Goal: Task Accomplishment & Management: Manage account settings

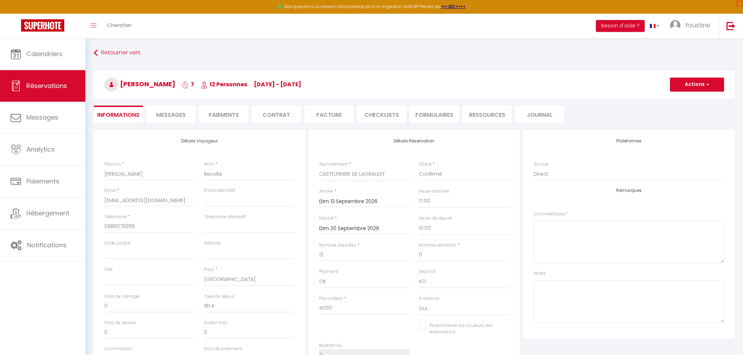
select select "55243"
select select "17:00"
select select "10:00"
select select "14"
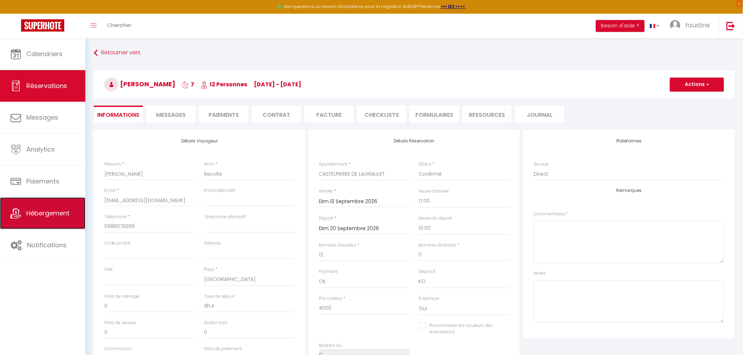
click at [63, 205] on link "Hébergement" at bounding box center [42, 214] width 85 height 32
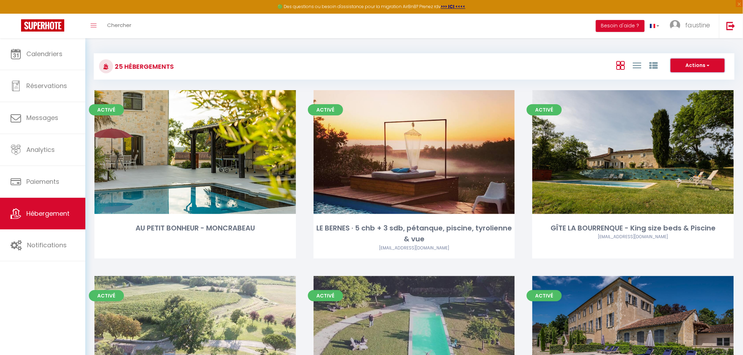
click at [696, 68] on button "Actions" at bounding box center [698, 66] width 54 height 14
click at [685, 79] on li "Créer un Hébergement" at bounding box center [692, 80] width 64 height 8
select select "3"
select select "2"
select select "1"
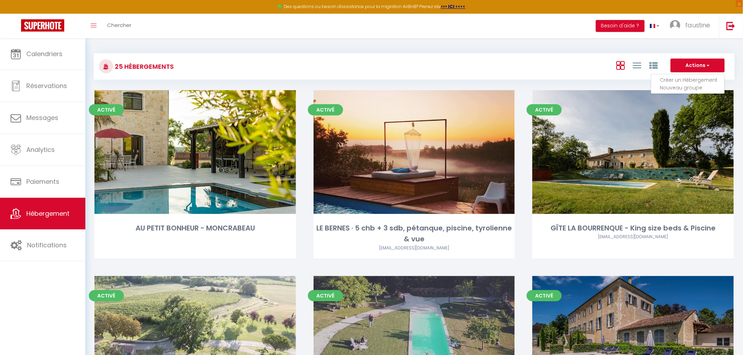
select select "1"
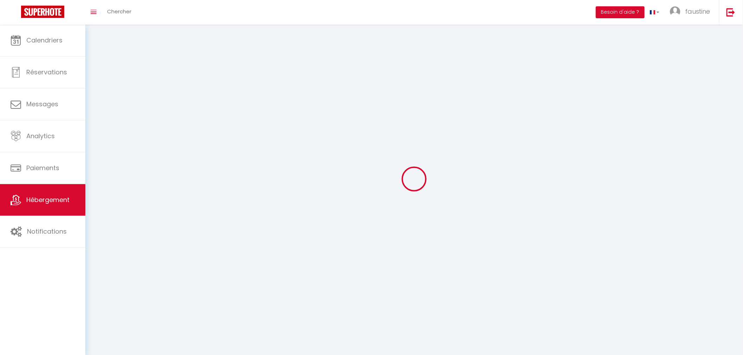
select select
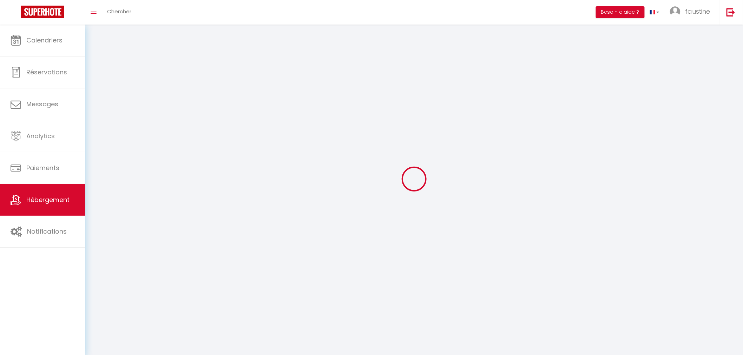
select select
checkbox input "false"
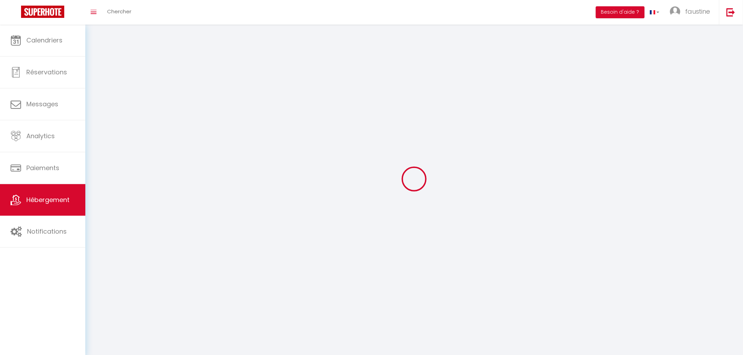
select select
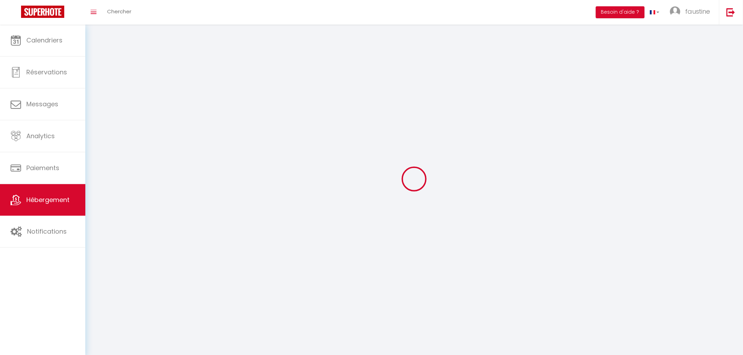
select select
checkbox input "false"
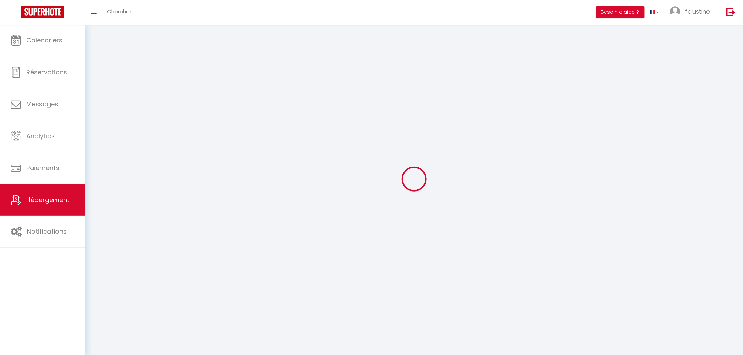
checkbox input "false"
select select
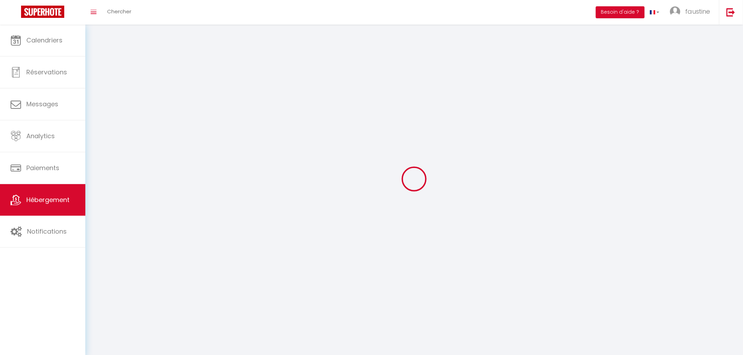
select select "28"
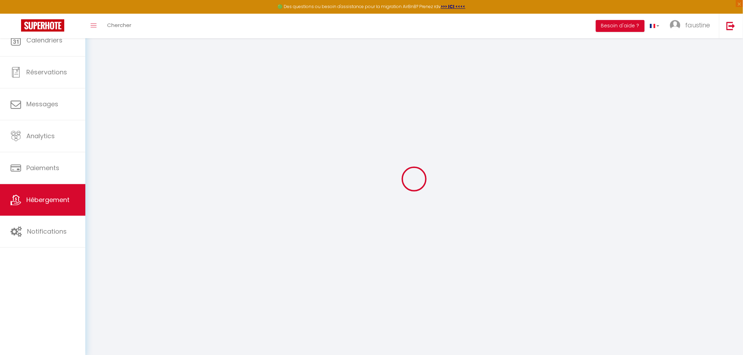
select select
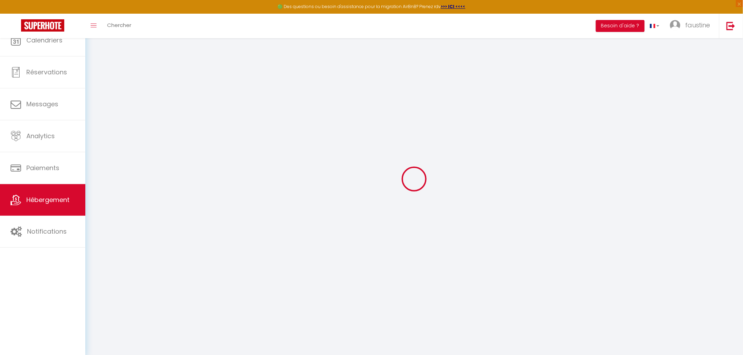
select select
checkbox input "false"
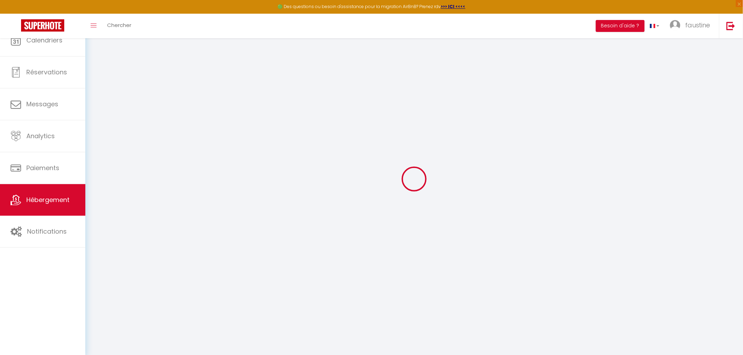
select select
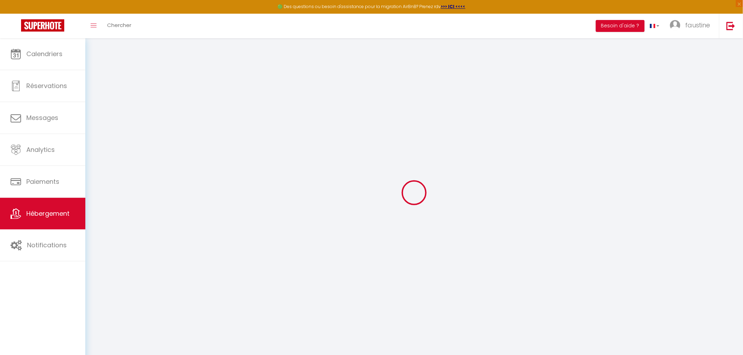
select select
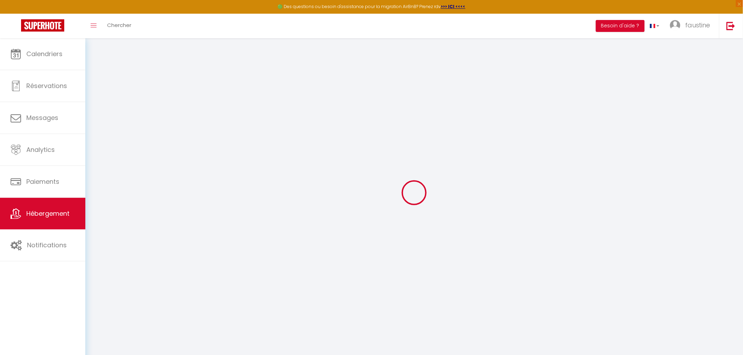
select select
checkbox input "false"
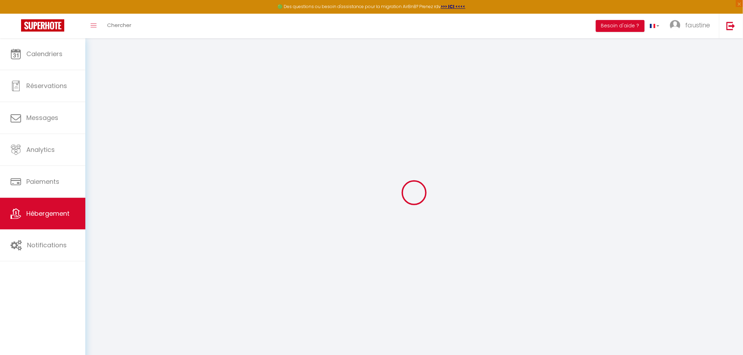
select select
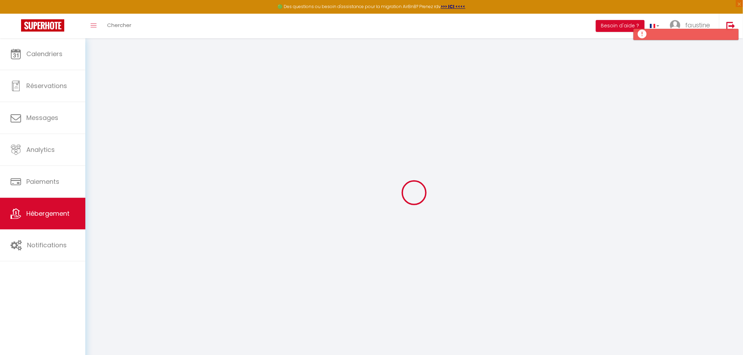
select select
checkbox input "false"
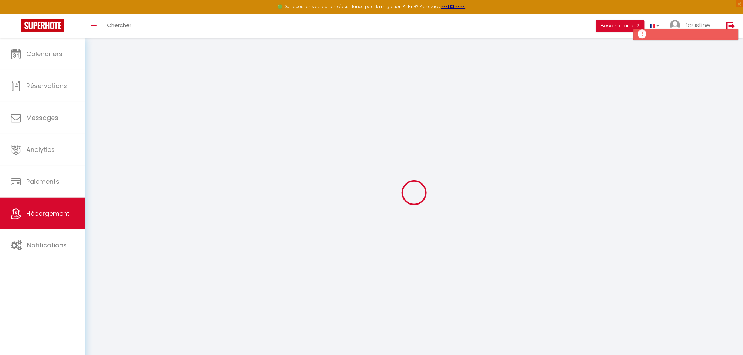
checkbox input "false"
select select
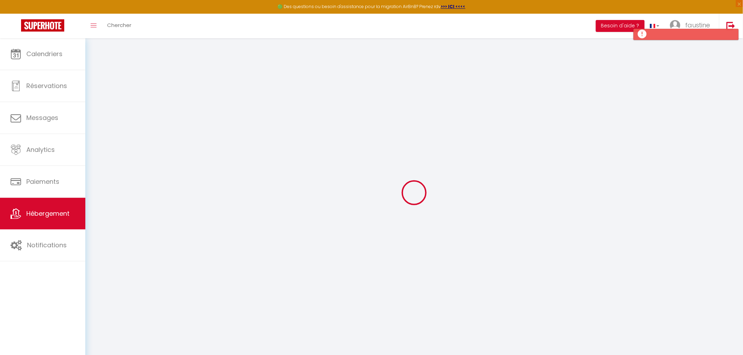
checkbox input "false"
select select
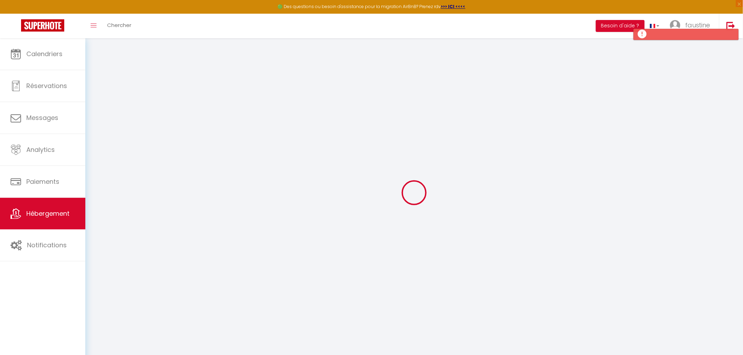
select select
select select "15:00"
select select "23:45"
select select "11:00"
select select "30"
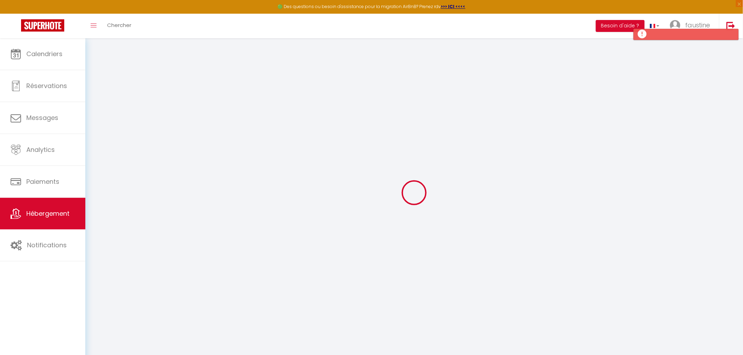
select select "120"
select select
checkbox input "false"
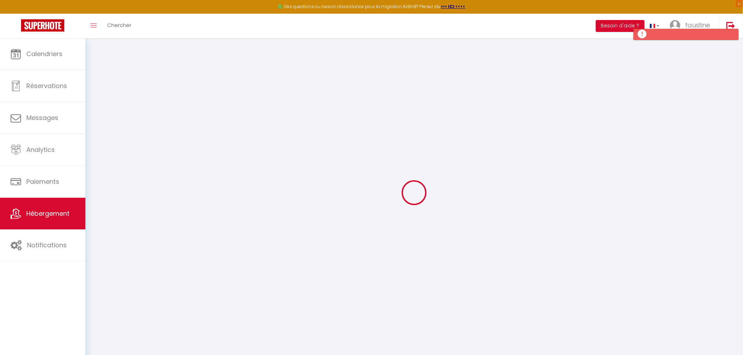
checkbox input "false"
select select
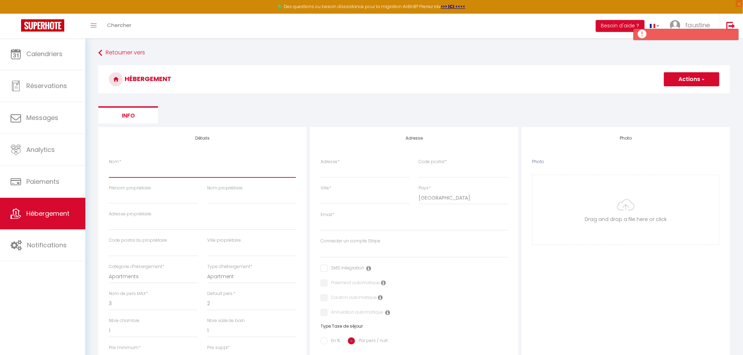
click at [130, 174] on input "Nom *" at bounding box center [202, 171] width 187 height 13
type input "C"
select select
checkbox input "false"
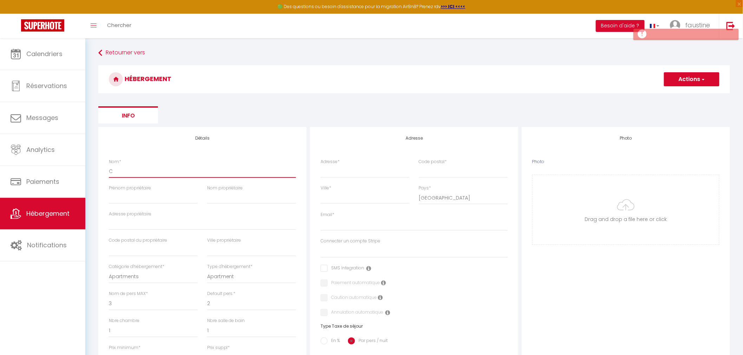
checkbox input "false"
select select
type input "Ch"
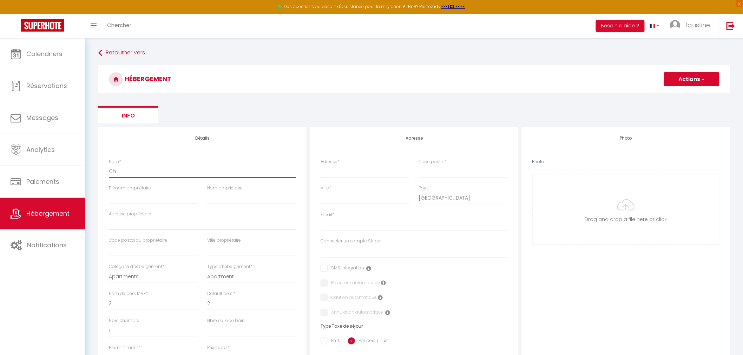
select select
checkbox input "false"
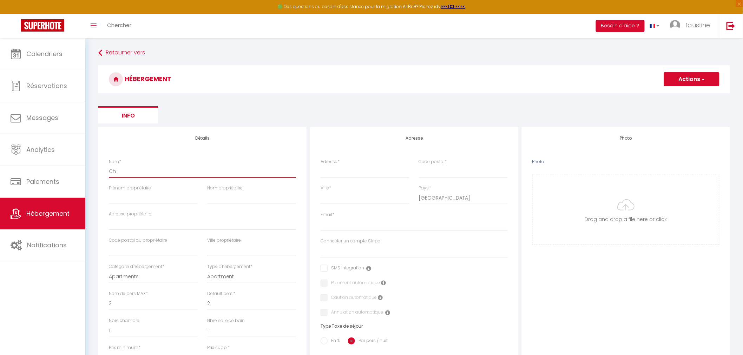
select select
type input "Châ"
select select
checkbox input "false"
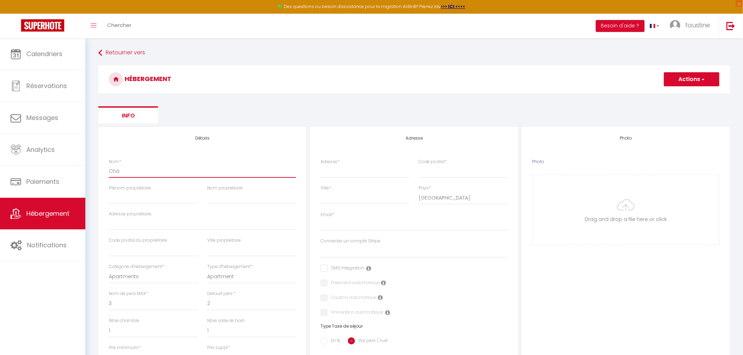
checkbox input "false"
select select
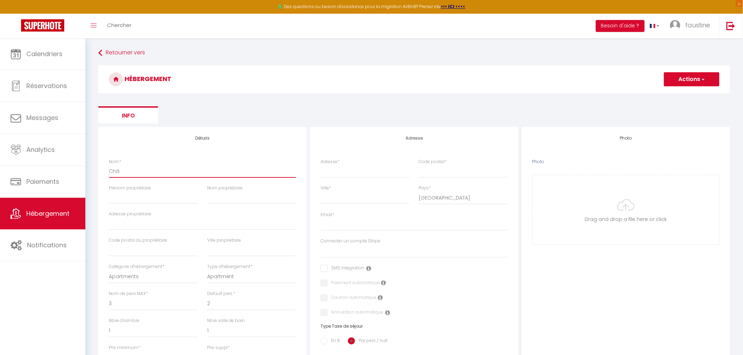
type input "Chât"
select select
checkbox input "false"
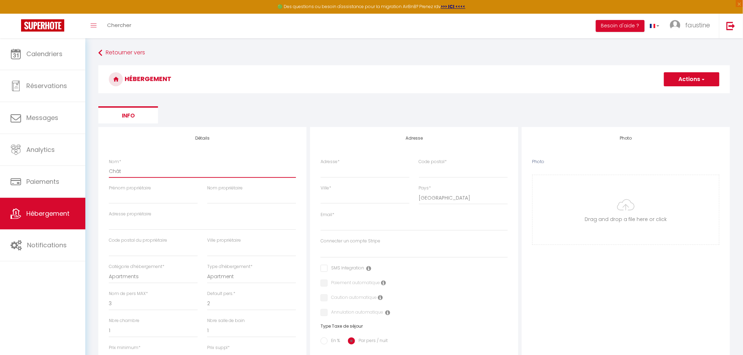
checkbox input "false"
select select
type input "Châte"
select select
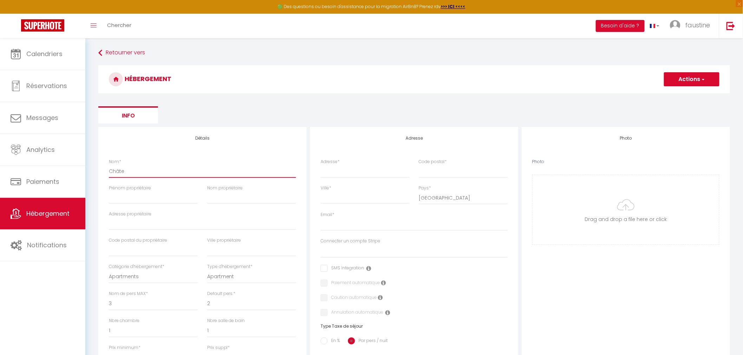
checkbox input "false"
select select
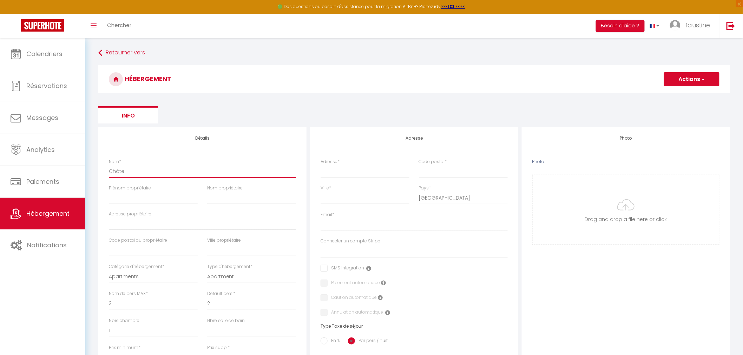
select select
type input "Châtea"
select select
checkbox input "false"
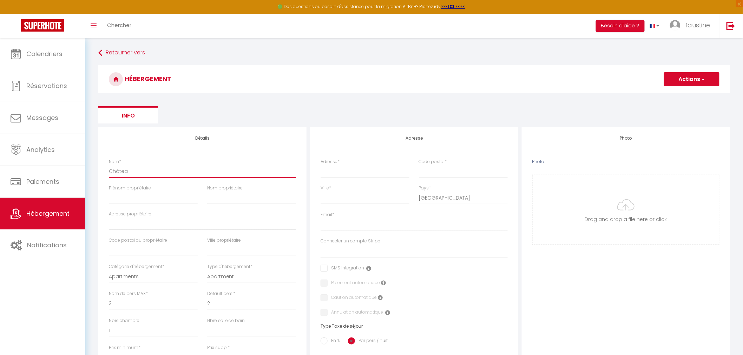
checkbox input "false"
select select
type input "Château"
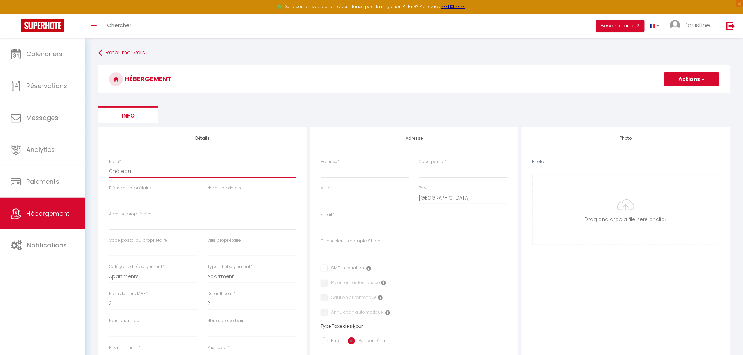
select select
checkbox input "false"
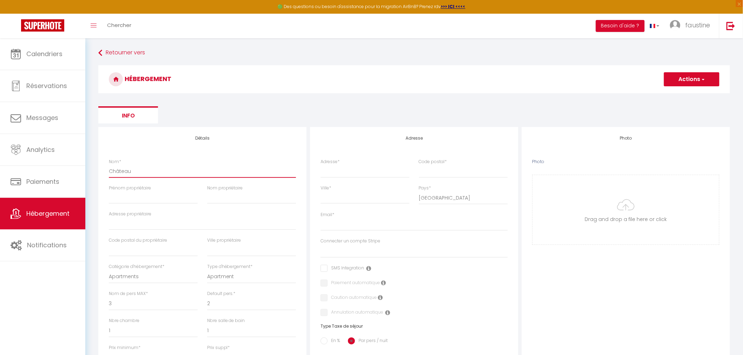
select select
type input "Château"
select select
checkbox input "false"
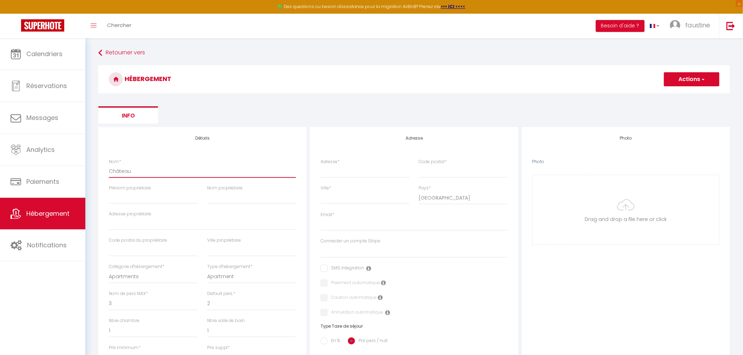
checkbox input "false"
select select
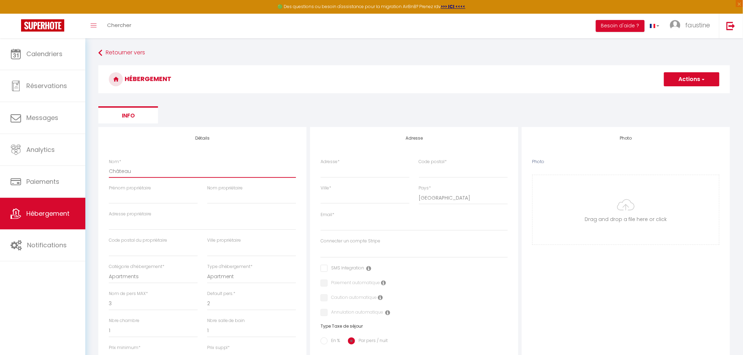
type input "Château d"
select select
checkbox input "false"
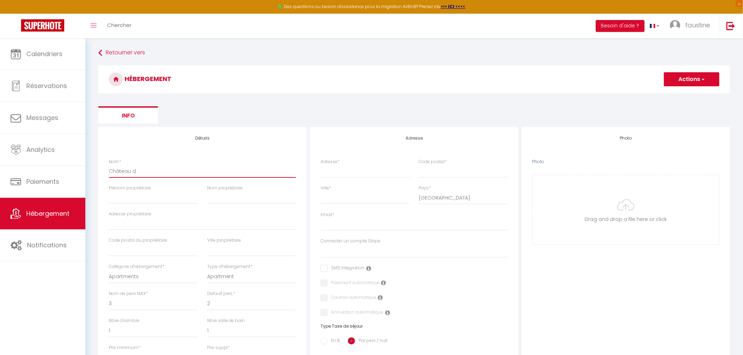
checkbox input "false"
select select
type input "Château de"
select select
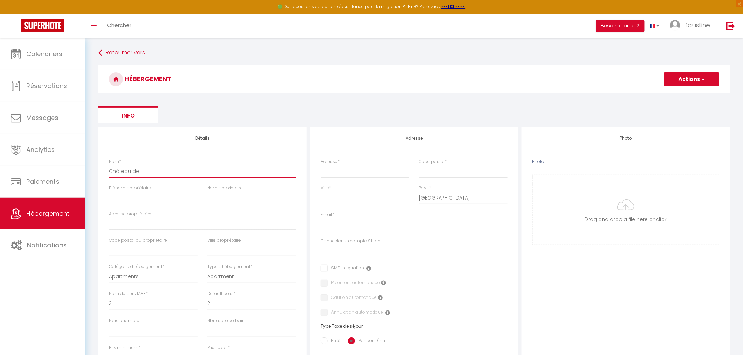
checkbox input "false"
select select
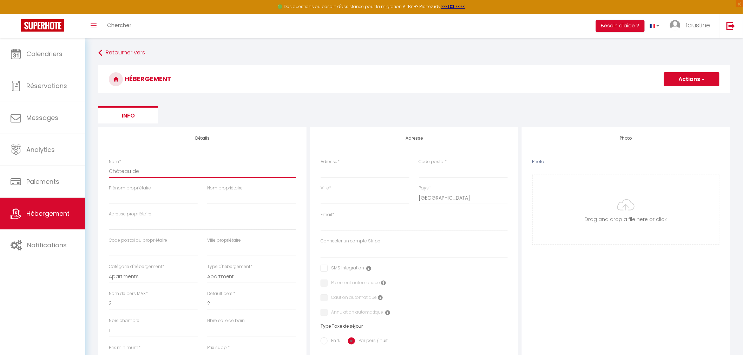
select select
type input "Château de"
select select
checkbox input "false"
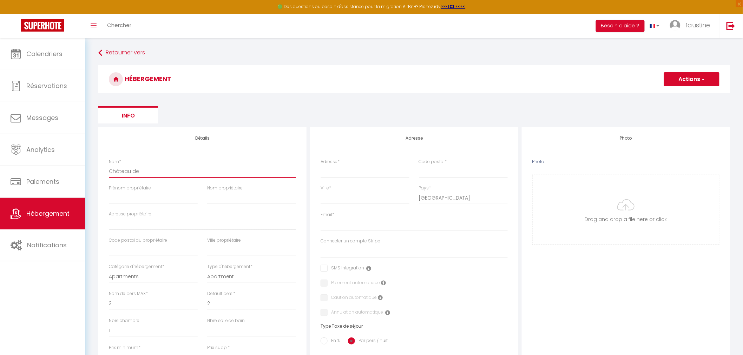
checkbox input "false"
select select
type input "Château de V"
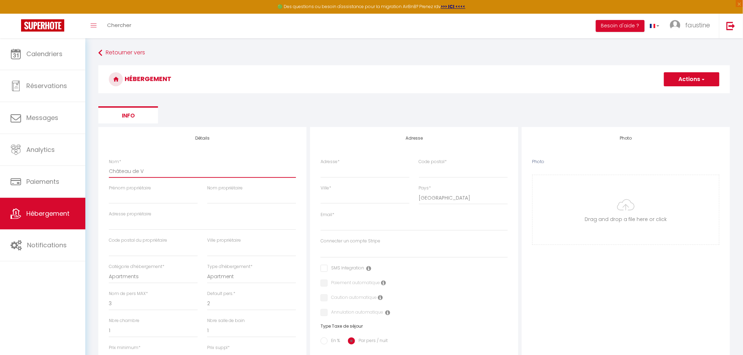
select select
checkbox input "false"
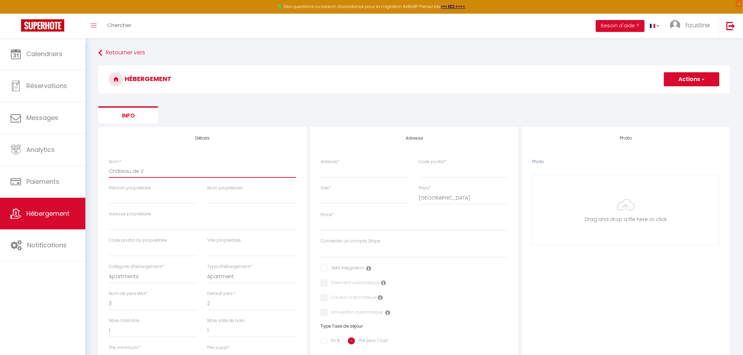
select select
type input "Château de Ve"
select select
checkbox input "false"
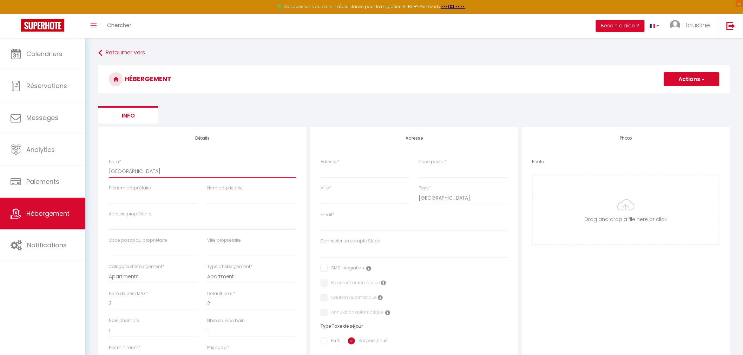
checkbox input "false"
select select
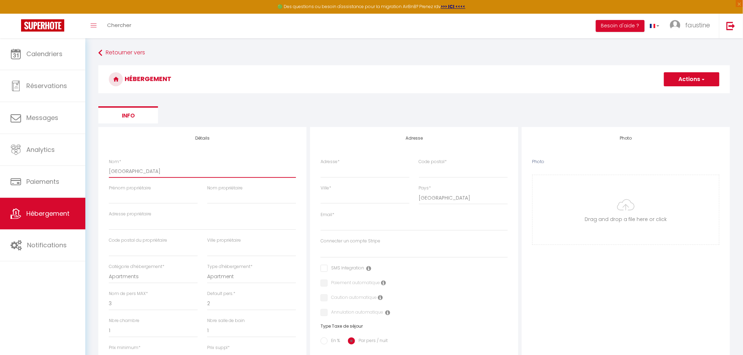
type input "Château de Ver"
select select
checkbox input "false"
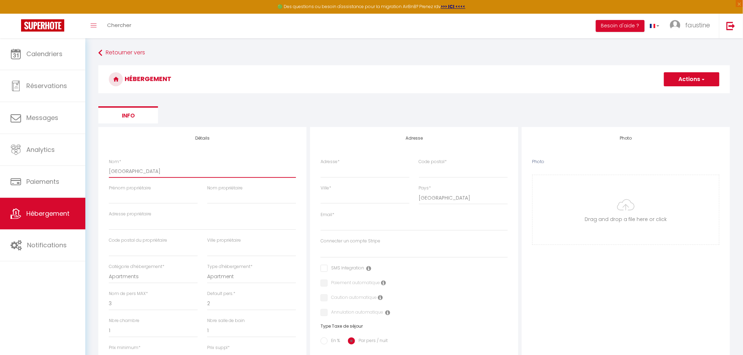
checkbox input "false"
select select
click at [135, 201] on input "Prénom propriétaire" at bounding box center [153, 197] width 89 height 13
click at [213, 198] on input "Nom propriétaire" at bounding box center [251, 197] width 89 height 13
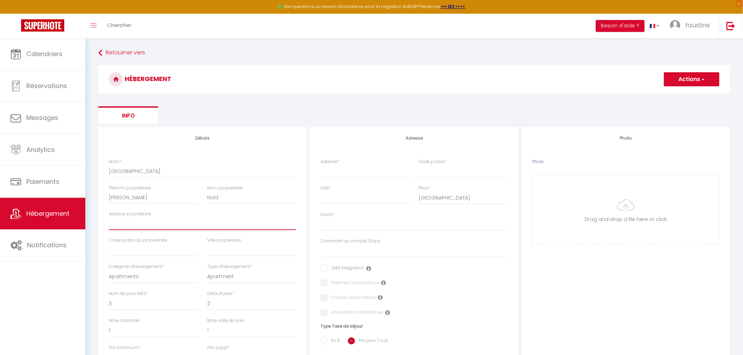
click at [154, 222] on input "Adresse propriétaire" at bounding box center [202, 224] width 187 height 13
click at [135, 255] on input "text" at bounding box center [153, 250] width 89 height 13
click at [247, 252] on input "text" at bounding box center [251, 250] width 89 height 13
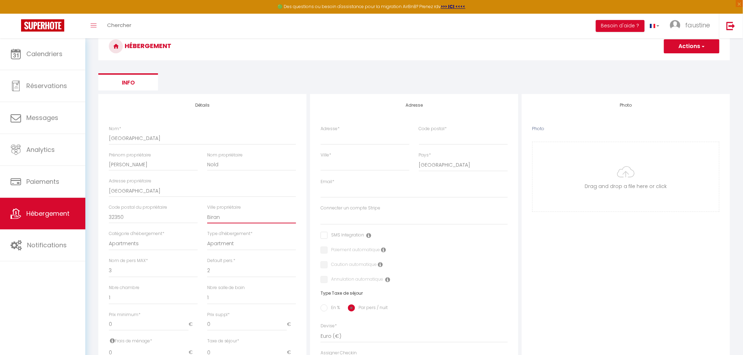
scroll to position [39, 0]
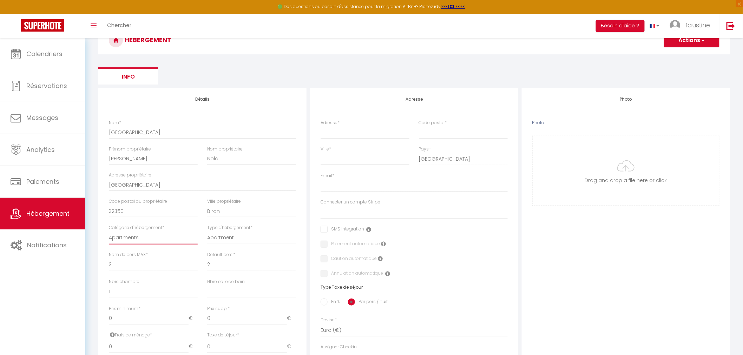
click at [164, 237] on select "Apartments Houses Secondary units Unique Homes BNB Others" at bounding box center [153, 237] width 89 height 13
click at [109, 231] on select "Apartments Houses Secondary units Unique Homes BNB Others" at bounding box center [153, 237] width 89 height 13
click at [215, 237] on select "House Cabin Villa Townhouse Cottage Bungalow Earthhouse Houseboat Hut Farm Stay…" at bounding box center [251, 237] width 89 height 13
click at [207, 231] on select "House Cabin Villa Townhouse Cottage Bungalow Earthhouse Houseboat Hut Farm Stay…" at bounding box center [251, 237] width 89 height 13
click at [117, 264] on select "1 2 3 4 5 6 7 8 9 10 11 12 13 14" at bounding box center [153, 264] width 89 height 13
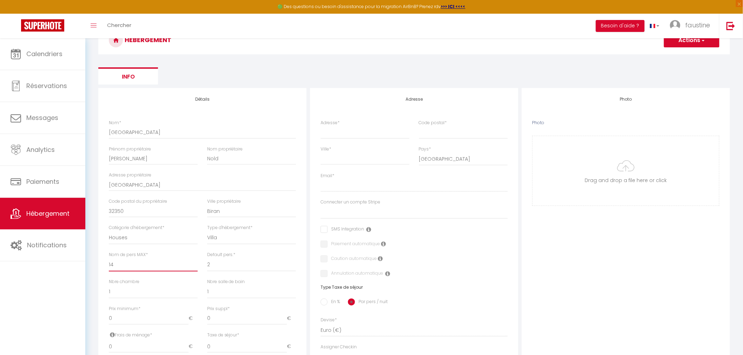
click at [109, 258] on select "1 2 3 4 5 6 7 8 9 10 11 12 13 14" at bounding box center [153, 264] width 89 height 13
click at [219, 265] on select "1 2 3 4 5 6 7 8 9 10 11 12 13 14" at bounding box center [251, 264] width 89 height 13
click at [207, 258] on select "1 2 3 4 5 6 7 8 9 10 11 12 13 14" at bounding box center [251, 264] width 89 height 13
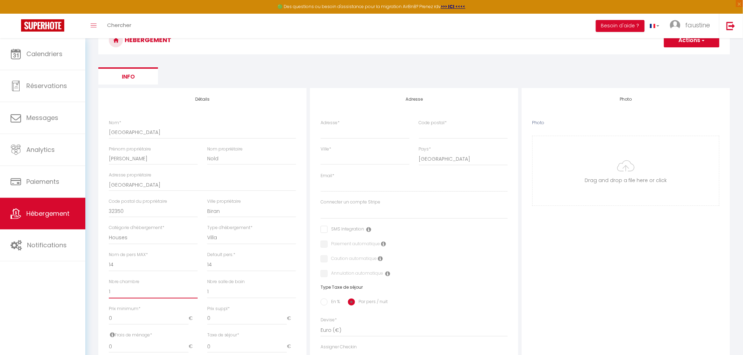
click at [130, 289] on select "0 1 2 3 4 5 6 7 8 9 10 11 12 13" at bounding box center [153, 292] width 89 height 13
click at [109, 286] on select "0 1 2 3 4 5 6 7 8 9 10 11 12 13" at bounding box center [153, 292] width 89 height 13
click at [220, 294] on select "0 1 2 3 4 5 6 7 8 9 10 11 12 13" at bounding box center [251, 292] width 89 height 13
click at [207, 286] on select "0 1 2 3 4 5 6 7 8 9 10 11 12 13" at bounding box center [251, 292] width 89 height 13
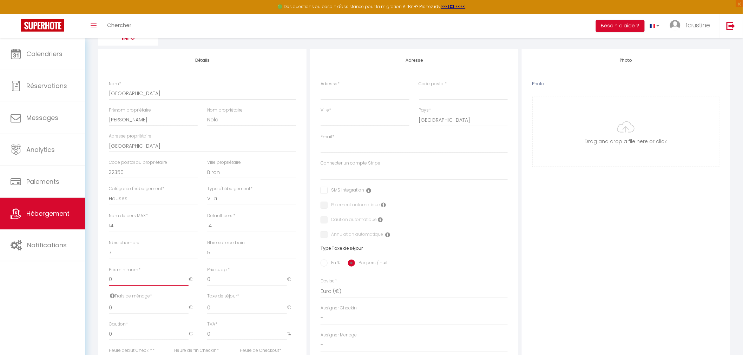
click at [137, 282] on input "0" at bounding box center [149, 280] width 80 height 13
drag, startPoint x: 117, startPoint y: 279, endPoint x: 100, endPoint y: 278, distance: 16.5
click at [100, 278] on div "Détails Nom * Château de Vergers Prénom propriétaire Henry Nom propriétaire Nol…" at bounding box center [202, 245] width 208 height 392
click at [131, 310] on input "0" at bounding box center [149, 308] width 80 height 13
drag, startPoint x: 126, startPoint y: 311, endPoint x: 104, endPoint y: 313, distance: 21.5
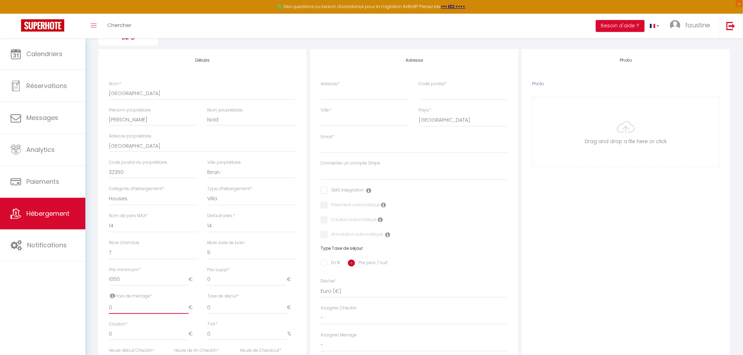
click at [104, 313] on div "Frais de ménage * 0 €" at bounding box center [153, 307] width 98 height 28
click at [219, 278] on input "0" at bounding box center [247, 280] width 80 height 13
drag, startPoint x: 219, startPoint y: 279, endPoint x: 205, endPoint y: 278, distance: 14.1
click at [205, 278] on div "Prix suppl * 0 €" at bounding box center [252, 280] width 98 height 26
drag, startPoint x: 220, startPoint y: 310, endPoint x: 202, endPoint y: 308, distance: 18.4
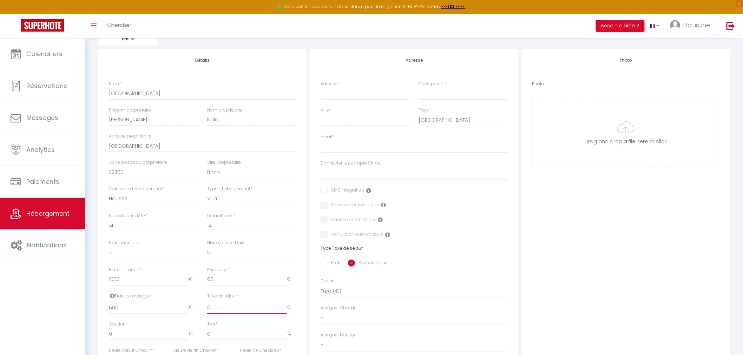
click at [202, 308] on div "Frais de ménage * 500 € Taxe de séjour * 0 € Taxe en % * Montant max taxe séjou…" at bounding box center [202, 307] width 196 height 28
drag, startPoint x: 114, startPoint y: 336, endPoint x: 103, endPoint y: 334, distance: 10.6
click at [103, 334] on div "Détails Nom * Château de Vergers Prénom propriétaire Henry Nom propriétaire Nol…" at bounding box center [202, 245] width 208 height 392
click at [304, 322] on div "Détails Nom * Château de Vergers Prénom propriétaire Henry Nom propriétaire Nol…" at bounding box center [202, 245] width 208 height 392
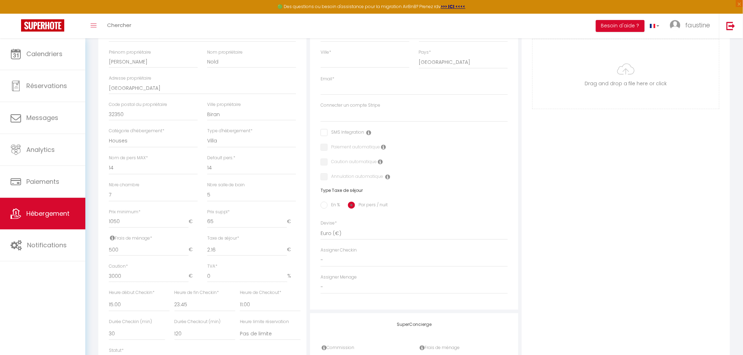
scroll to position [156, 0]
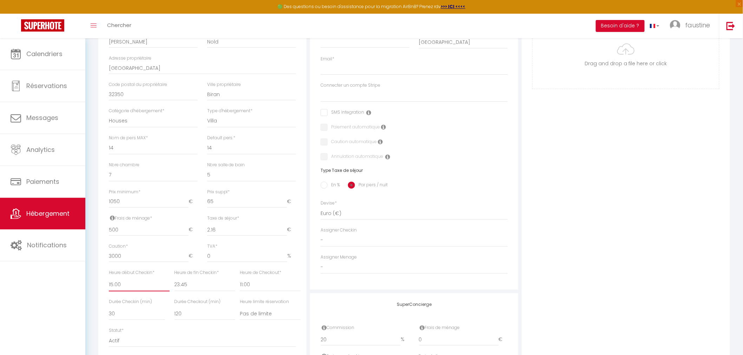
click at [114, 284] on select "00:00 00:15 00:30 00:45 01:00 01:15 01:30 01:45 02:00 02:15 02:30 02:45 03:00" at bounding box center [139, 284] width 61 height 13
click at [109, 278] on select "00:00 00:15 00:30 00:45 01:00 01:15 01:30 01:45 02:00 02:15 02:30 02:45 03:00" at bounding box center [139, 284] width 61 height 13
click at [245, 284] on select "00:00 00:15 00:30 00:45 01:00 01:15 01:30 01:45 02:00 02:15 02:30 02:45 03:00" at bounding box center [270, 284] width 61 height 13
click at [235, 338] on select "Actif Pas actif" at bounding box center [202, 340] width 187 height 13
click at [309, 266] on div "Adresse Adresse * Code postal * Ville * Pays * France Portugal Afghanistan Alba…" at bounding box center [414, 194] width 212 height 447
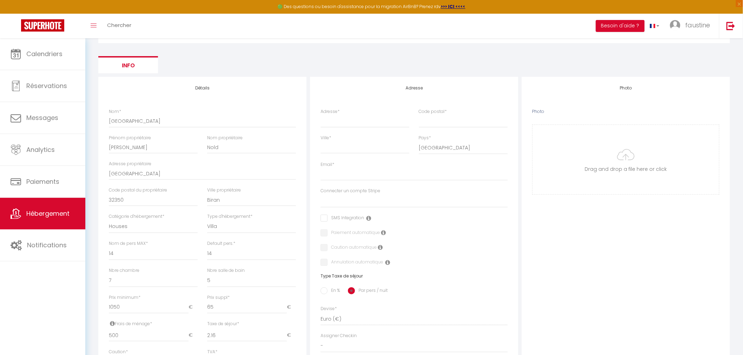
scroll to position [39, 0]
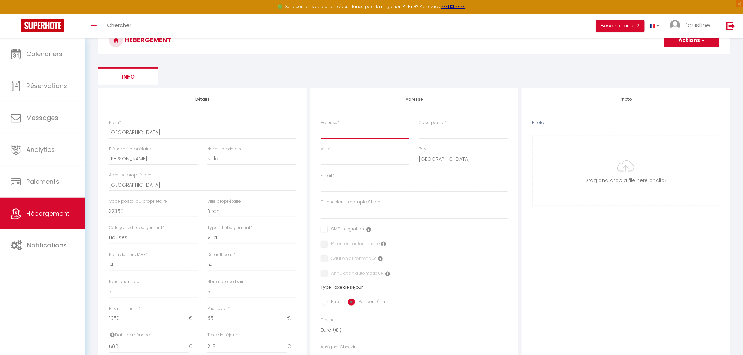
click at [337, 134] on input "Adresse *" at bounding box center [365, 132] width 89 height 13
click at [136, 131] on input "Château de Vergers" at bounding box center [202, 132] width 187 height 13
click at [330, 132] on input "Adresse *" at bounding box center [365, 132] width 89 height 13
click at [434, 134] on input "Code postal *" at bounding box center [463, 132] width 89 height 13
click at [366, 159] on input "Ville *" at bounding box center [365, 158] width 89 height 13
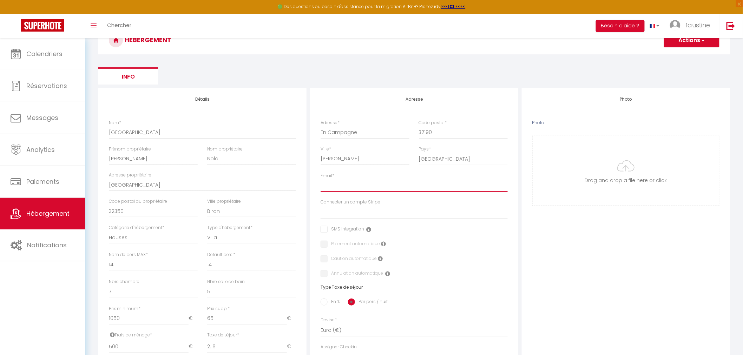
click at [423, 186] on input "Email *" at bounding box center [414, 185] width 187 height 13
click at [556, 229] on div "Photo Photo Drag and drop a file here or click Ooops, something wrong appended.…" at bounding box center [626, 311] width 208 height 447
click at [595, 185] on input "Photo" at bounding box center [626, 171] width 186 height 70
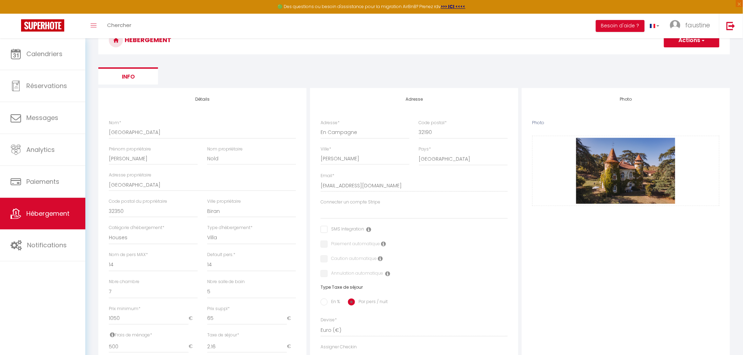
click at [615, 263] on div "Photo Photo Drag and drop a file here or click Ooops, something wrong appended.…" at bounding box center [626, 311] width 208 height 447
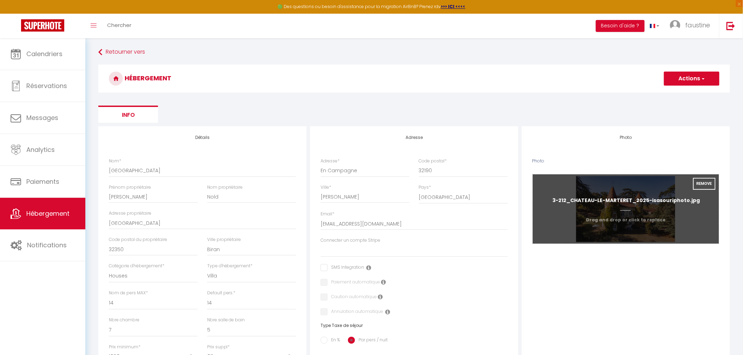
scroll to position [0, 0]
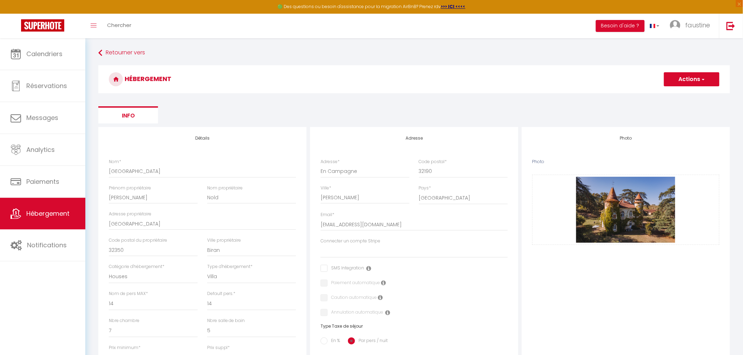
click at [682, 80] on button "Actions" at bounding box center [691, 79] width 55 height 14
click at [679, 97] on input "Enregistrer" at bounding box center [684, 94] width 26 height 7
click at [55, 214] on span "Hébergement" at bounding box center [47, 213] width 43 height 9
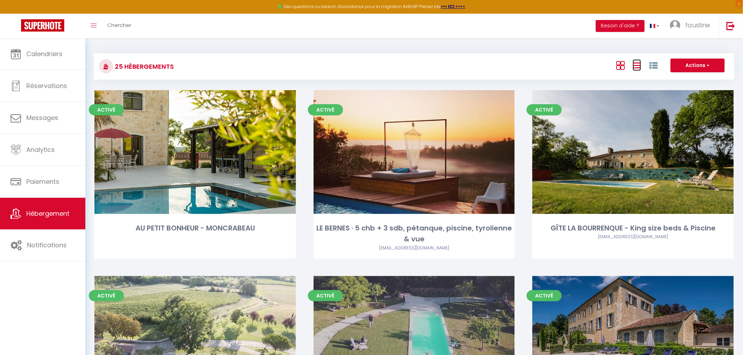
click at [637, 65] on icon at bounding box center [637, 65] width 8 height 9
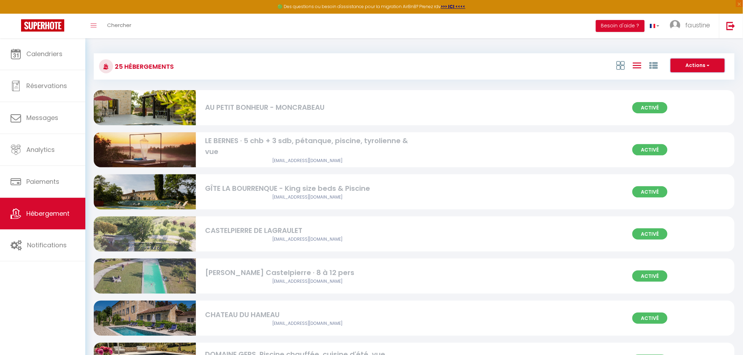
click at [706, 66] on button "Actions" at bounding box center [698, 66] width 54 height 14
click at [687, 79] on li "Créer un Hébergement" at bounding box center [692, 80] width 64 height 8
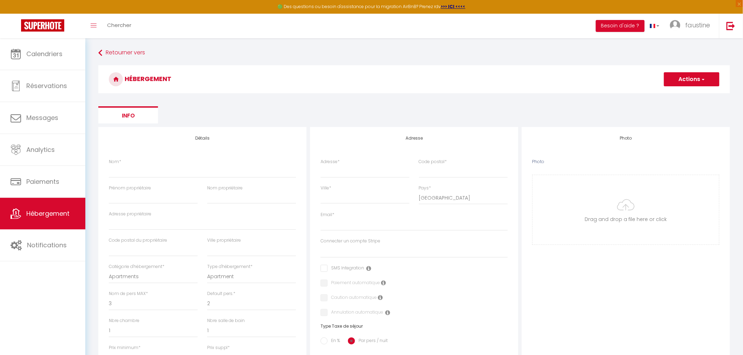
click at [688, 80] on button "Actions" at bounding box center [691, 79] width 55 height 14
click at [169, 171] on input "Nom *" at bounding box center [202, 171] width 187 height 13
click at [690, 82] on button "Actions" at bounding box center [691, 79] width 55 height 14
click at [682, 95] on input "Enregistrer" at bounding box center [684, 94] width 26 height 7
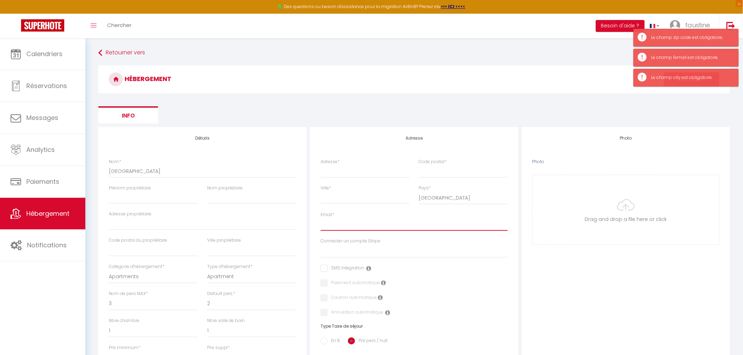
click at [358, 228] on input "Email *" at bounding box center [414, 224] width 187 height 13
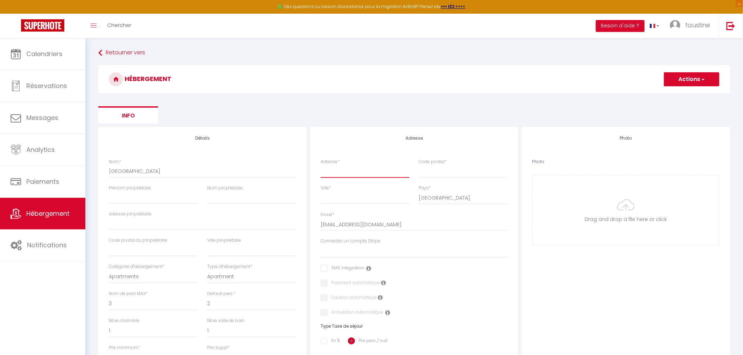
click at [359, 171] on input "Adresse *" at bounding box center [365, 171] width 89 height 13
click at [444, 173] on input "Code postal *" at bounding box center [463, 171] width 89 height 13
click at [367, 198] on input "Ville *" at bounding box center [365, 197] width 89 height 13
click at [164, 201] on input "Prénom propriétaire" at bounding box center [153, 197] width 89 height 13
click at [236, 197] on input "Nom propriétaire" at bounding box center [251, 197] width 89 height 13
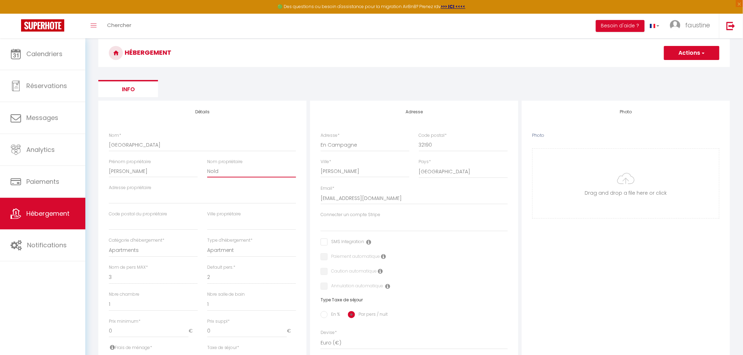
scroll to position [39, 0]
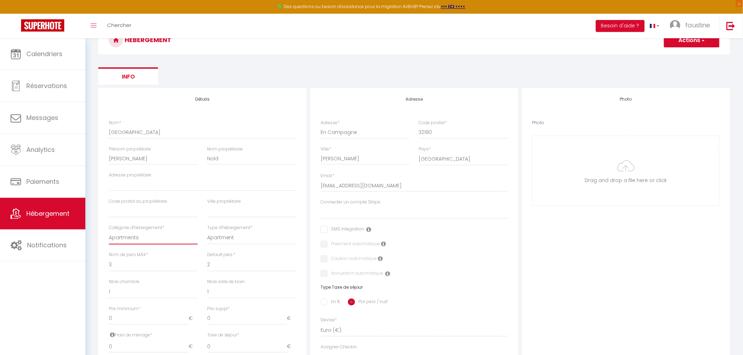
click at [147, 237] on select "Apartments Houses Secondary units Unique Homes BNB Others" at bounding box center [153, 237] width 89 height 13
click at [109, 231] on select "Apartments Houses Secondary units Unique Homes BNB Others" at bounding box center [153, 237] width 89 height 13
click at [222, 239] on select "House Cabin Villa Townhouse Cottage Bungalow Earthhouse Houseboat Hut Farm Stay…" at bounding box center [251, 237] width 89 height 13
click at [207, 231] on select "House Cabin Villa Townhouse Cottage Bungalow Earthhouse Houseboat Hut Farm Stay…" at bounding box center [251, 237] width 89 height 13
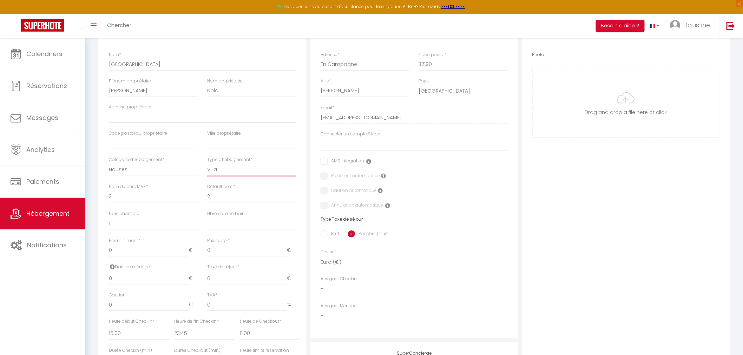
scroll to position [117, 0]
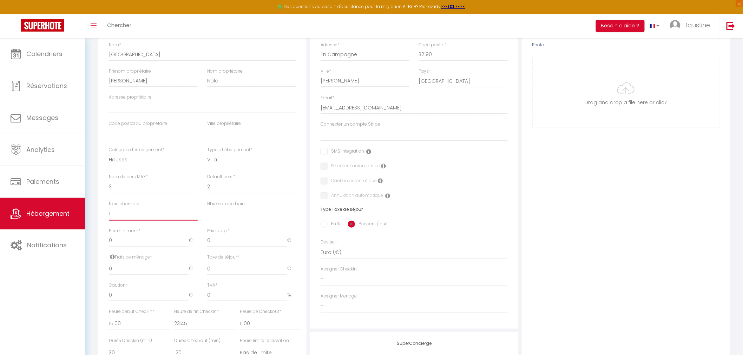
drag, startPoint x: 107, startPoint y: 214, endPoint x: 99, endPoint y: 212, distance: 8.6
click at [99, 212] on div "Détails Nom * Château des Vergers Prénom propriétaire Henry Nom propriétaire No…" at bounding box center [202, 206] width 208 height 392
click at [109, 208] on select "0 1 2 3 4 5 6 7 8 9 10 11 12 13" at bounding box center [153, 214] width 89 height 13
click at [232, 218] on select "0 1 2 3 4 5 6 7 8 9 10 11 12 13" at bounding box center [251, 214] width 89 height 13
click at [207, 208] on select "0 1 2 3 4 5 6 7 8 9 10 11 12 13" at bounding box center [251, 214] width 89 height 13
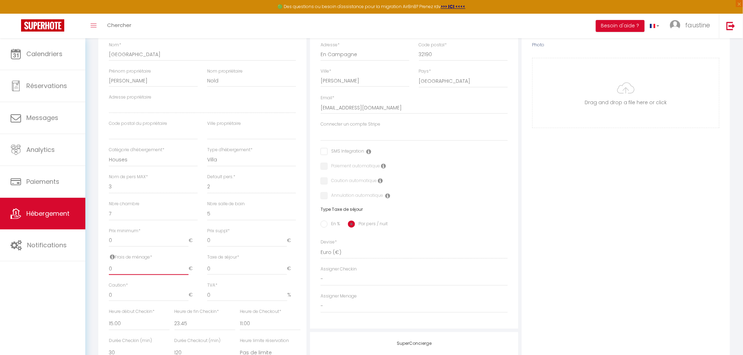
click at [125, 269] on input "0" at bounding box center [149, 269] width 80 height 13
click at [213, 268] on input "0" at bounding box center [247, 269] width 80 height 13
click at [212, 268] on input "0" at bounding box center [247, 269] width 80 height 13
drag, startPoint x: 206, startPoint y: 269, endPoint x: 211, endPoint y: 268, distance: 4.6
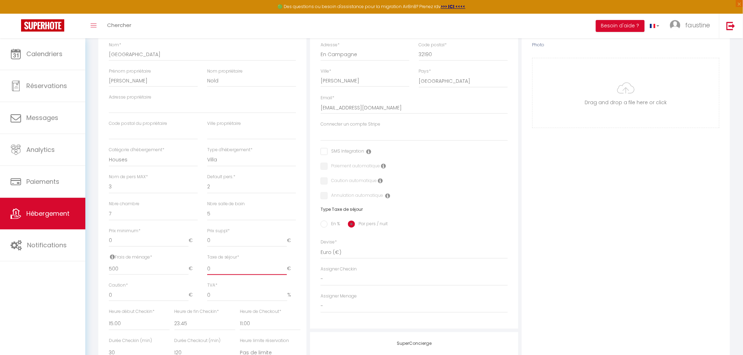
click at [211, 268] on input "0" at bounding box center [247, 269] width 80 height 13
click at [124, 293] on input "0" at bounding box center [149, 295] width 80 height 13
drag, startPoint x: 122, startPoint y: 293, endPoint x: 107, endPoint y: 295, distance: 14.9
click at [107, 295] on div "Caution * 0 €" at bounding box center [153, 295] width 98 height 26
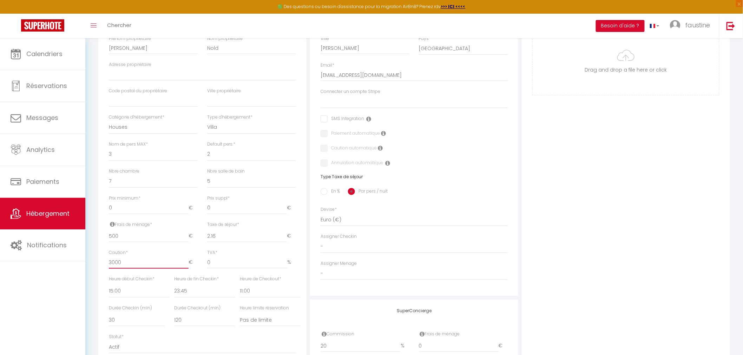
scroll to position [156, 0]
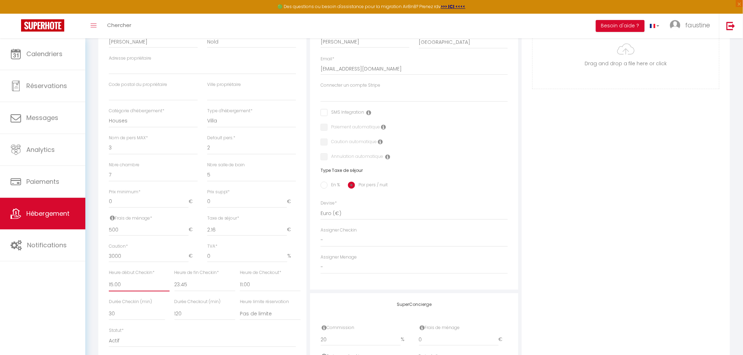
click at [138, 286] on select "00:00 00:15 00:30 00:45 01:00 01:15 01:30 01:45 02:00 02:15 02:30 02:45 03:00" at bounding box center [139, 284] width 61 height 13
click at [109, 278] on select "00:00 00:15 00:30 00:45 01:00 01:15 01:30 01:45 02:00 02:15 02:30 02:45 03:00" at bounding box center [139, 284] width 61 height 13
click at [250, 287] on select "00:00 00:15 00:30 00:45 01:00 01:15 01:30 01:45 02:00 02:15 02:30 02:45 03:00" at bounding box center [270, 284] width 61 height 13
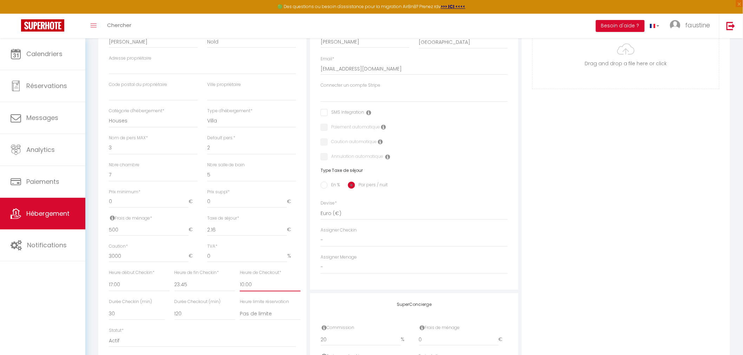
click at [240, 278] on select "00:00 00:15 00:30 00:45 01:00 01:15 01:30 01:45 02:00 02:15 02:30 02:45 03:00" at bounding box center [270, 284] width 61 height 13
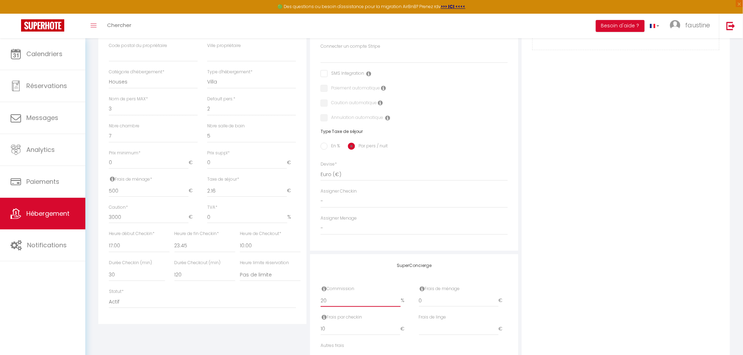
click at [324, 303] on input "20" at bounding box center [361, 301] width 80 height 13
click at [426, 227] on select "-" at bounding box center [414, 228] width 187 height 13
click at [413, 201] on select "-" at bounding box center [414, 201] width 187 height 13
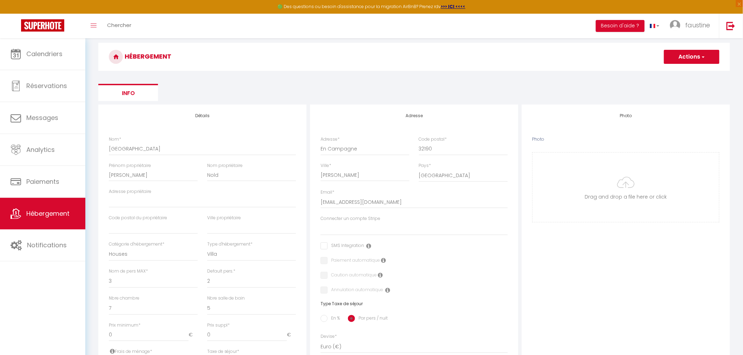
scroll to position [0, 0]
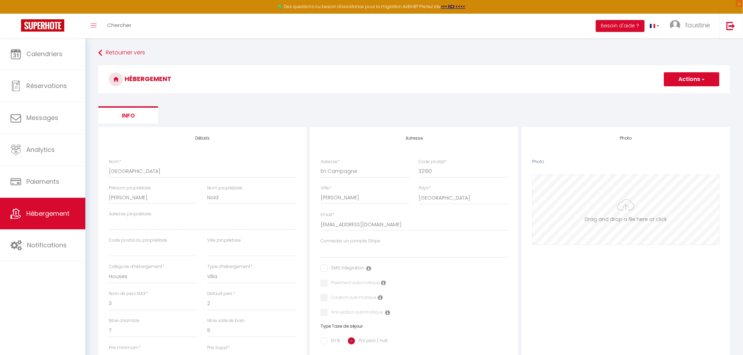
click at [631, 202] on input "Photo" at bounding box center [626, 210] width 186 height 70
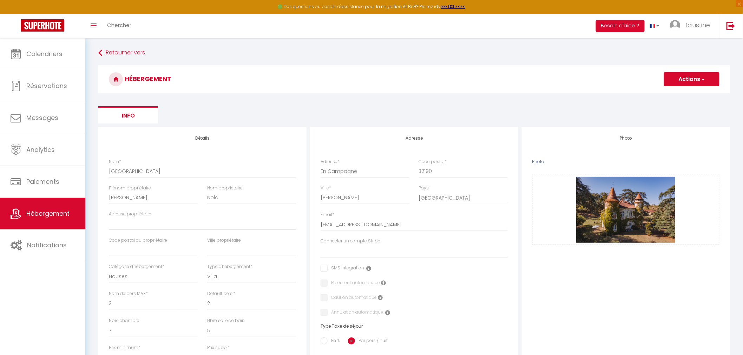
click at [679, 79] on button "Actions" at bounding box center [691, 79] width 55 height 14
click at [678, 96] on input "Enregistrer" at bounding box center [684, 94] width 26 height 7
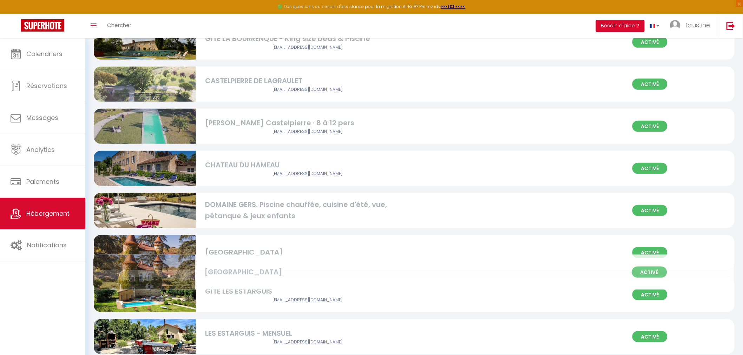
scroll to position [136, 0]
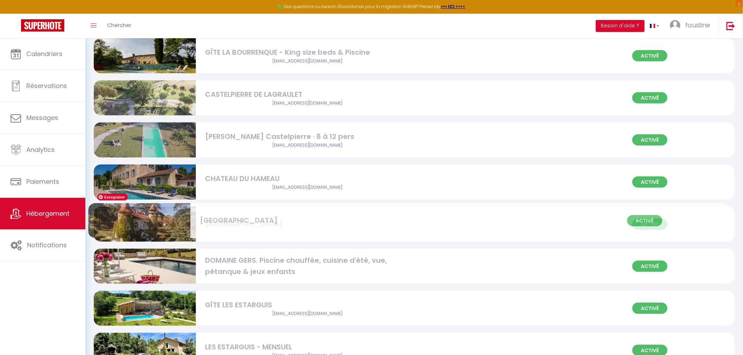
drag, startPoint x: 151, startPoint y: 323, endPoint x: 146, endPoint y: 222, distance: 101.6
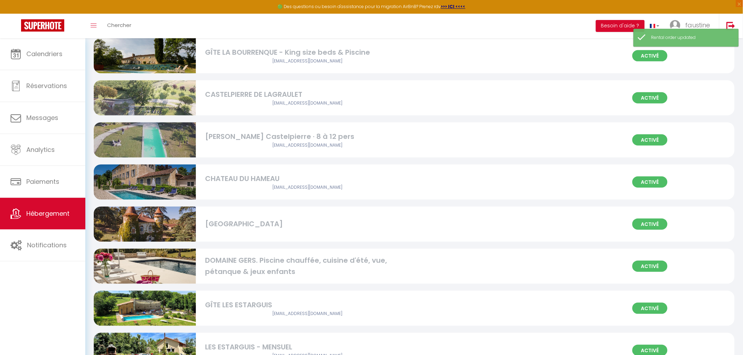
click at [280, 227] on div "Château des Vergers" at bounding box center [307, 224] width 204 height 11
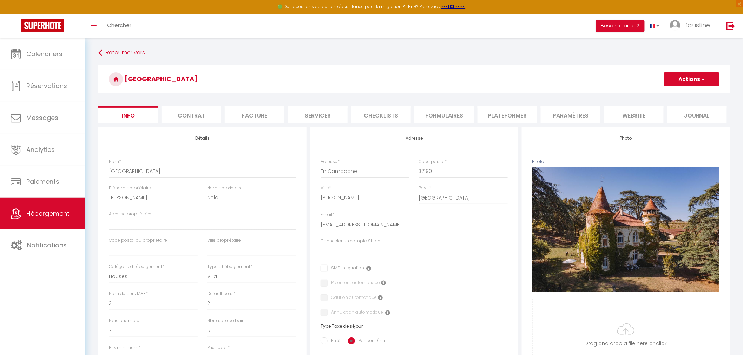
click at [189, 117] on li "Contrat" at bounding box center [192, 114] width 60 height 17
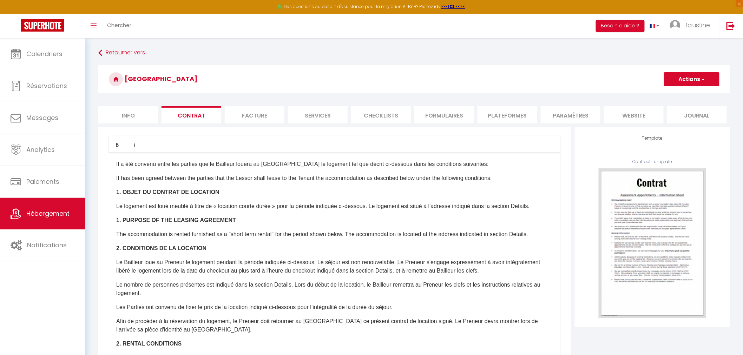
click at [251, 110] on li "Facture" at bounding box center [255, 114] width 60 height 17
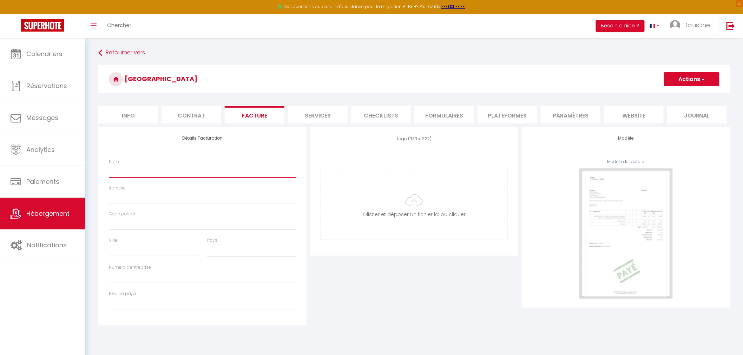
click at [153, 170] on input "Nom" at bounding box center [202, 171] width 187 height 13
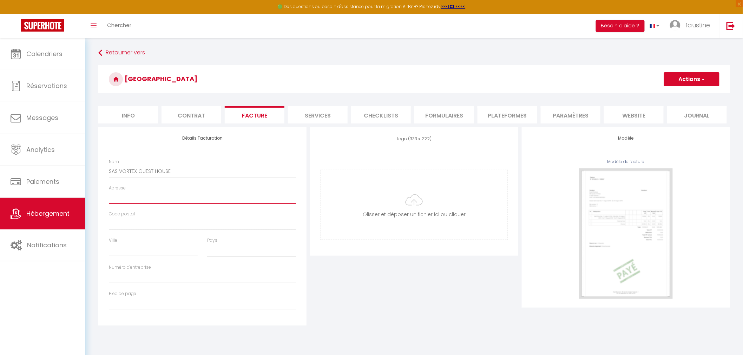
click at [159, 195] on input "Adresse" at bounding box center [202, 197] width 187 height 13
paste input "Rue Bente Farines Lieu-Dit la Soulère 66400 Céret"
drag, startPoint x: 216, startPoint y: 197, endPoint x: 197, endPoint y: 196, distance: 18.7
click at [197, 196] on input "Rue Bente Farines Lieu-Dit la Soulère 66400 Céret" at bounding box center [202, 197] width 187 height 13
click at [175, 222] on input "Code postal" at bounding box center [202, 224] width 187 height 13
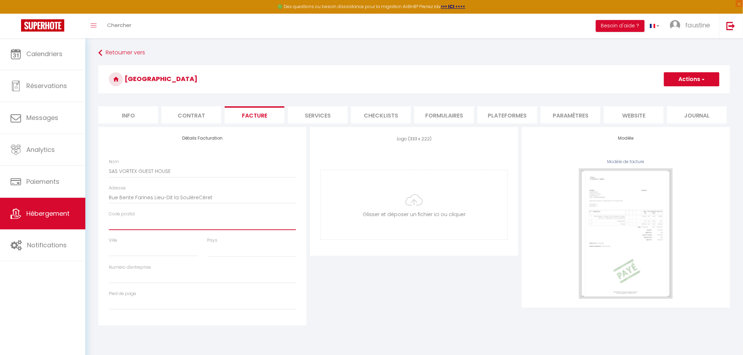
paste input "66400"
drag, startPoint x: 211, startPoint y: 199, endPoint x: 197, endPoint y: 197, distance: 13.8
click at [197, 197] on input "Rue Bente Farines Lieu-Dit la SoulèreCéret" at bounding box center [202, 197] width 187 height 13
click at [152, 251] on input "Ville" at bounding box center [153, 250] width 89 height 13
paste input "Céret"
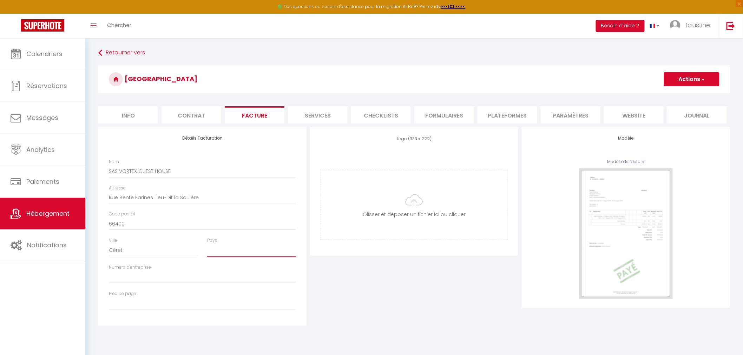
click at [223, 249] on select "France Portugal Afghanistan Albania Algeria American Samoa Andorra Angola Angui…" at bounding box center [251, 250] width 89 height 13
click at [207, 244] on select "France Portugal Afghanistan Albania Algeria American Samoa Andorra Angola Angui…" at bounding box center [251, 250] width 89 height 13
click at [206, 280] on input "Numéro d'entreprise" at bounding box center [202, 277] width 187 height 13
paste input "987 440 609"
click at [190, 304] on input "Pied de page" at bounding box center [202, 303] width 187 height 13
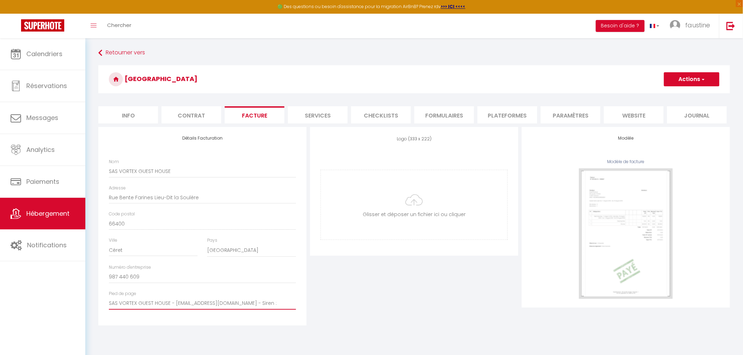
paste input "987 440 609"
click at [229, 287] on div "Numéro d'entreprise 987 440 609" at bounding box center [202, 277] width 196 height 26
click at [676, 78] on button "Actions" at bounding box center [691, 79] width 55 height 14
click at [678, 95] on link "Enregistrer" at bounding box center [691, 94] width 55 height 9
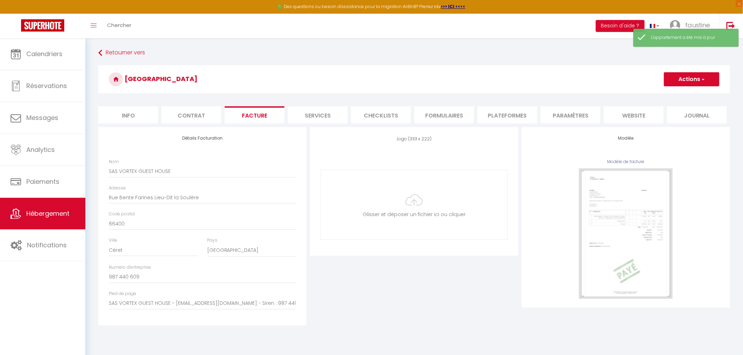
click at [319, 116] on li "Services" at bounding box center [318, 114] width 60 height 17
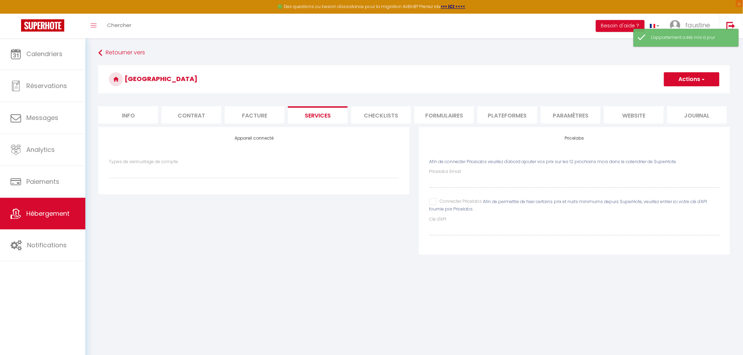
click at [369, 115] on li "Checklists" at bounding box center [381, 114] width 60 height 17
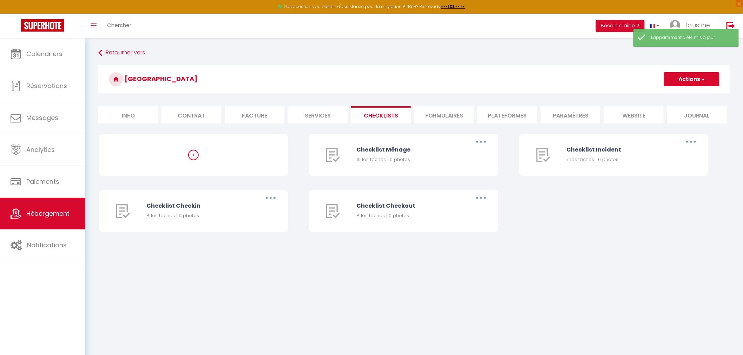
click at [432, 115] on li "Formulaires" at bounding box center [444, 114] width 60 height 17
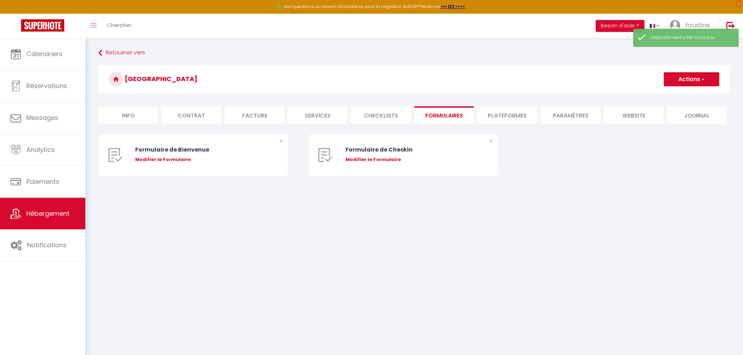
click at [507, 118] on li "Plateformes" at bounding box center [508, 114] width 60 height 17
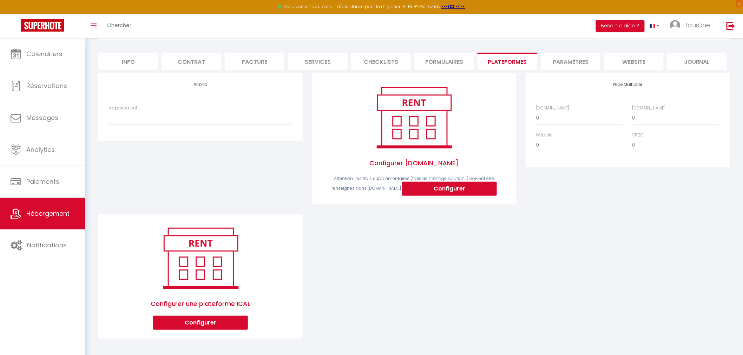
scroll to position [54, 0]
click at [224, 321] on button "Configurer" at bounding box center [200, 322] width 95 height 14
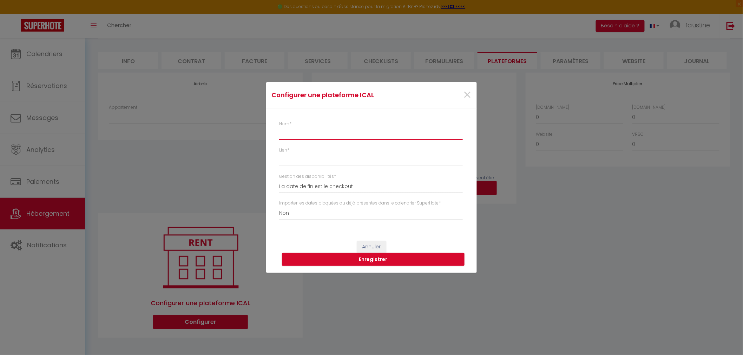
click at [300, 131] on input "Nom *" at bounding box center [371, 133] width 184 height 13
click at [293, 161] on input "Lien *" at bounding box center [371, 159] width 184 height 13
paste input "https://api.beds24.com/ical/bookings.ics?roomid=111487"
click at [360, 213] on select "Oui Non" at bounding box center [371, 213] width 184 height 13
click at [279, 207] on select "Oui Non" at bounding box center [371, 213] width 184 height 13
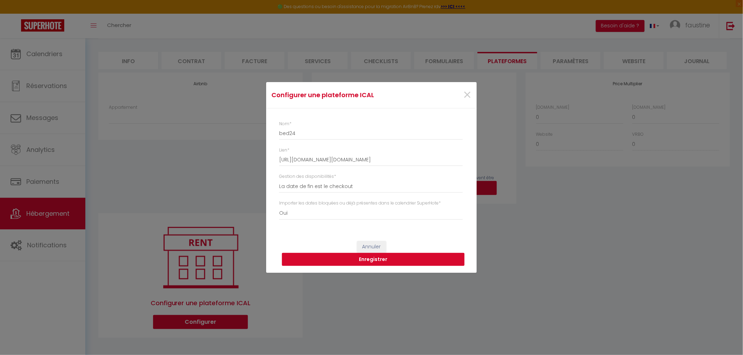
click at [374, 261] on button "Enregistrer" at bounding box center [373, 259] width 183 height 13
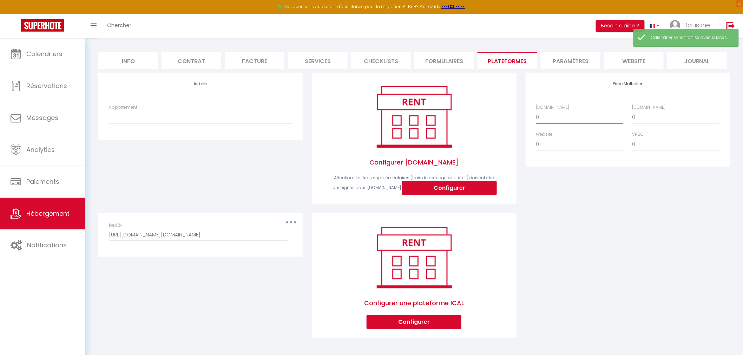
click at [543, 118] on select "0 + 1 % + 2 % + 3 % + 4 % + 5 % + 6 % + 7 % + 8 % + 9 %" at bounding box center [579, 117] width 87 height 13
click at [536, 111] on select "0 + 1 % + 2 % + 3 % + 4 % + 5 % + 6 % + 7 % + 8 % + 9 %" at bounding box center [579, 117] width 87 height 13
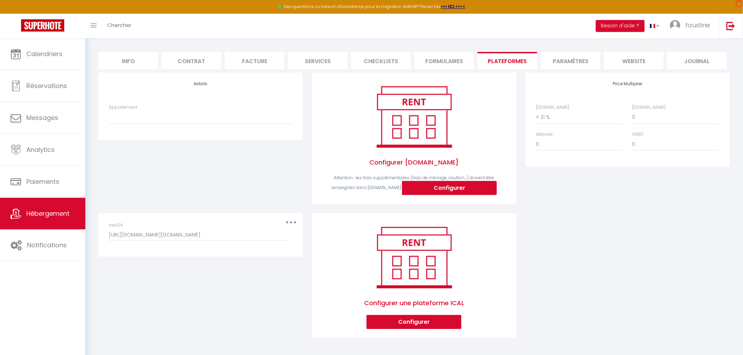
click at [577, 223] on div "Airbnb Appartement Tour viticole rénovée - recaillau.nerac@gmail.com Configurer…" at bounding box center [414, 210] width 641 height 275
click at [553, 143] on select "0 + 1 % + 2 % + 3 % + 4 % + 5 % + 6 % + 7 % + 8 % + 9 %" at bounding box center [579, 144] width 87 height 13
click at [536, 138] on select "0 + 1 % + 2 % + 3 % + 4 % + 5 % + 6 % + 7 % + 8 % + 9 %" at bounding box center [579, 144] width 87 height 13
click at [600, 200] on div "Price Multiplier Airbnb.com 0 + 1 % + 2 % + 3 % + 4 % + 5 % + 6 % + 7 %" at bounding box center [628, 143] width 214 height 140
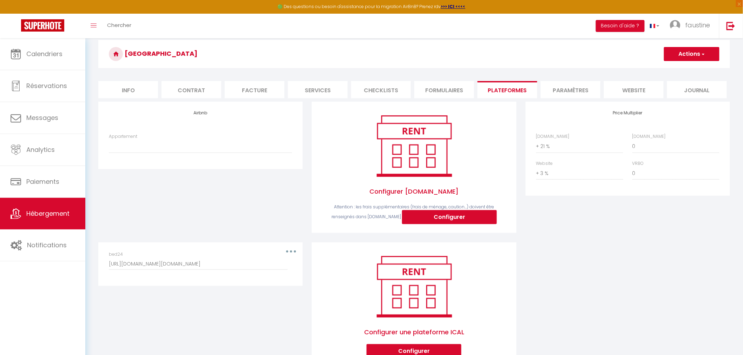
scroll to position [0, 0]
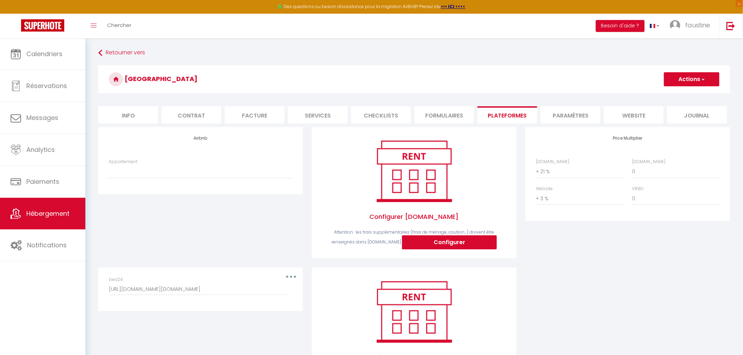
click at [670, 78] on button "Actions" at bounding box center [691, 79] width 55 height 14
click at [676, 95] on link "Enregistrer" at bounding box center [691, 94] width 55 height 9
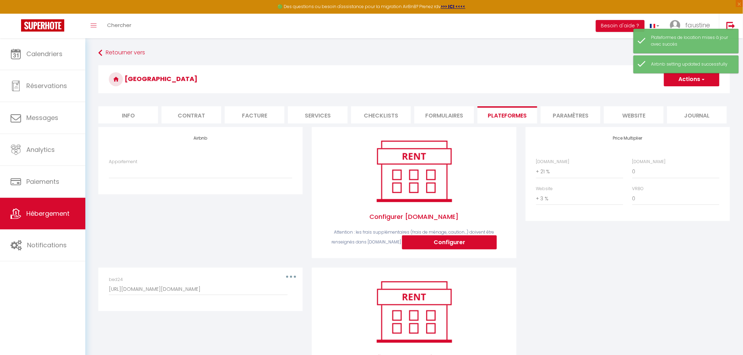
click at [576, 108] on li "Paramètres" at bounding box center [571, 114] width 60 height 17
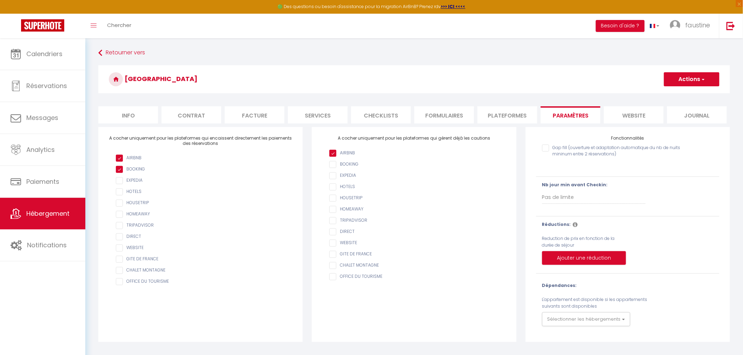
click at [120, 170] on input "checkbox" at bounding box center [204, 169] width 176 height 7
click at [114, 170] on ul "AIRBNB BOOKING EXPEDIA HOTELS HOUSETRIP HOMEAWAY TRIPADVISOR DIRECT WEBSITE GIT…" at bounding box center [200, 220] width 183 height 131
click at [118, 170] on input "checkbox" at bounding box center [204, 169] width 176 height 7
click at [589, 198] on select "Pas de limite 1 2 3 4 5 6 7" at bounding box center [594, 197] width 104 height 13
click at [542, 191] on select "Pas de limite 1 2 3 4 5 6 7" at bounding box center [594, 197] width 104 height 13
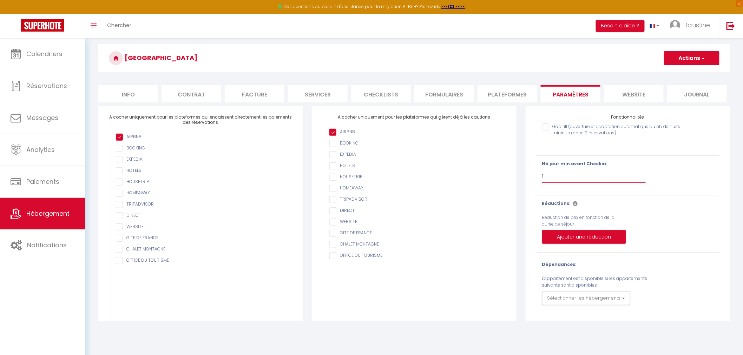
scroll to position [38, 0]
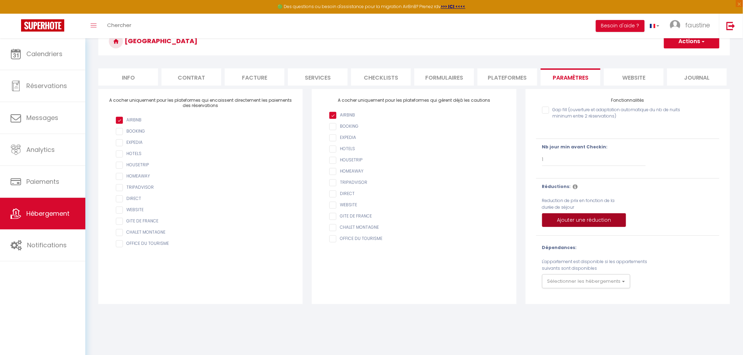
click at [598, 218] on button "Ajouter une réduction" at bounding box center [584, 221] width 84 height 14
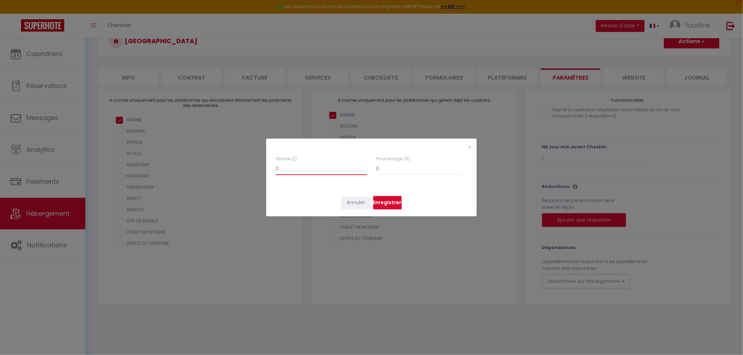
drag, startPoint x: 285, startPoint y: 169, endPoint x: 265, endPoint y: 166, distance: 20.2
click at [265, 166] on div "× Période (j) 0 Pourcentage (%) 0 Annuler Enregistrer" at bounding box center [371, 177] width 743 height 355
drag, startPoint x: 385, startPoint y: 166, endPoint x: 364, endPoint y: 170, distance: 21.4
click at [364, 170] on div "Période (j) 3 Pourcentage (%) 0" at bounding box center [372, 169] width 192 height 26
click at [384, 205] on button "Enregistrer" at bounding box center [387, 202] width 28 height 13
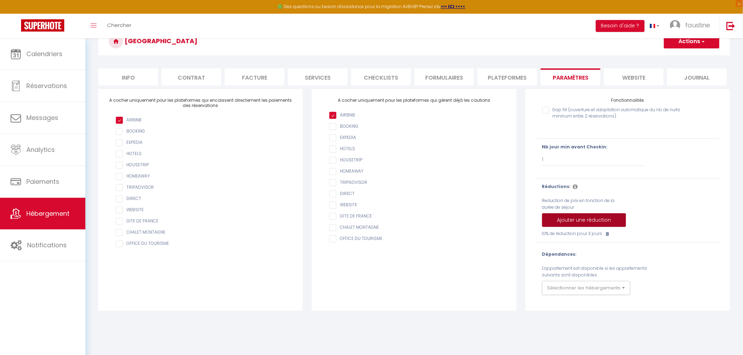
click at [555, 223] on button "Ajouter une réduction" at bounding box center [584, 221] width 84 height 14
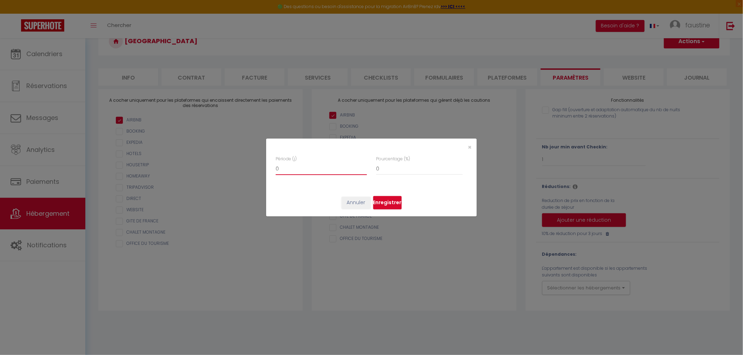
drag, startPoint x: 286, startPoint y: 168, endPoint x: 266, endPoint y: 165, distance: 20.2
click at [266, 165] on div "Période (j) 0 Pourcentage (%) 0" at bounding box center [371, 172] width 211 height 33
drag, startPoint x: 378, startPoint y: 170, endPoint x: 370, endPoint y: 170, distance: 7.0
click at [370, 170] on div "Période (j) 4 Pourcentage (%) 0" at bounding box center [372, 169] width 192 height 26
click at [392, 202] on button "Enregistrer" at bounding box center [387, 202] width 28 height 13
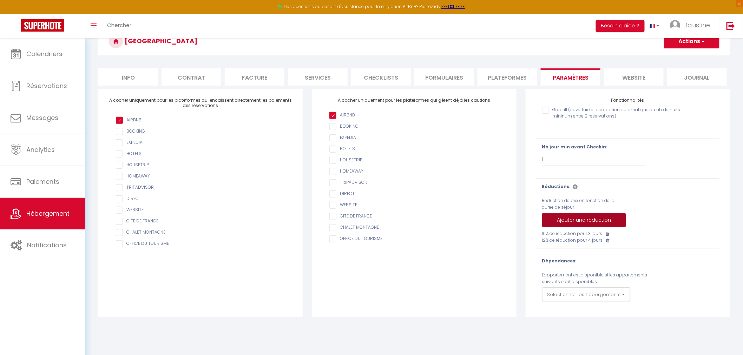
click at [556, 217] on button "Ajouter une réduction" at bounding box center [584, 221] width 84 height 14
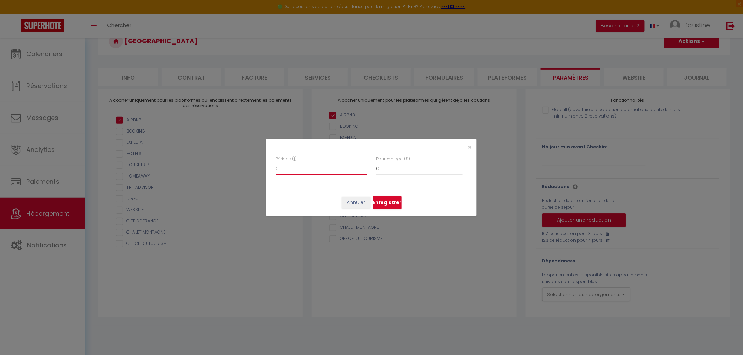
drag, startPoint x: 284, startPoint y: 170, endPoint x: 253, endPoint y: 169, distance: 30.6
click at [253, 169] on div "× Période (j) 0 Pourcentage (%) 0 Annuler Enregistrer" at bounding box center [371, 177] width 743 height 355
drag, startPoint x: 384, startPoint y: 167, endPoint x: 366, endPoint y: 169, distance: 17.6
click at [367, 169] on div "Période (j) 5 Pourcentage (%) 0" at bounding box center [372, 169] width 192 height 26
click at [387, 202] on button "Enregistrer" at bounding box center [387, 202] width 28 height 13
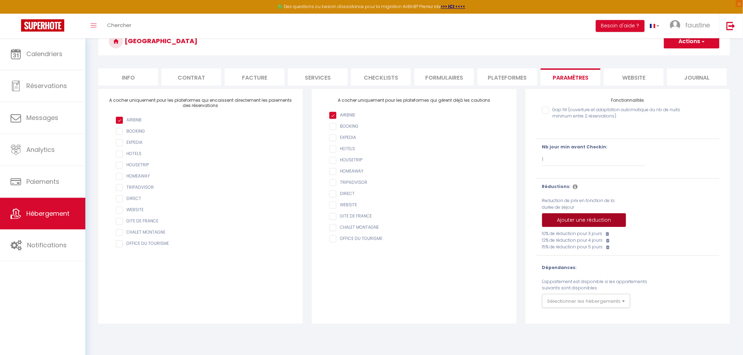
click at [563, 224] on button "Ajouter une réduction" at bounding box center [584, 221] width 84 height 14
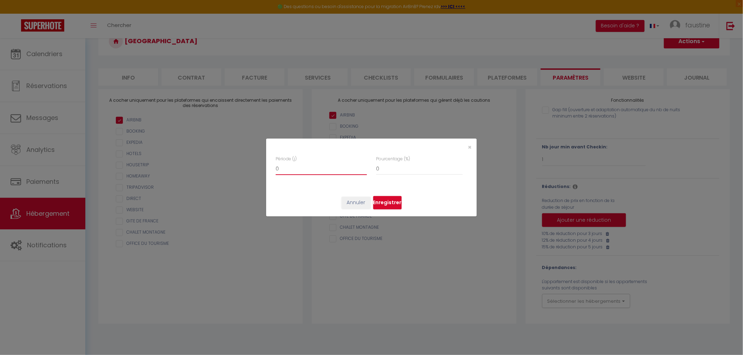
drag, startPoint x: 274, startPoint y: 167, endPoint x: 264, endPoint y: 167, distance: 10.5
click at [264, 167] on div "× Période (j) 0 Pourcentage (%) 0 Annuler Enregistrer" at bounding box center [371, 177] width 743 height 355
drag, startPoint x: 386, startPoint y: 167, endPoint x: 363, endPoint y: 168, distance: 23.2
click at [363, 168] on div "Période (j) 6 Pourcentage (%) 0" at bounding box center [372, 169] width 192 height 26
click at [390, 198] on button "Enregistrer" at bounding box center [387, 202] width 28 height 13
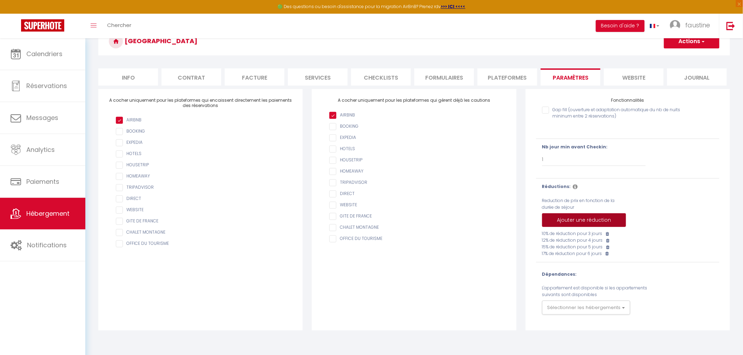
click at [560, 218] on button "Ajouter une réduction" at bounding box center [584, 221] width 84 height 14
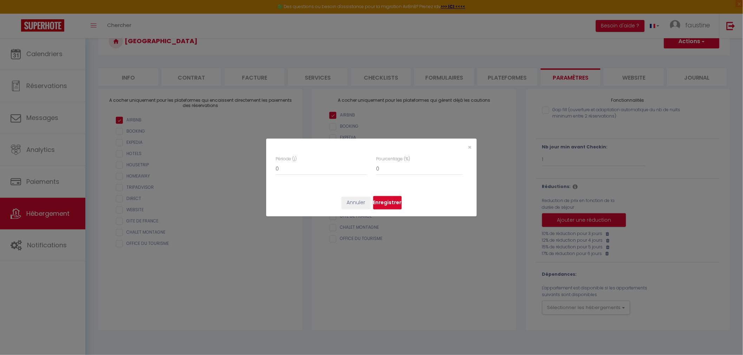
drag, startPoint x: 283, startPoint y: 162, endPoint x: 262, endPoint y: 165, distance: 21.3
click at [262, 165] on div "× Période (j) 0 Pourcentage (%) 0 Annuler Enregistrer" at bounding box center [371, 177] width 743 height 355
drag, startPoint x: 289, startPoint y: 170, endPoint x: 262, endPoint y: 173, distance: 27.5
click at [262, 173] on div "× Période (j) 0 Pourcentage (%) 0 Annuler Enregistrer" at bounding box center [371, 177] width 743 height 355
drag, startPoint x: 379, startPoint y: 171, endPoint x: 367, endPoint y: 170, distance: 11.2
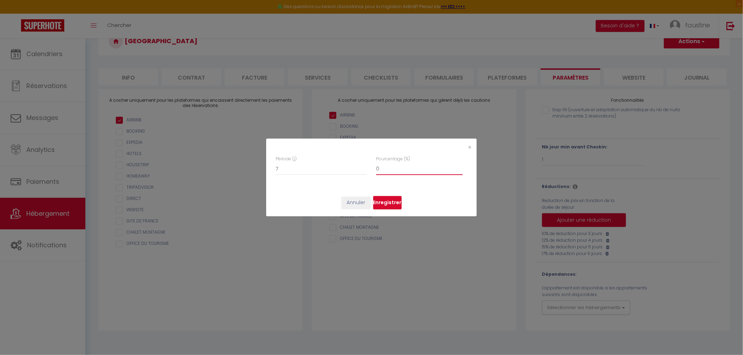
click at [367, 170] on div "Période (j) 7 Pourcentage (%) 0" at bounding box center [372, 169] width 192 height 26
click at [385, 202] on button "Enregistrer" at bounding box center [387, 202] width 28 height 13
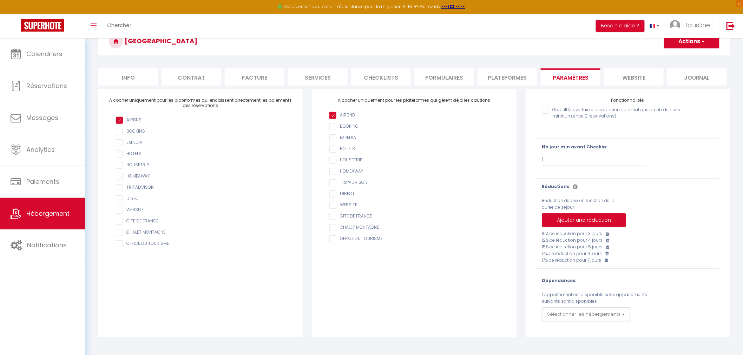
click at [681, 43] on button "Actions" at bounding box center [691, 41] width 55 height 14
click at [676, 55] on input "Enregistrer" at bounding box center [684, 56] width 26 height 7
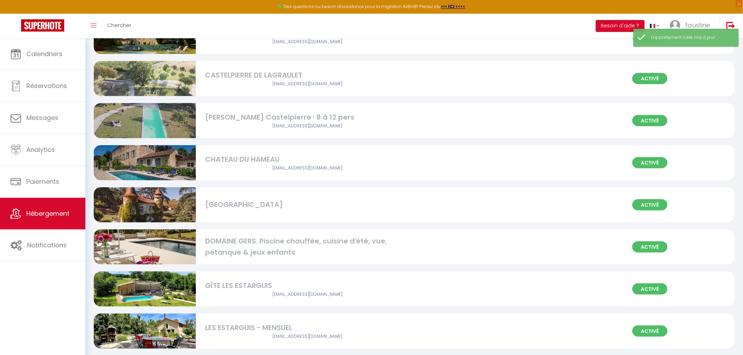
scroll to position [156, 0]
click at [263, 207] on div "Château des Vergers" at bounding box center [307, 204] width 204 height 11
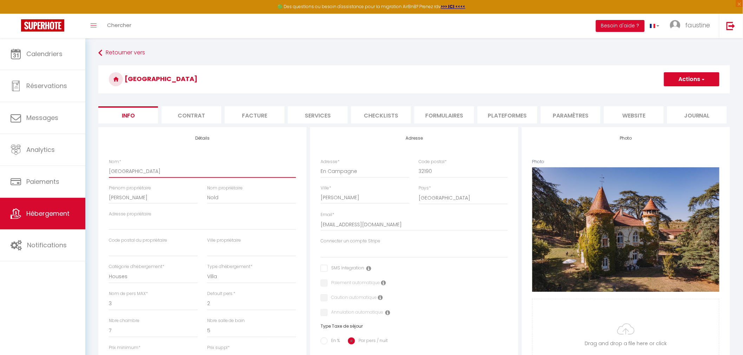
click at [151, 171] on input "Château des Vergers" at bounding box center [202, 171] width 187 height 13
click at [684, 76] on button "Actions" at bounding box center [691, 79] width 55 height 14
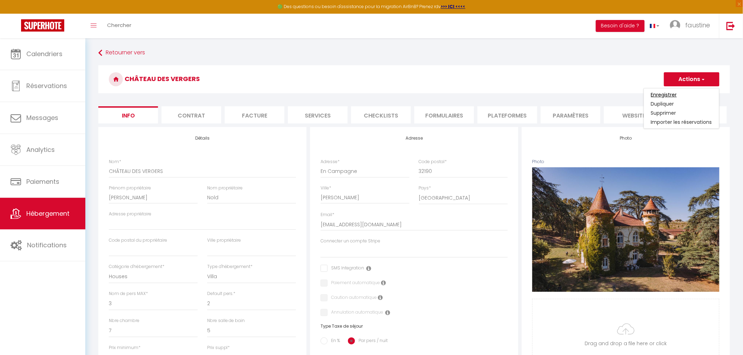
click at [671, 95] on input "Enregistrer" at bounding box center [664, 94] width 26 height 7
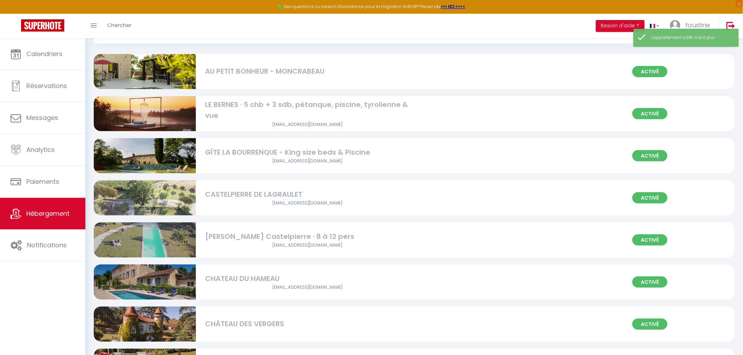
scroll to position [117, 0]
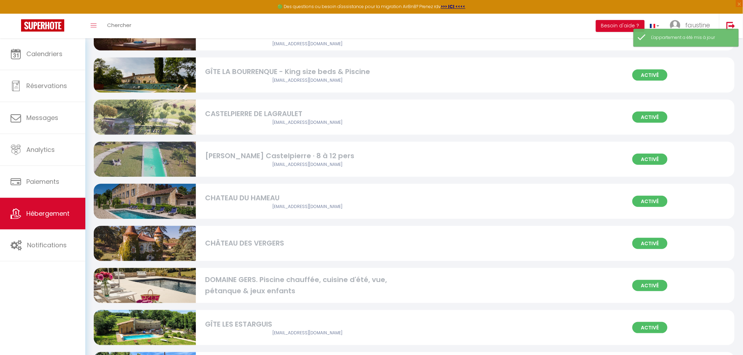
click at [646, 245] on span "Activé" at bounding box center [649, 243] width 35 height 11
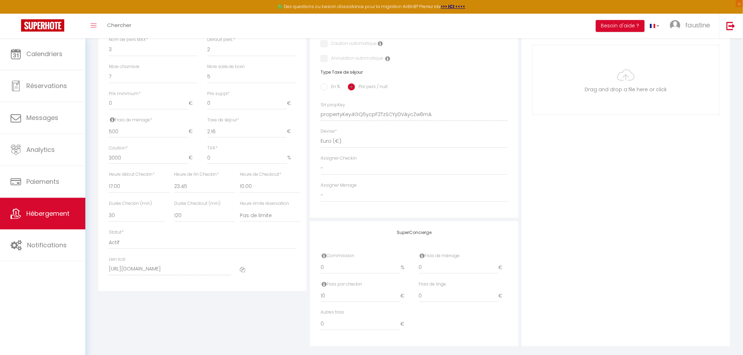
scroll to position [264, 0]
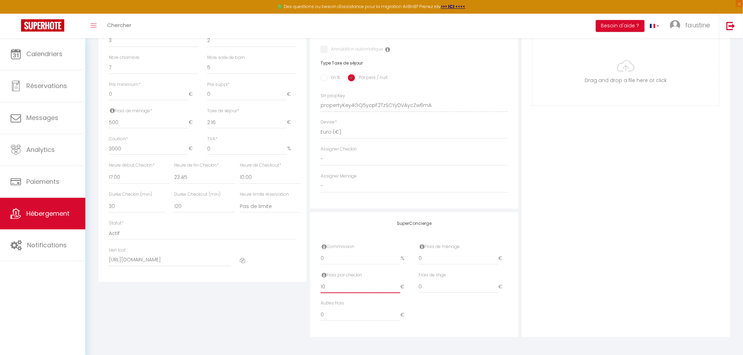
click at [335, 290] on input "10" at bounding box center [361, 287] width 80 height 13
click at [464, 317] on div "Autres frais 0 €" at bounding box center [414, 315] width 196 height 28
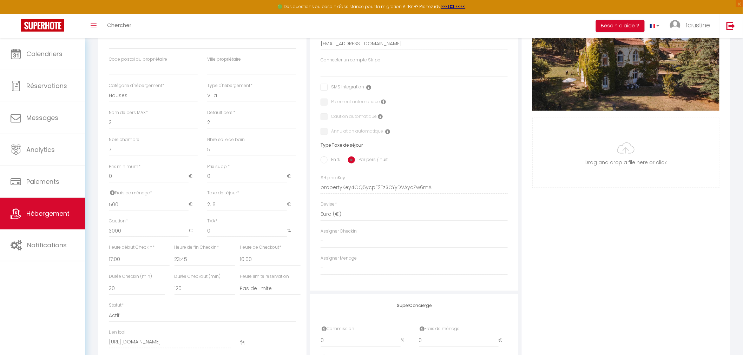
scroll to position [29, 0]
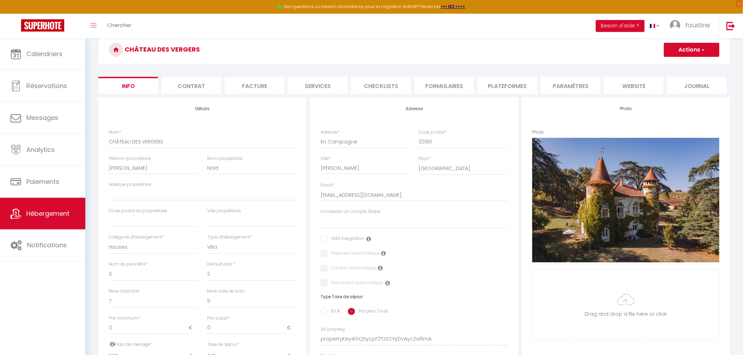
click at [688, 43] on button "Actions" at bounding box center [691, 50] width 55 height 14
click at [663, 65] on input "Enregistrer" at bounding box center [664, 65] width 26 height 7
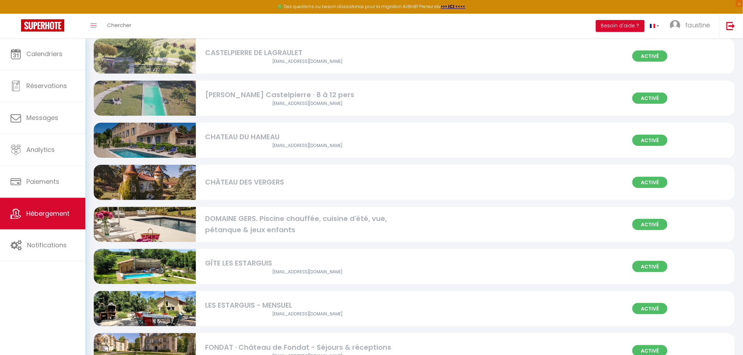
scroll to position [195, 0]
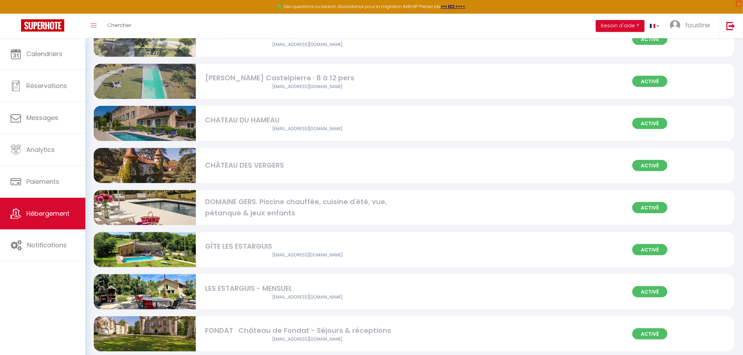
click at [263, 166] on div "CHÂTEAU DES VERGERS" at bounding box center [307, 165] width 204 height 11
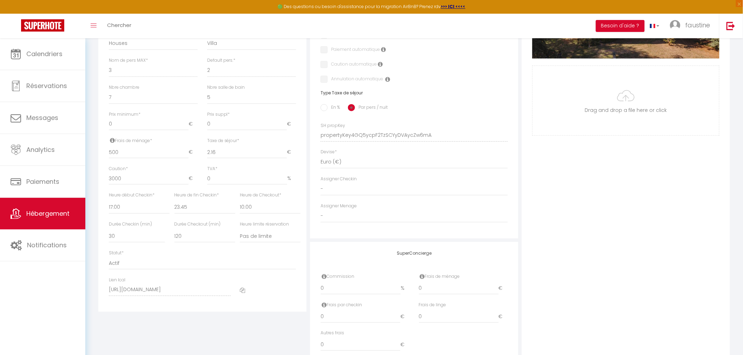
scroll to position [234, 0]
click at [243, 290] on icon at bounding box center [242, 290] width 5 height 5
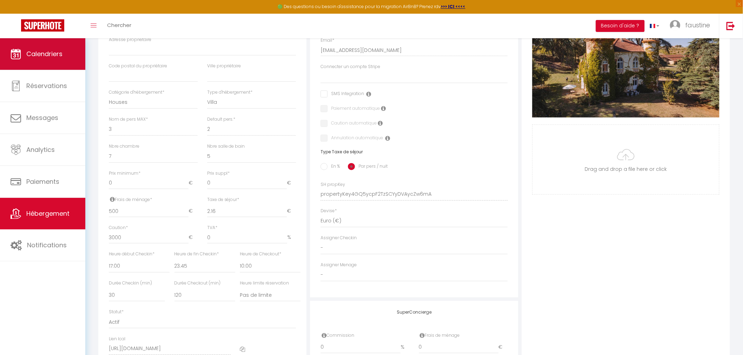
scroll to position [78, 0]
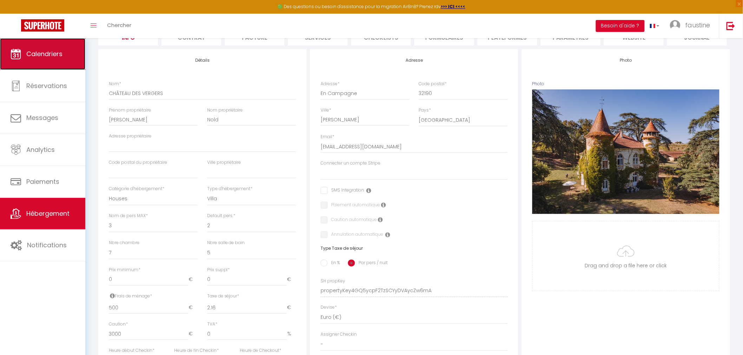
click at [44, 59] on link "Calendriers" at bounding box center [42, 54] width 85 height 32
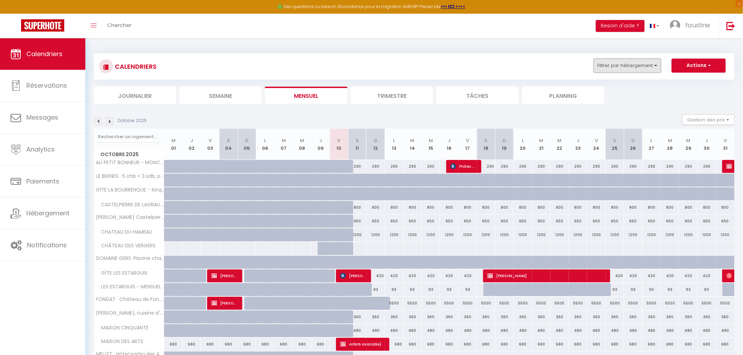
click at [623, 70] on button "Filtrer par hébergement" at bounding box center [627, 66] width 67 height 14
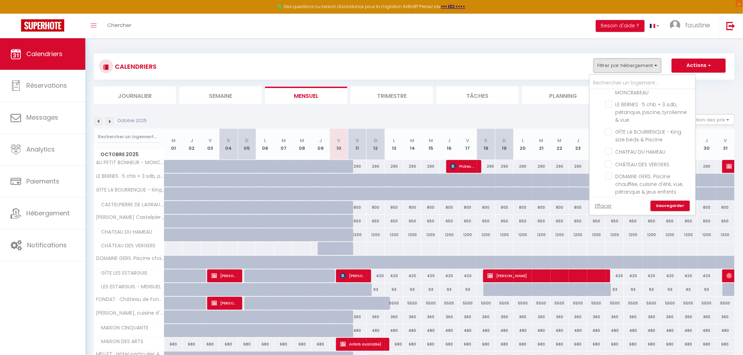
scroll to position [273, 0]
click at [610, 155] on input "CHÂTEAU DES VERGERS" at bounding box center [649, 155] width 88 height 7
click at [673, 208] on link "Sauvegarder" at bounding box center [670, 206] width 39 height 11
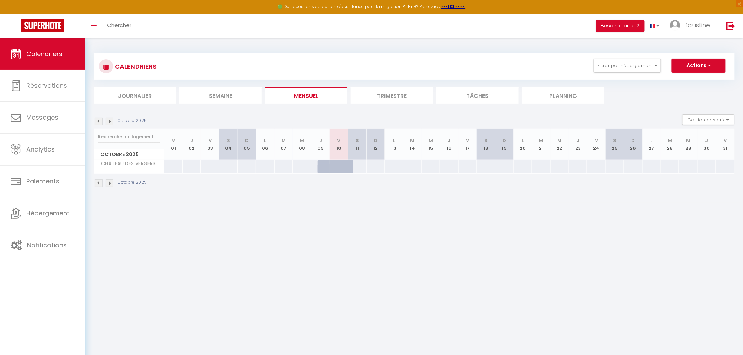
click at [173, 165] on div at bounding box center [173, 166] width 19 height 13
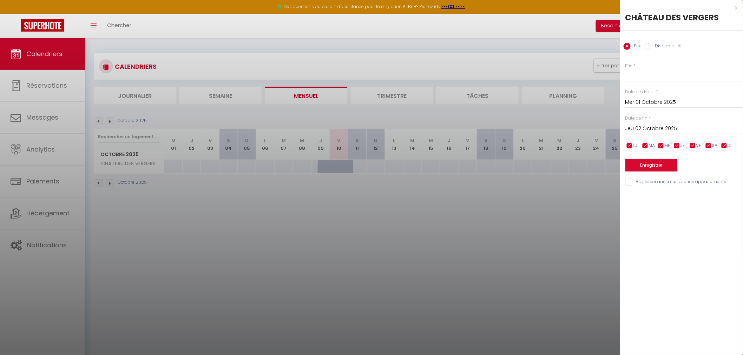
click at [635, 127] on input "Jeu 02 Octobre 2025" at bounding box center [684, 128] width 118 height 9
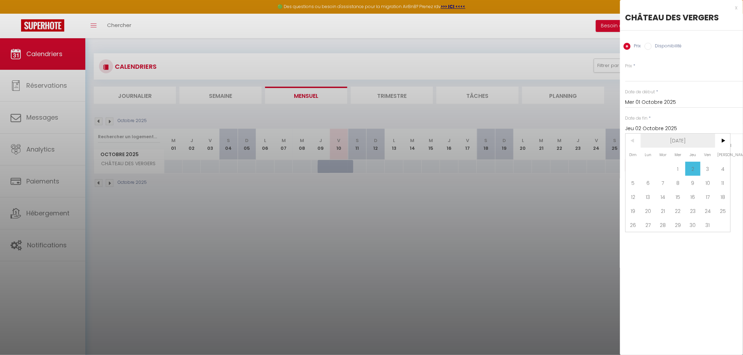
click at [691, 137] on span "[DATE]" at bounding box center [678, 141] width 75 height 14
click at [678, 142] on span "2025" at bounding box center [678, 141] width 75 height 14
click at [682, 187] on span "2027" at bounding box center [678, 183] width 35 height 14
click at [650, 195] on span "Octobre" at bounding box center [643, 197] width 35 height 14
click at [634, 195] on span "10" at bounding box center [633, 197] width 15 height 14
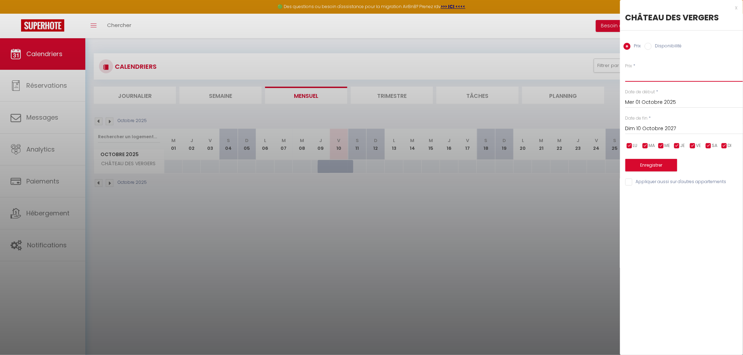
click at [634, 77] on input "Prix" at bounding box center [684, 75] width 118 height 13
click at [644, 165] on button "Enregistrer" at bounding box center [651, 165] width 52 height 13
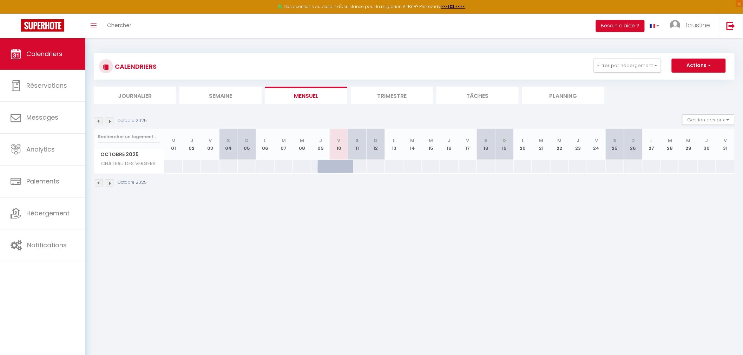
click at [362, 169] on div at bounding box center [357, 166] width 19 height 13
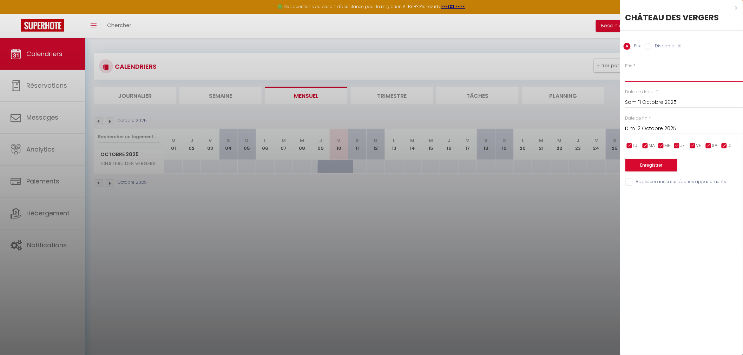
click at [638, 74] on input "Prix" at bounding box center [684, 75] width 118 height 13
click at [639, 75] on input "Prix" at bounding box center [684, 75] width 118 height 13
click at [638, 124] on div "Dim 12 Octobre 2025 < Oct 2025 > Dim Lun Mar Mer Jeu Ven Sam 1 2 3 4 5 6 7 8 9 …" at bounding box center [684, 128] width 118 height 13
click at [638, 124] on input "Dim 12 Octobre 2025" at bounding box center [684, 128] width 118 height 9
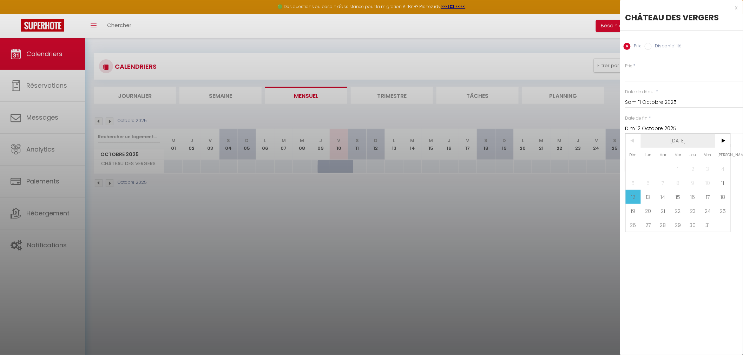
click at [674, 138] on span "[DATE]" at bounding box center [678, 141] width 75 height 14
click at [674, 138] on span "2025" at bounding box center [678, 141] width 75 height 14
click at [678, 184] on span "2027" at bounding box center [678, 183] width 35 height 14
click at [650, 199] on span "Octobre" at bounding box center [643, 197] width 35 height 14
click at [633, 198] on span "10" at bounding box center [633, 197] width 15 height 14
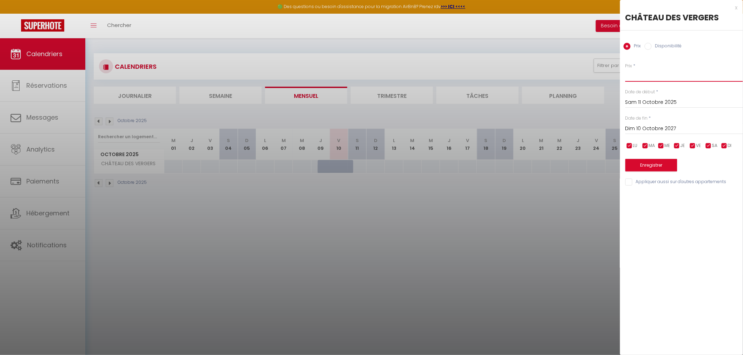
click at [658, 80] on input "Prix" at bounding box center [684, 75] width 118 height 13
click at [644, 166] on button "Enregistrer" at bounding box center [651, 165] width 52 height 13
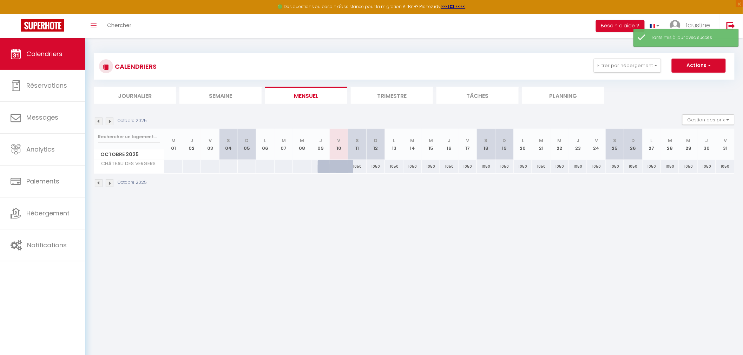
click at [379, 92] on li "Trimestre" at bounding box center [392, 95] width 82 height 17
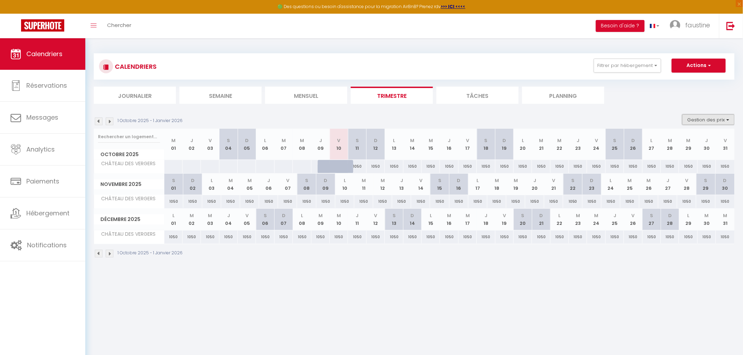
click at [703, 117] on button "Gestion des prix" at bounding box center [708, 119] width 52 height 11
click at [690, 140] on input "Nb Nuits minimum" at bounding box center [702, 141] width 63 height 7
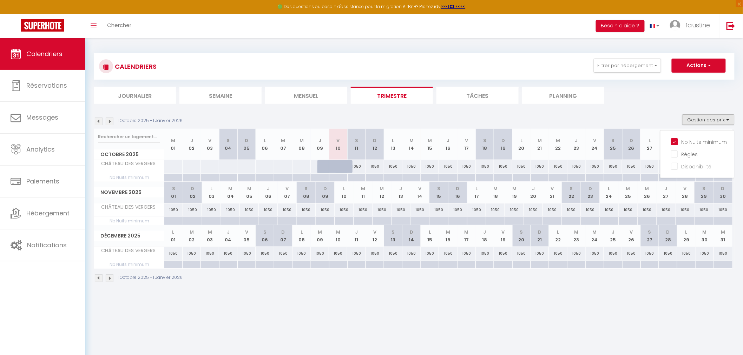
click at [355, 178] on div at bounding box center [356, 178] width 18 height 8
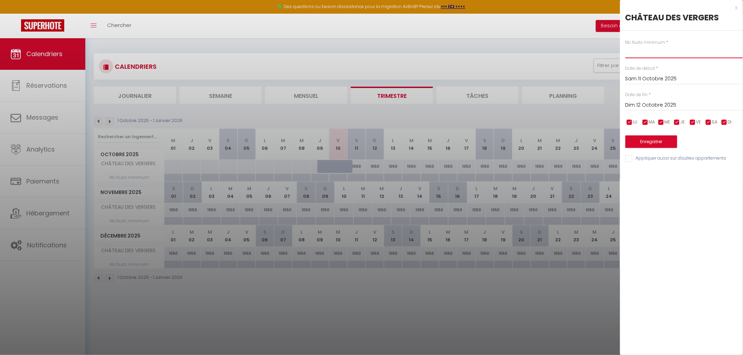
click at [650, 54] on input "text" at bounding box center [684, 52] width 118 height 13
click at [661, 104] on input "Dim 12 Octobre 2025" at bounding box center [684, 105] width 118 height 9
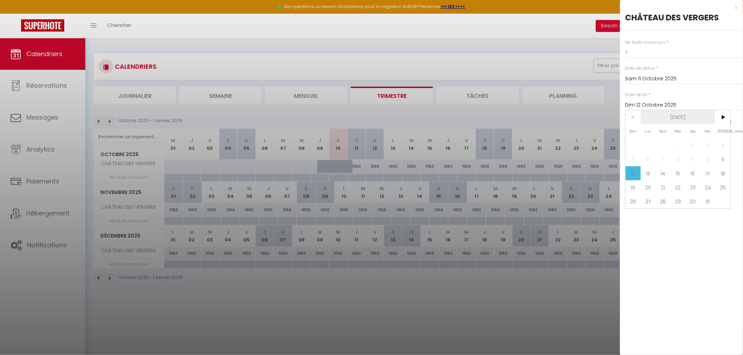
click at [672, 120] on span "[DATE]" at bounding box center [678, 117] width 75 height 14
click at [672, 120] on span "2025" at bounding box center [678, 117] width 75 height 14
click at [681, 159] on span "2027" at bounding box center [678, 159] width 35 height 14
click at [641, 171] on span "Octobre" at bounding box center [643, 173] width 35 height 14
click at [636, 171] on span "10" at bounding box center [633, 173] width 15 height 14
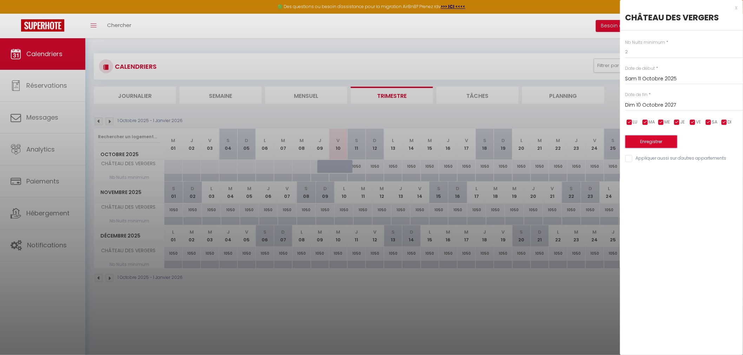
click at [653, 143] on button "Enregistrer" at bounding box center [651, 142] width 52 height 13
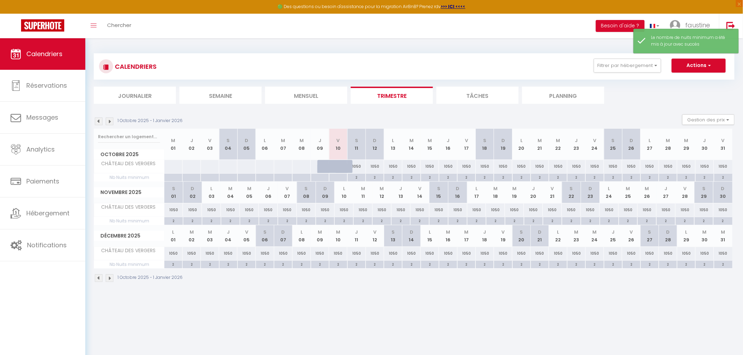
click at [504, 265] on div "2" at bounding box center [503, 264] width 18 height 7
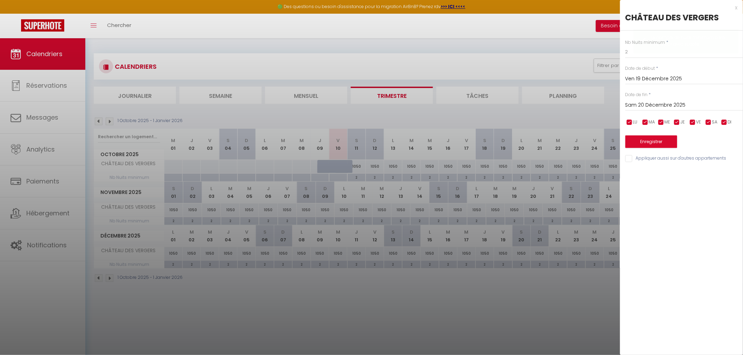
click at [659, 104] on input "Sam 20 Décembre 2025" at bounding box center [684, 105] width 118 height 9
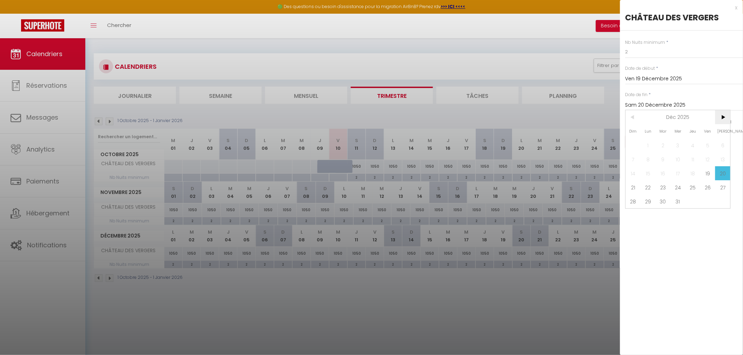
click at [724, 117] on span ">" at bounding box center [722, 117] width 15 height 14
click at [634, 115] on span "<" at bounding box center [633, 117] width 15 height 14
click at [721, 187] on span "27" at bounding box center [722, 188] width 15 height 14
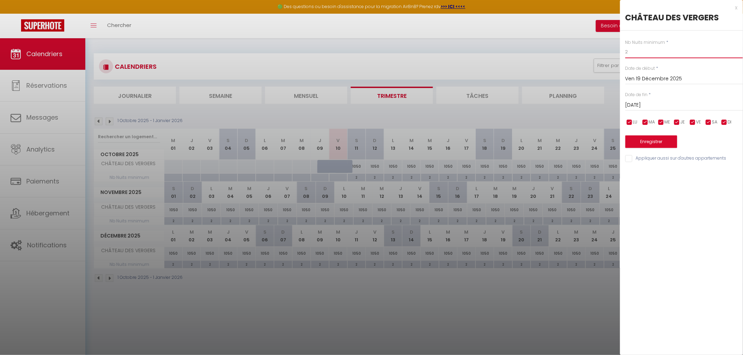
drag, startPoint x: 645, startPoint y: 51, endPoint x: 606, endPoint y: 50, distance: 39.3
click at [606, 50] on body "🟢 Des questions ou besoin d'assistance pour la migration AirBnB? Prenez rdv >>>…" at bounding box center [371, 215] width 743 height 355
click at [647, 141] on button "Enregistrer" at bounding box center [651, 142] width 52 height 13
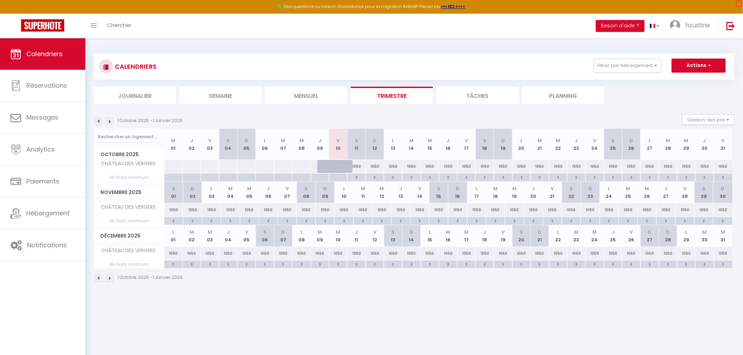
click at [650, 255] on div "1050" at bounding box center [650, 253] width 18 height 13
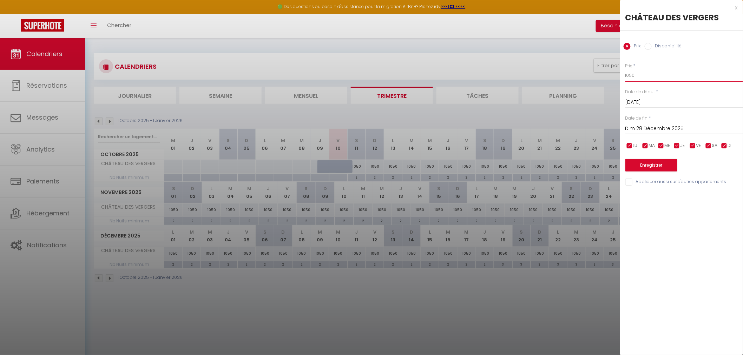
click at [634, 71] on input "1050" at bounding box center [684, 75] width 118 height 13
click at [631, 75] on input "1350" at bounding box center [684, 75] width 118 height 13
click at [638, 166] on button "Enregistrer" at bounding box center [651, 165] width 52 height 13
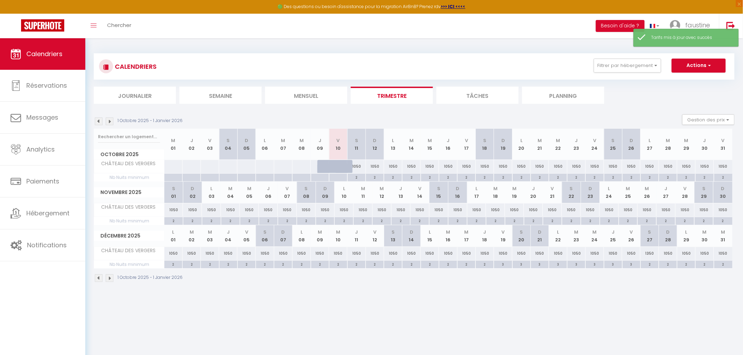
click at [647, 258] on div "1350" at bounding box center [650, 253] width 18 height 13
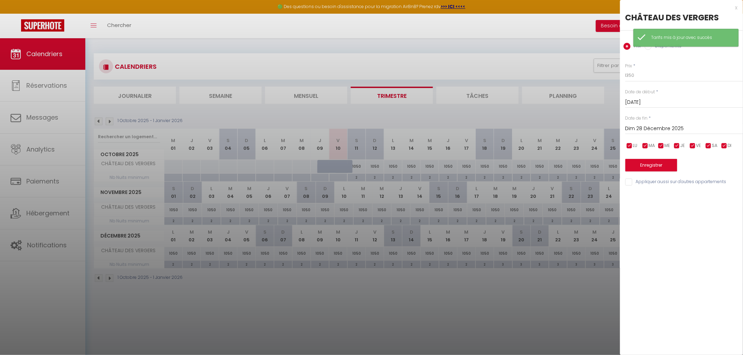
click at [632, 129] on input "Dim 28 Décembre 2025" at bounding box center [684, 128] width 118 height 9
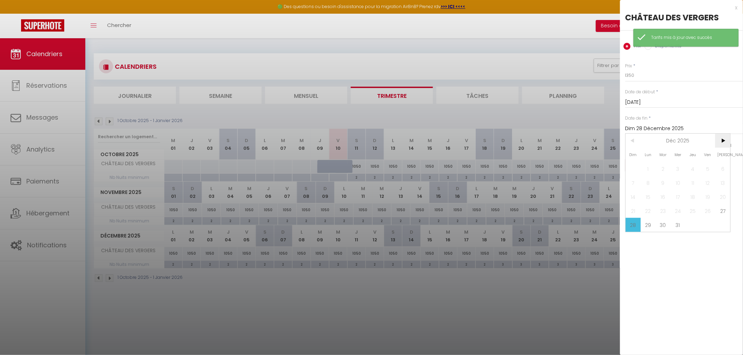
click at [726, 143] on span ">" at bounding box center [722, 141] width 15 height 14
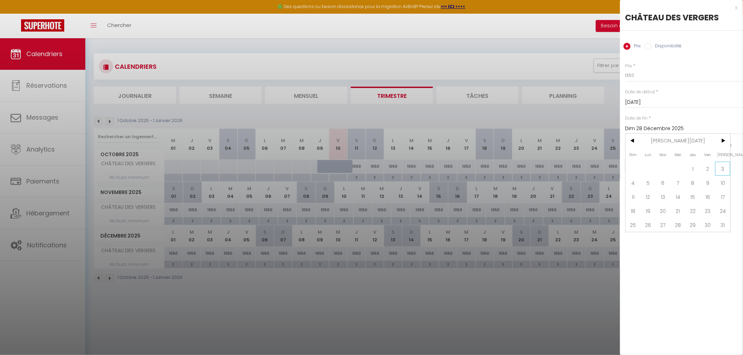
click at [720, 170] on span "3" at bounding box center [722, 169] width 15 height 14
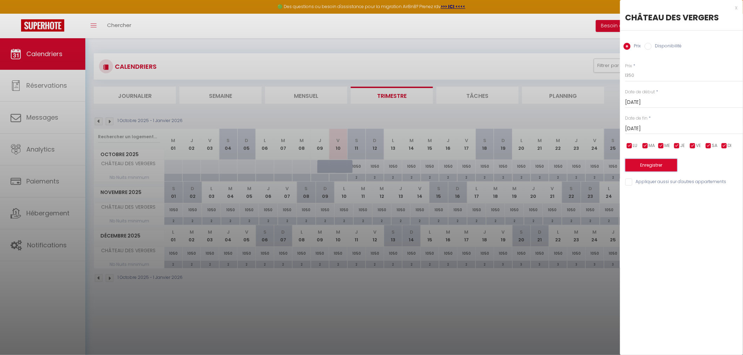
click at [656, 166] on button "Enregistrer" at bounding box center [651, 165] width 52 height 13
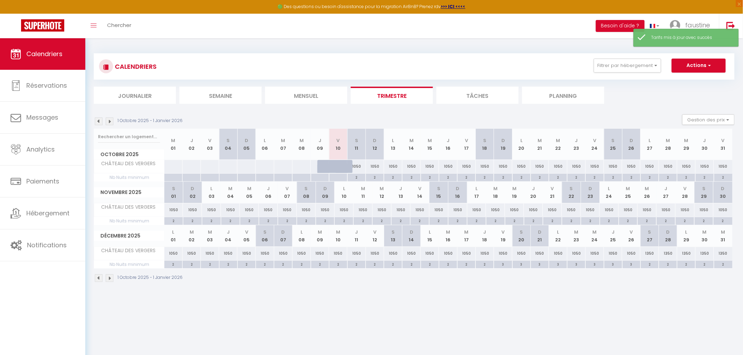
click at [109, 120] on img at bounding box center [110, 122] width 8 height 8
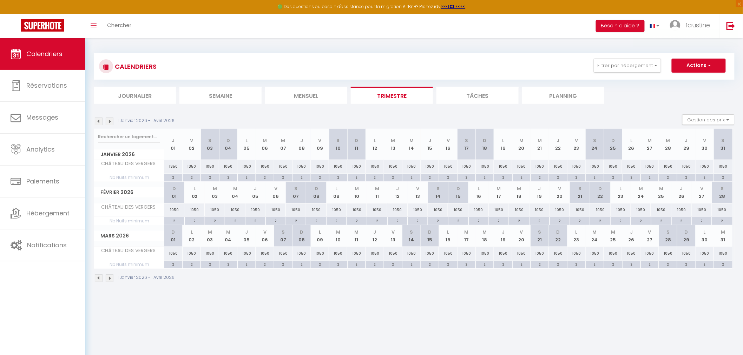
click at [109, 120] on img at bounding box center [110, 122] width 8 height 8
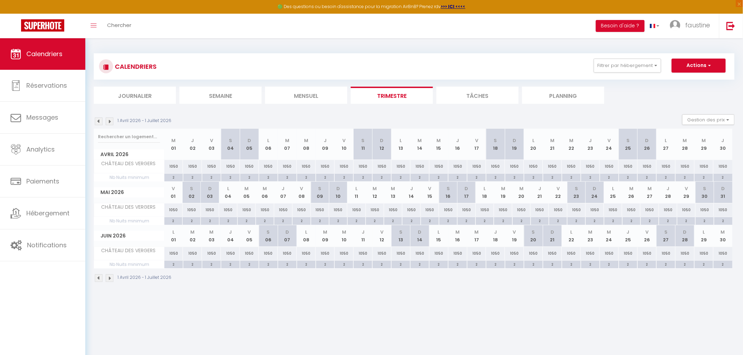
click at [109, 120] on img at bounding box center [110, 122] width 8 height 8
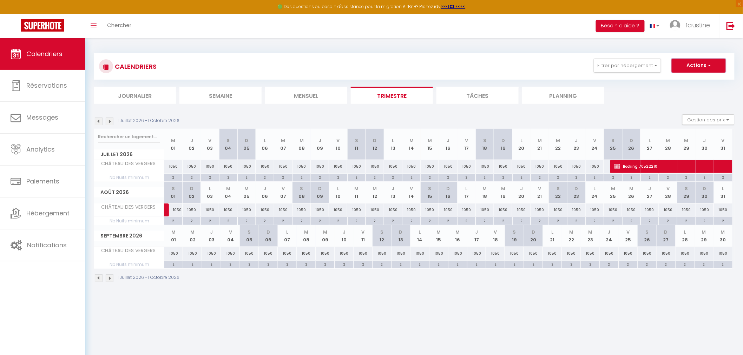
click at [691, 67] on button "Actions" at bounding box center [699, 66] width 54 height 14
click at [613, 113] on section "1 Juillet 2026 - 1 Octobre 2026 Gestion des prix Nb Nuits minimum Règles Dispon…" at bounding box center [414, 198] width 641 height 182
click at [693, 120] on button "Gestion des prix" at bounding box center [708, 119] width 52 height 11
click at [678, 166] on input "Disponibilité" at bounding box center [702, 166] width 63 height 7
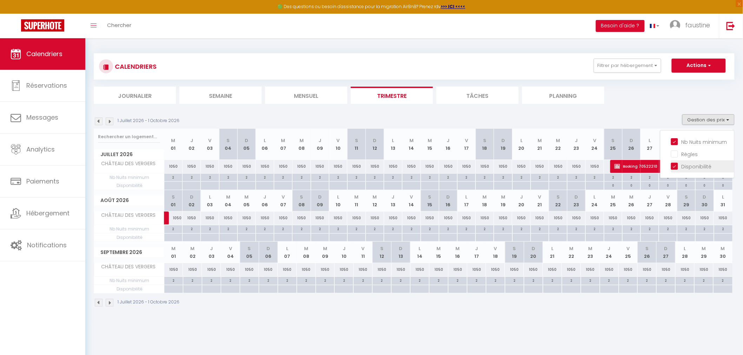
click at [675, 168] on input "Disponibilité" at bounding box center [702, 166] width 63 height 7
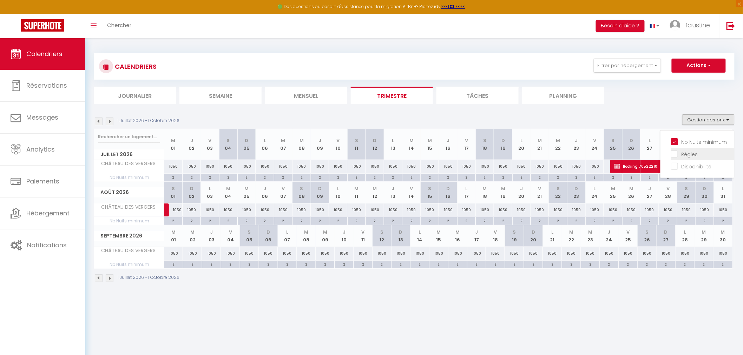
click at [676, 155] on input "Règles" at bounding box center [702, 153] width 63 height 7
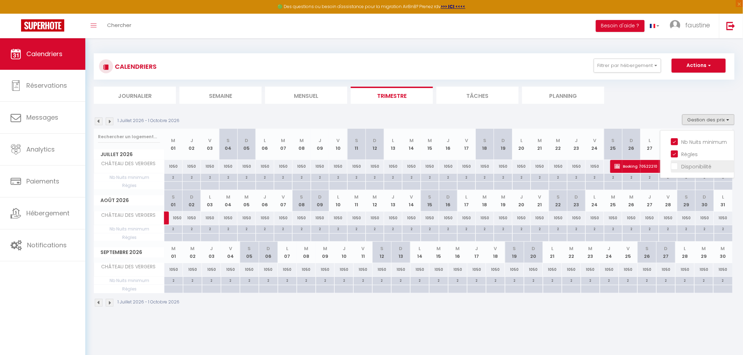
click at [675, 165] on input "Disponibilité" at bounding box center [702, 166] width 63 height 7
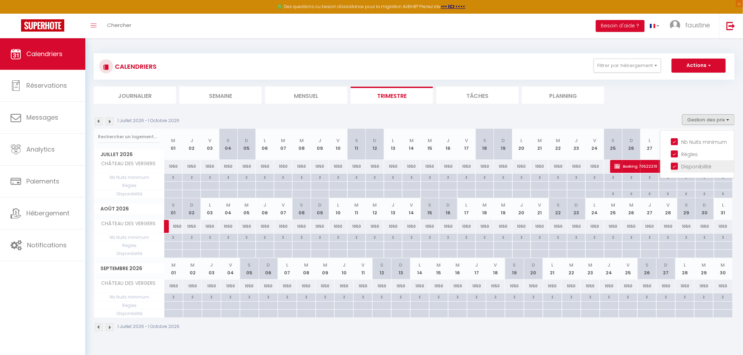
click at [675, 165] on input "Disponibilité" at bounding box center [702, 166] width 63 height 7
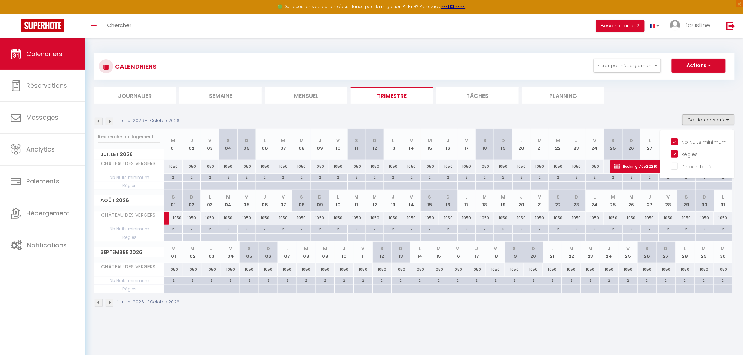
click at [227, 178] on div "2" at bounding box center [228, 177] width 18 height 7
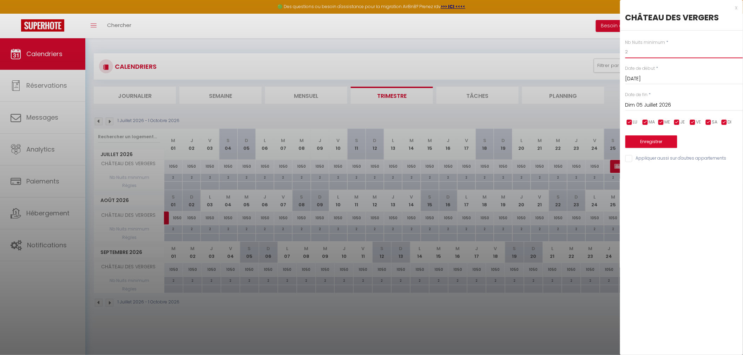
drag, startPoint x: 634, startPoint y: 51, endPoint x: 619, endPoint y: 49, distance: 14.8
click at [619, 49] on body "🟢 Des questions ou besoin d'assistance pour la migration AirBnB? Prenez rdv >>>…" at bounding box center [371, 215] width 743 height 355
click at [638, 108] on input "Dim 05 Juillet 2026" at bounding box center [684, 105] width 118 height 9
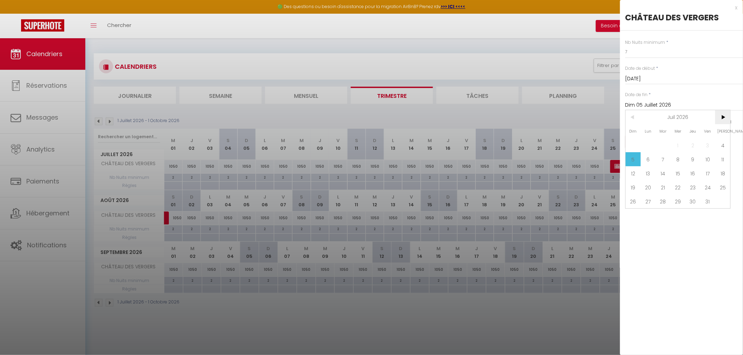
click at [724, 118] on span ">" at bounding box center [722, 117] width 15 height 14
click at [722, 202] on span "29" at bounding box center [722, 202] width 15 height 14
click at [643, 143] on button "Enregistrer" at bounding box center [651, 142] width 52 height 13
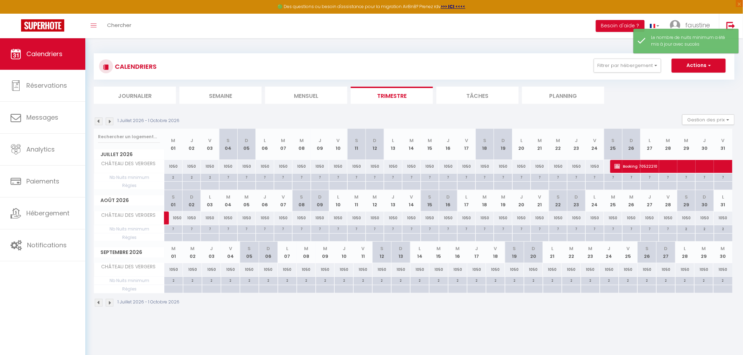
click at [230, 188] on div at bounding box center [228, 186] width 18 height 8
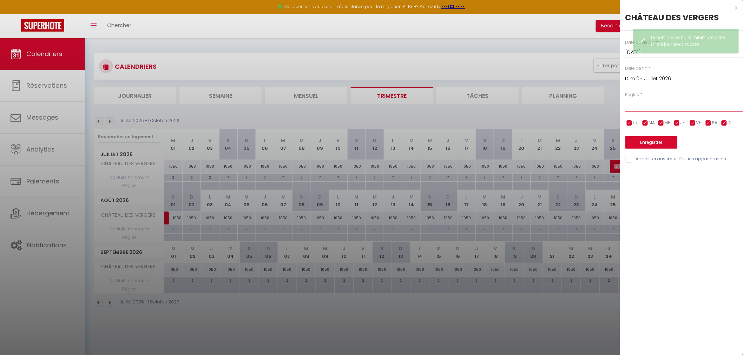
click at [634, 108] on select "Aucun No Checkin No Checkout Pas d'arrivée / Pas de départ" at bounding box center [684, 104] width 118 height 13
click at [625, 98] on select "Aucun No Checkin No Checkout Pas d'arrivée / Pas de départ" at bounding box center [684, 104] width 118 height 13
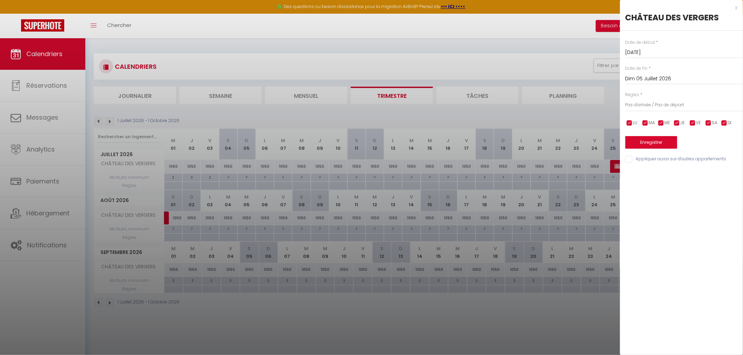
click at [709, 124] on input "checkbox" at bounding box center [708, 123] width 7 height 7
click at [650, 79] on input "Dim 05 Juillet 2026" at bounding box center [684, 78] width 118 height 9
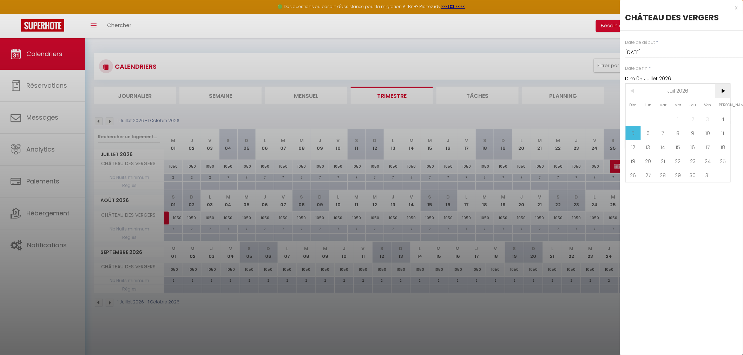
click at [719, 92] on span ">" at bounding box center [722, 91] width 15 height 14
click at [725, 176] on span "29" at bounding box center [722, 175] width 15 height 14
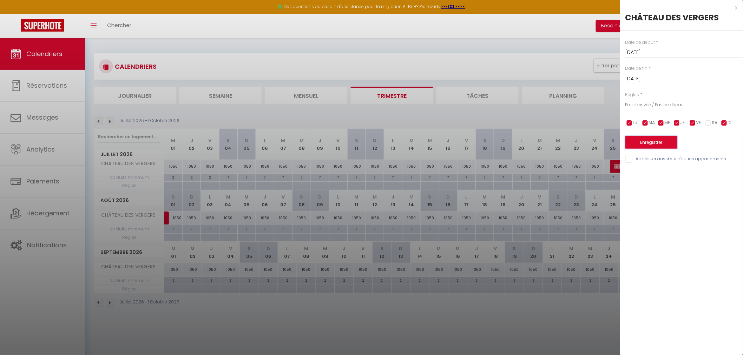
click at [652, 145] on button "Enregistrer" at bounding box center [651, 142] width 52 height 13
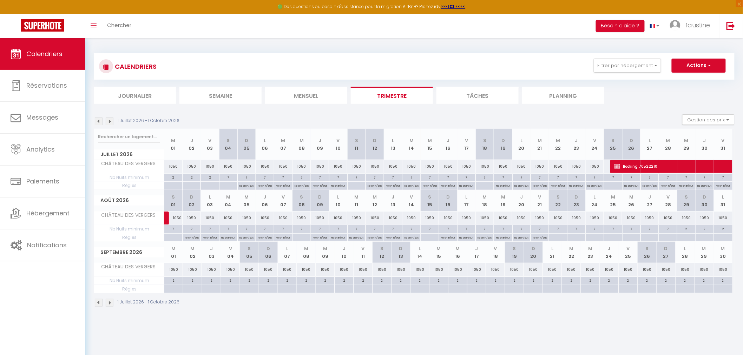
click at [97, 122] on img at bounding box center [99, 122] width 8 height 8
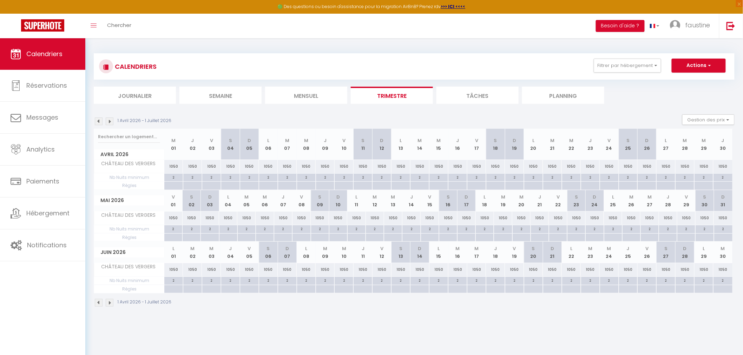
click at [97, 122] on img at bounding box center [99, 122] width 8 height 8
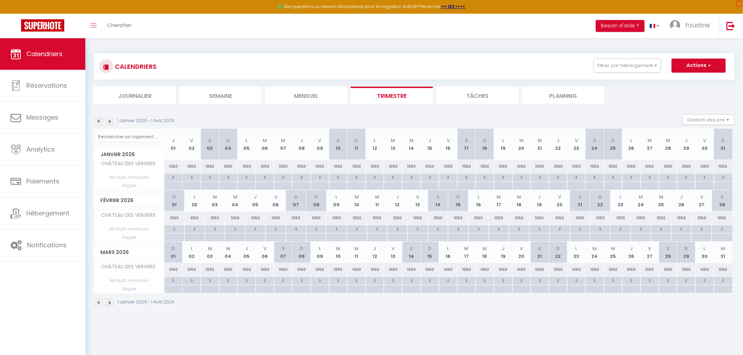
click at [97, 122] on img at bounding box center [99, 122] width 8 height 8
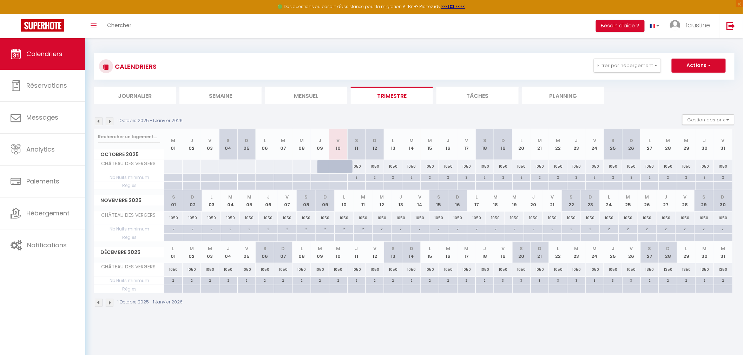
click at [106, 124] on img at bounding box center [110, 122] width 8 height 8
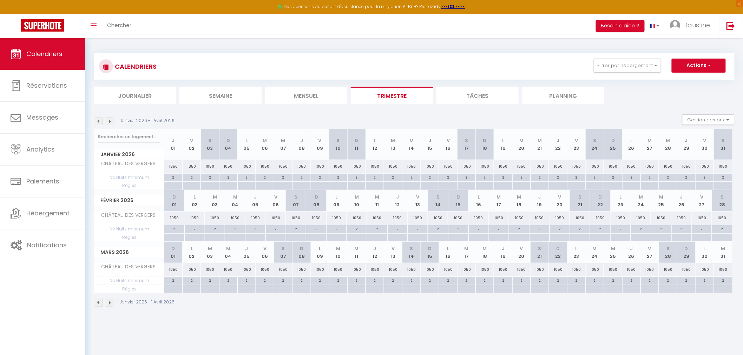
click at [106, 124] on img at bounding box center [110, 122] width 8 height 8
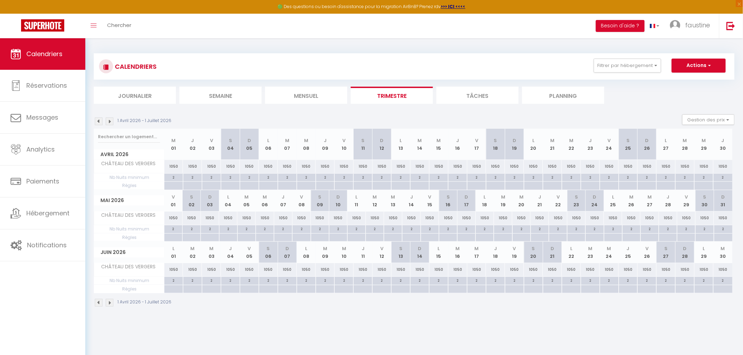
click at [106, 124] on img at bounding box center [110, 122] width 8 height 8
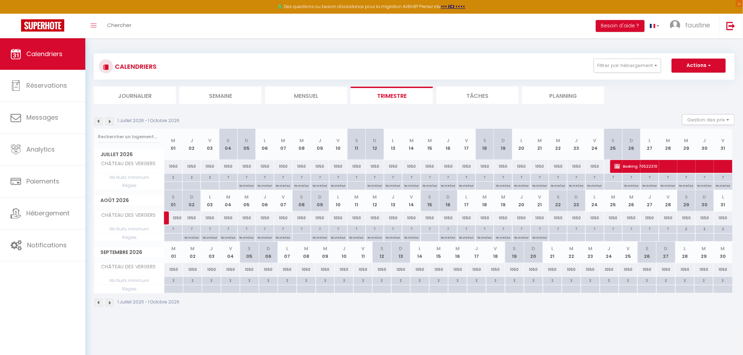
click at [357, 167] on div "1050" at bounding box center [356, 166] width 18 height 13
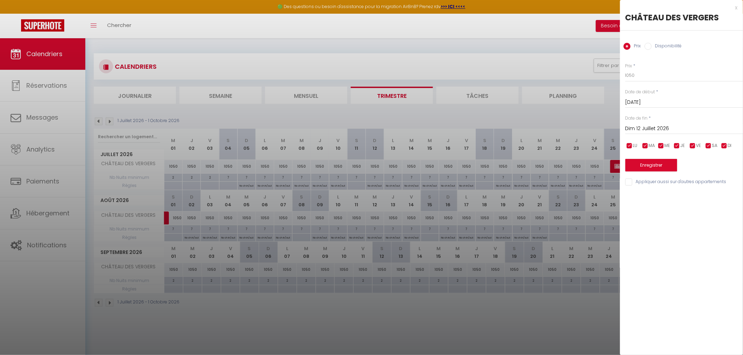
click at [641, 125] on input "Dim 12 Juillet 2026" at bounding box center [684, 128] width 118 height 9
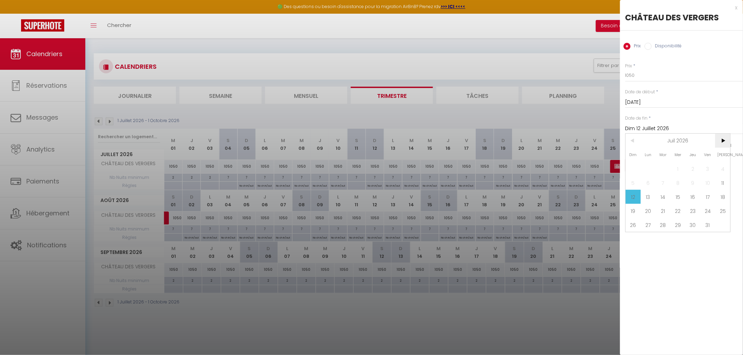
click at [726, 142] on span ">" at bounding box center [722, 141] width 15 height 14
click at [721, 212] on span "22" at bounding box center [722, 211] width 15 height 14
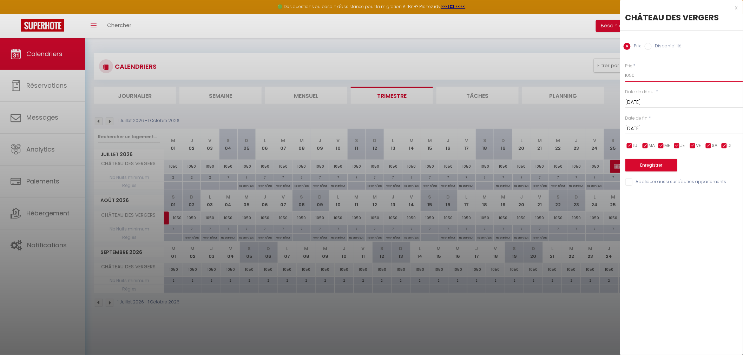
click at [651, 77] on input "1050" at bounding box center [684, 75] width 118 height 13
click at [648, 164] on button "Enregistrer" at bounding box center [651, 165] width 52 height 13
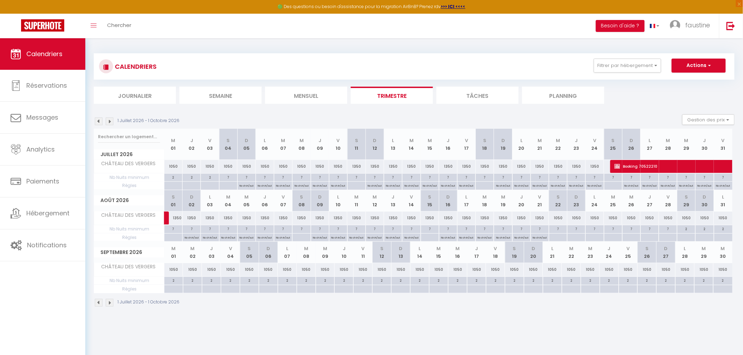
click at [576, 238] on div at bounding box center [576, 238] width 18 height 8
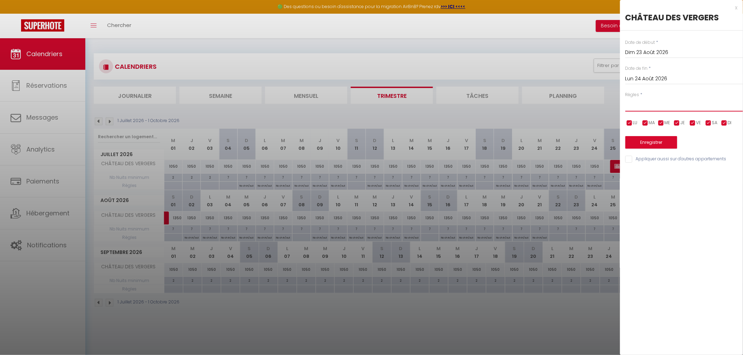
click at [650, 103] on select "Aucun No Checkin No Checkout Pas d'arrivée / Pas de départ" at bounding box center [684, 104] width 118 height 13
click at [625, 98] on select "Aucun No Checkin No Checkout Pas d'arrivée / Pas de départ" at bounding box center [684, 104] width 118 height 13
click at [665, 78] on input "Lun 24 Août 2026" at bounding box center [684, 78] width 118 height 9
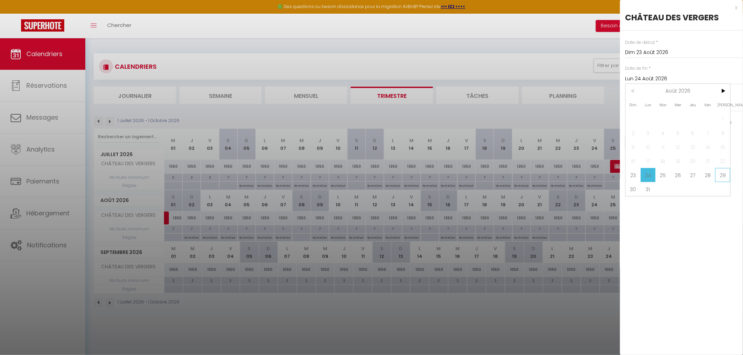
click at [728, 176] on span "29" at bounding box center [722, 175] width 15 height 14
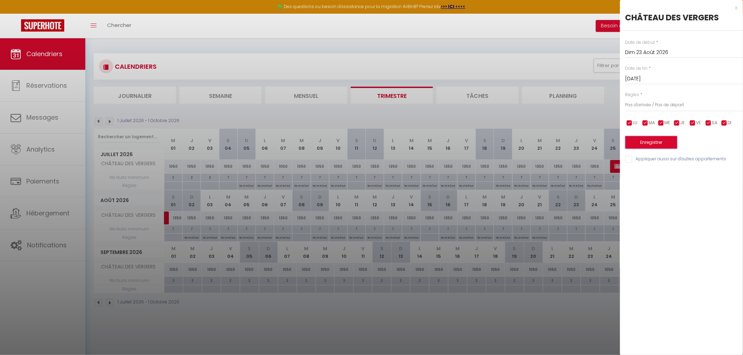
click at [641, 142] on button "Enregistrer" at bounding box center [651, 142] width 52 height 13
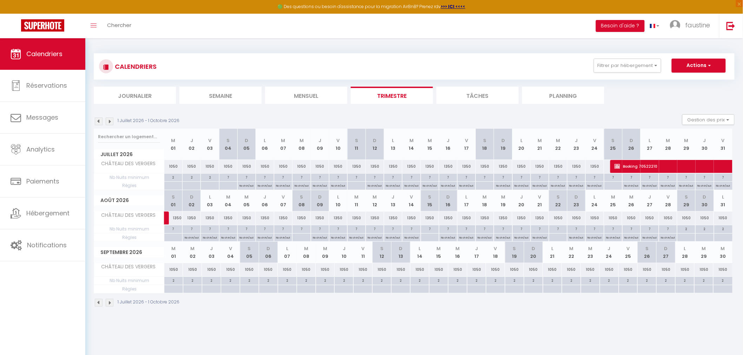
click at [110, 122] on img at bounding box center [110, 122] width 8 height 8
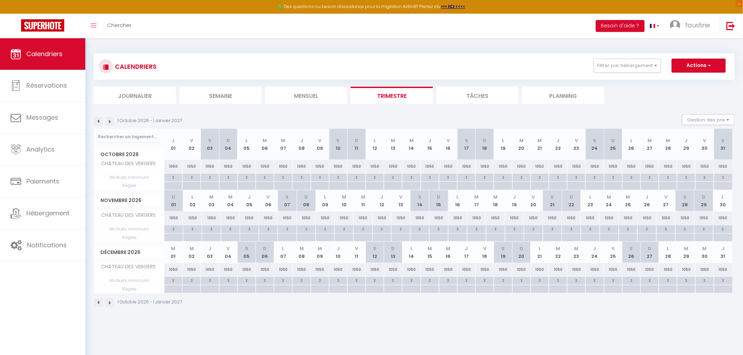
click at [504, 281] on div "2" at bounding box center [503, 280] width 18 height 7
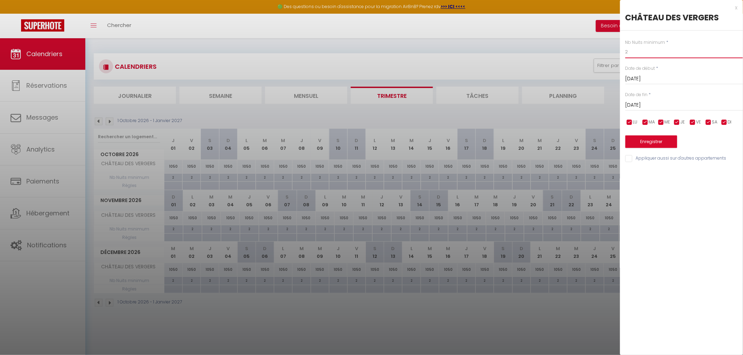
drag, startPoint x: 633, startPoint y: 48, endPoint x: 615, endPoint y: 49, distance: 17.9
click at [615, 49] on body "🟢 Des questions ou besoin d'assistance pour la migration AirBnB? Prenez rdv >>>…" at bounding box center [371, 215] width 743 height 355
click at [648, 104] on input "Dim 20 Décembre 2026" at bounding box center [684, 105] width 118 height 9
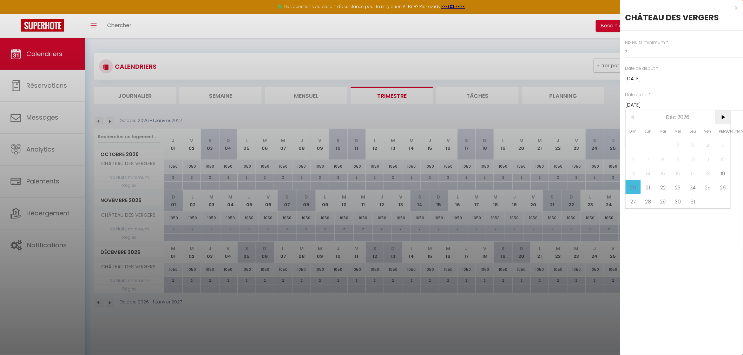
click at [722, 120] on span ">" at bounding box center [722, 117] width 15 height 14
click at [629, 117] on span "<" at bounding box center [633, 117] width 15 height 14
click at [723, 188] on span "26" at bounding box center [722, 188] width 15 height 14
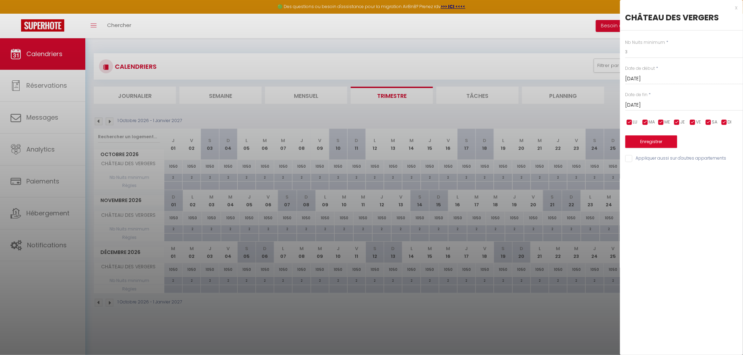
click at [665, 108] on input "Sam 26 Décembre 2026" at bounding box center [684, 105] width 118 height 9
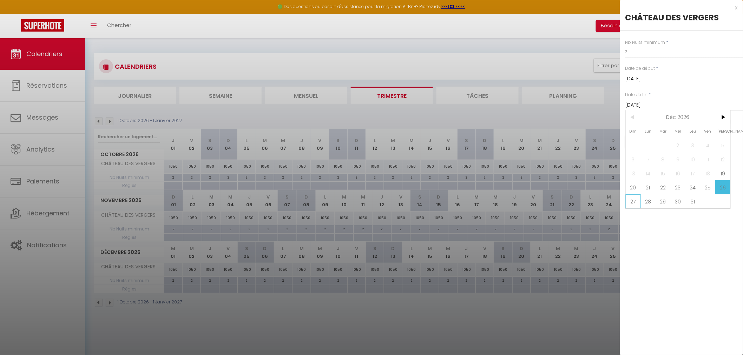
click at [631, 205] on span "27" at bounding box center [633, 202] width 15 height 14
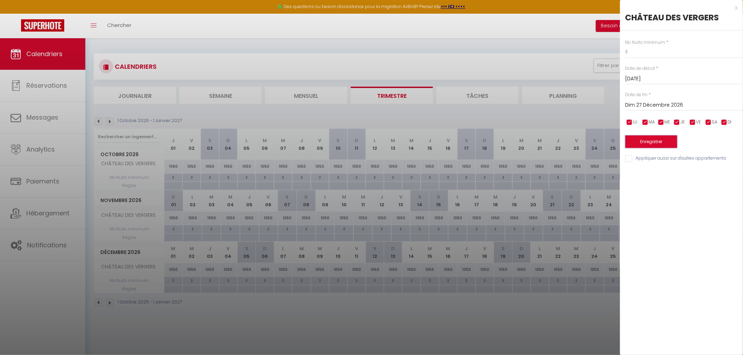
click at [649, 143] on button "Enregistrer" at bounding box center [651, 142] width 52 height 13
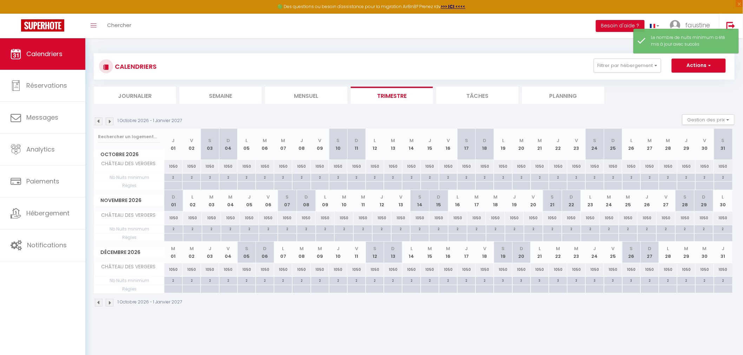
click at [647, 272] on div "1050" at bounding box center [650, 269] width 18 height 13
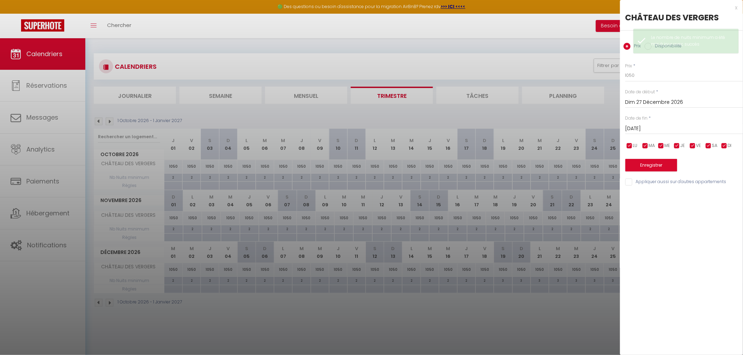
click at [649, 126] on input "Lun 28 Décembre 2026" at bounding box center [684, 128] width 118 height 9
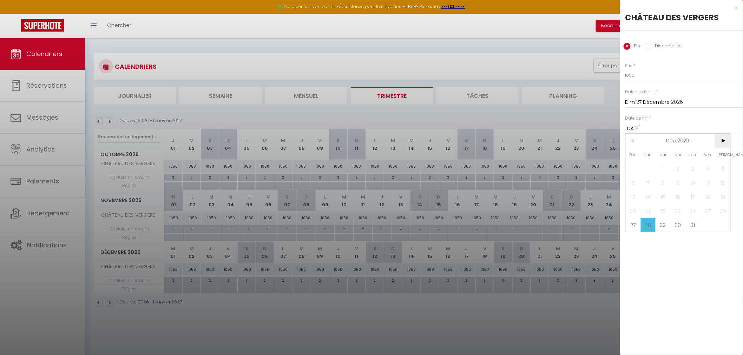
click at [727, 141] on span ">" at bounding box center [722, 141] width 15 height 14
click at [633, 186] on span "3" at bounding box center [633, 183] width 15 height 14
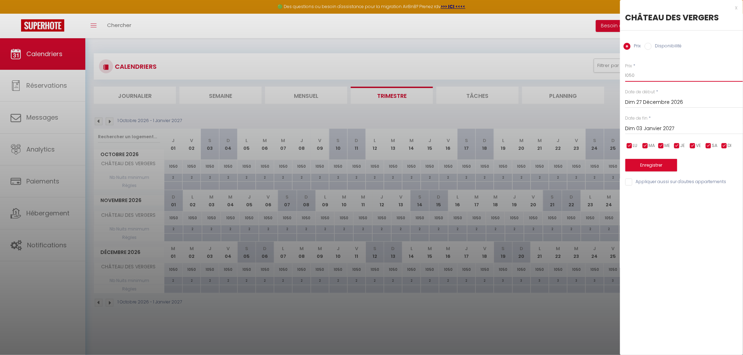
click at [631, 74] on input "1050" at bounding box center [684, 75] width 118 height 13
click at [656, 166] on button "Enregistrer" at bounding box center [651, 165] width 52 height 13
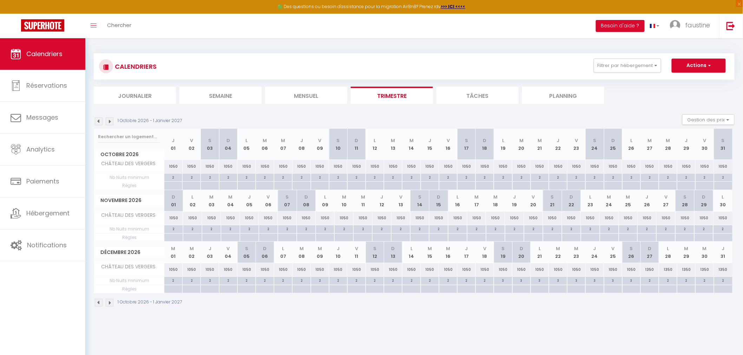
click at [110, 122] on img at bounding box center [110, 122] width 8 height 8
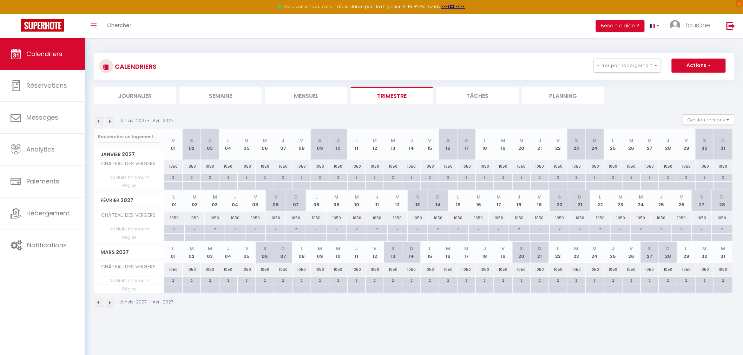
click at [110, 122] on img at bounding box center [110, 122] width 8 height 8
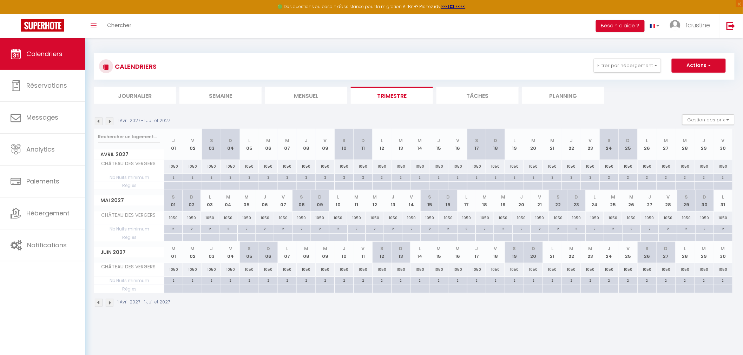
click at [110, 122] on img at bounding box center [110, 122] width 8 height 8
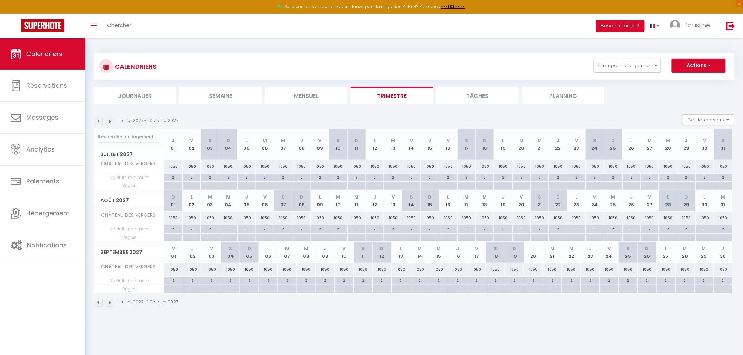
click at [210, 178] on div "2" at bounding box center [210, 177] width 18 height 7
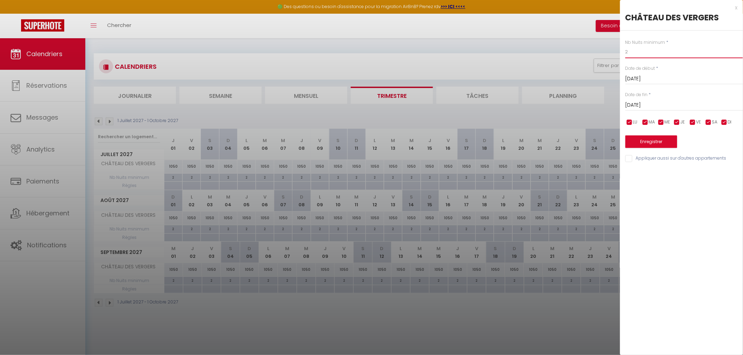
drag, startPoint x: 638, startPoint y: 53, endPoint x: 616, endPoint y: 50, distance: 22.1
click at [616, 50] on body "🟢 Des questions ou besoin d'assistance pour la migration AirBnB? Prenez rdv >>>…" at bounding box center [371, 215] width 743 height 355
click at [643, 106] on input "Dim 04 Juillet 2027" at bounding box center [684, 105] width 118 height 9
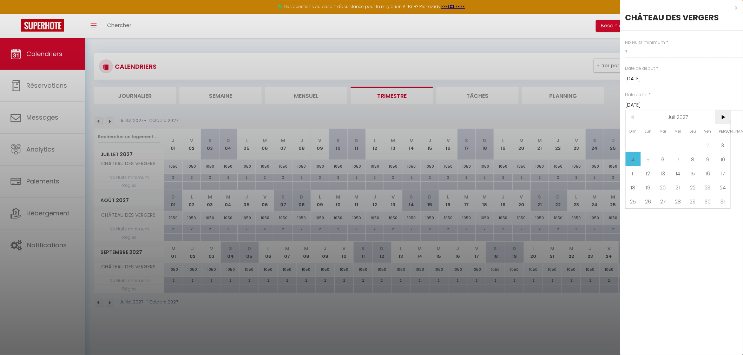
click at [728, 118] on span ">" at bounding box center [722, 117] width 15 height 14
click at [724, 188] on span "28" at bounding box center [722, 188] width 15 height 14
click at [648, 143] on button "Enregistrer" at bounding box center [651, 142] width 52 height 13
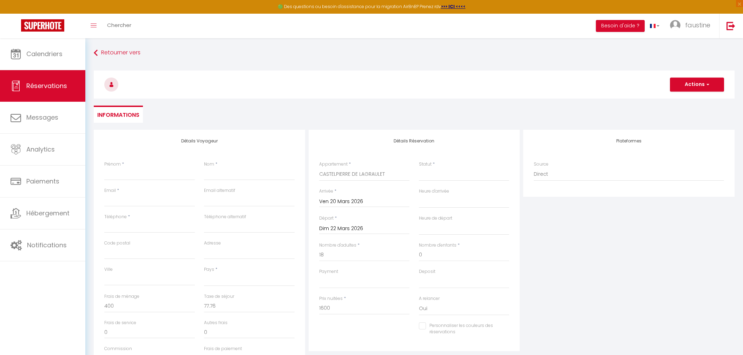
select select
select select "55243"
select select
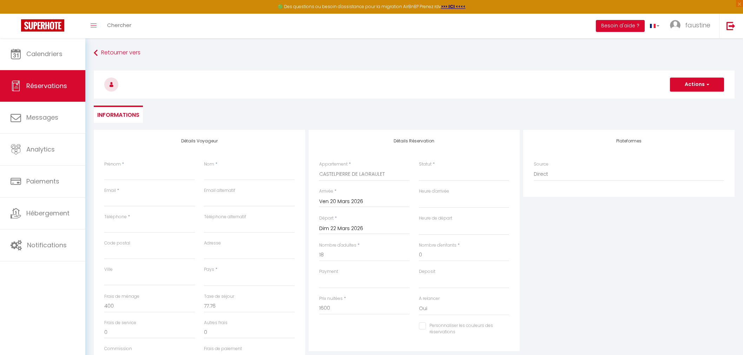
select select
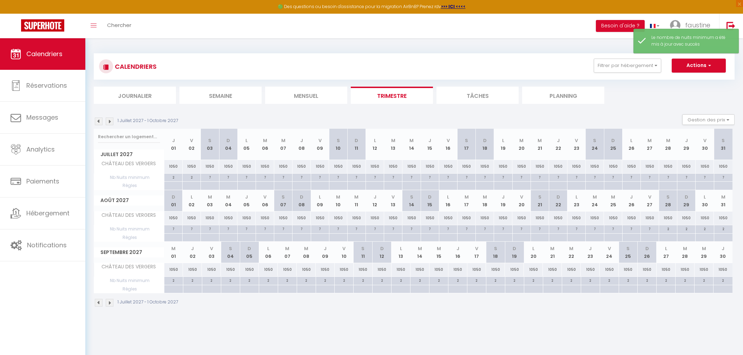
select select
click at [211, 184] on div at bounding box center [210, 186] width 18 height 8
type input "[DATE]"
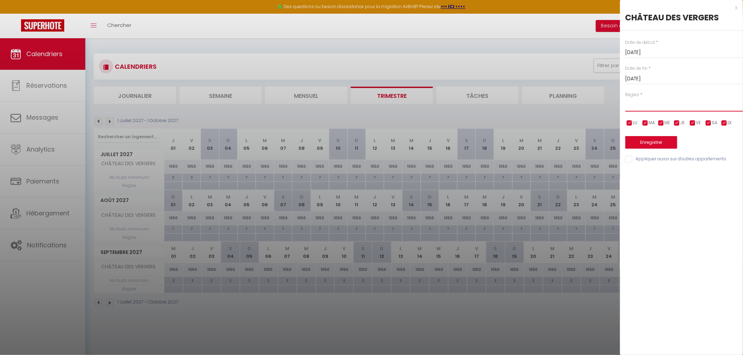
click at [634, 107] on select "Aucun No Checkin No Checkout Pas d'arrivée / Pas de départ" at bounding box center [684, 104] width 118 height 13
select select "3"
click at [625, 98] on select "Aucun No Checkin No Checkout Pas d'arrivée / Pas de départ" at bounding box center [684, 104] width 118 height 13
click at [710, 121] on input "checkbox" at bounding box center [708, 123] width 7 height 7
checkbox input "false"
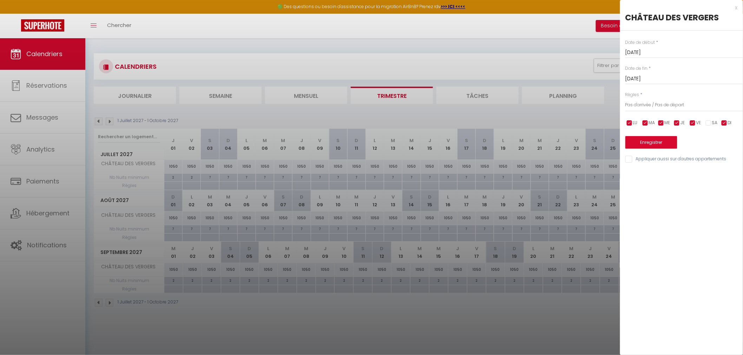
click at [664, 78] on input "Dim 04 Juillet 2027" at bounding box center [684, 78] width 118 height 9
click at [724, 93] on span ">" at bounding box center [722, 91] width 15 height 14
click at [632, 177] on span "29" at bounding box center [633, 175] width 15 height 14
type input "Dim 29 Août 2027"
click at [652, 145] on button "Enregistrer" at bounding box center [651, 142] width 52 height 13
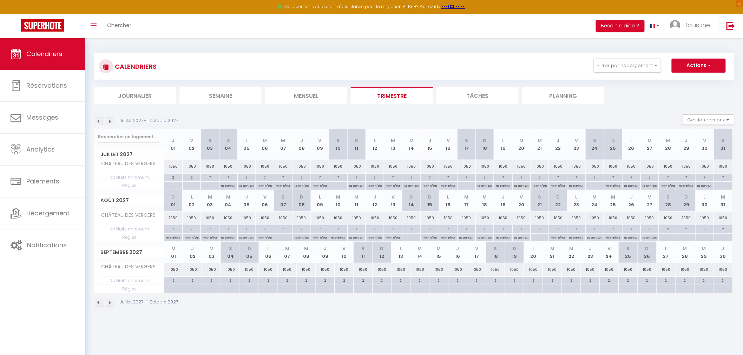
click at [338, 167] on div "1050" at bounding box center [338, 166] width 18 height 13
type input "1050"
type input "Sam 10 Juillet 2027"
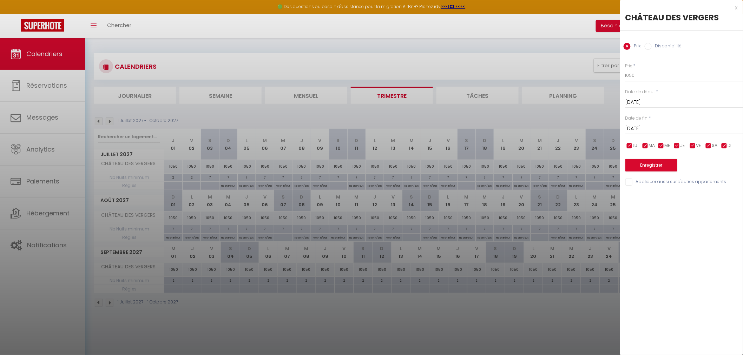
click at [636, 128] on input "Dim 11 Juillet 2027" at bounding box center [684, 128] width 118 height 9
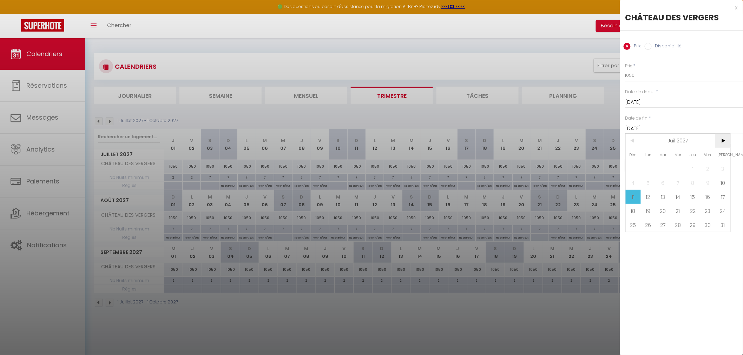
click at [725, 141] on span ">" at bounding box center [722, 141] width 15 height 14
click at [723, 200] on span "21" at bounding box center [722, 197] width 15 height 14
type input "Sam 21 Août 2027"
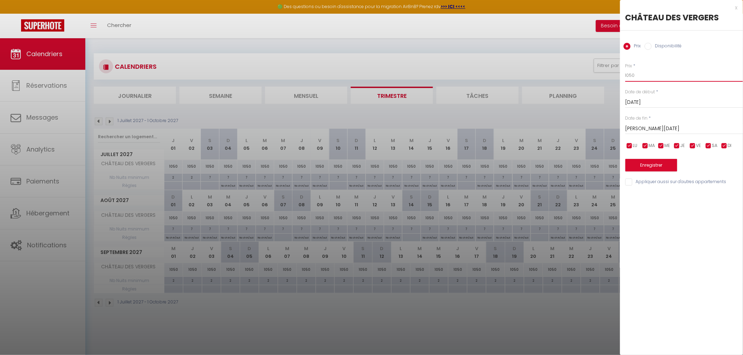
click at [644, 75] on input "1050" at bounding box center [684, 75] width 118 height 13
type input "1350"
click at [646, 166] on button "Enregistrer" at bounding box center [651, 165] width 52 height 13
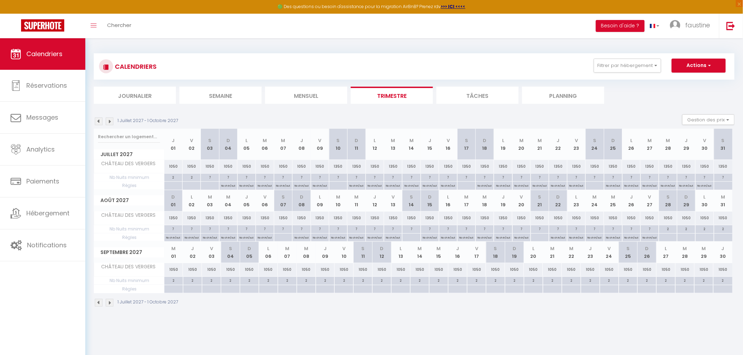
click at [108, 121] on img at bounding box center [110, 122] width 8 height 8
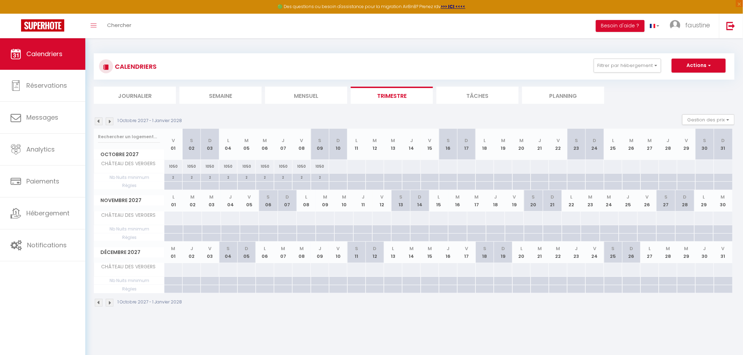
click at [98, 122] on img at bounding box center [99, 122] width 8 height 8
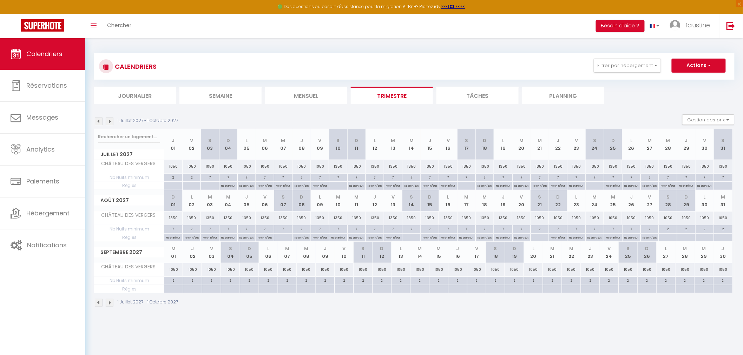
click at [98, 122] on img at bounding box center [99, 122] width 8 height 8
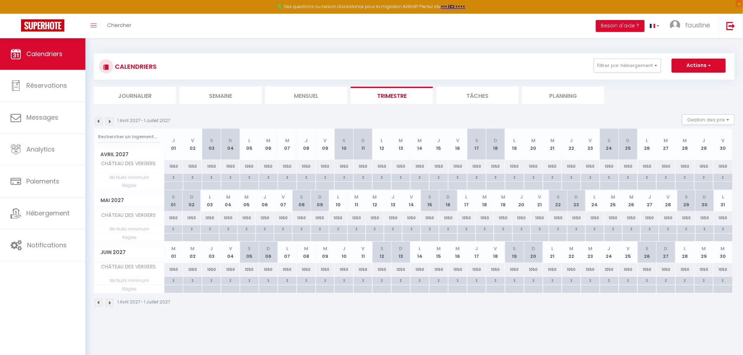
click at [98, 122] on img at bounding box center [99, 122] width 8 height 8
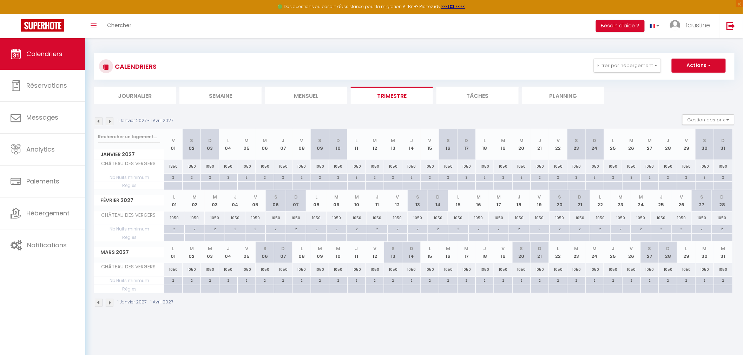
click at [98, 122] on img at bounding box center [99, 122] width 8 height 8
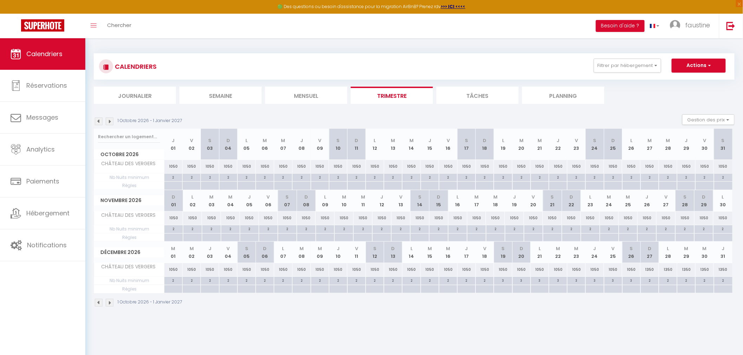
click at [98, 122] on img at bounding box center [99, 122] width 8 height 8
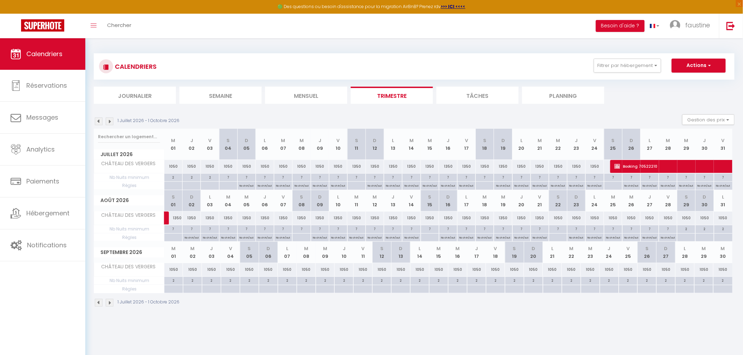
click at [98, 122] on img at bounding box center [99, 122] width 8 height 8
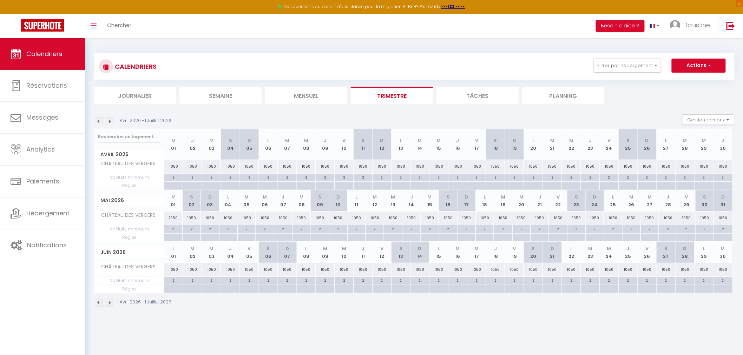
click at [109, 120] on img at bounding box center [110, 122] width 8 height 8
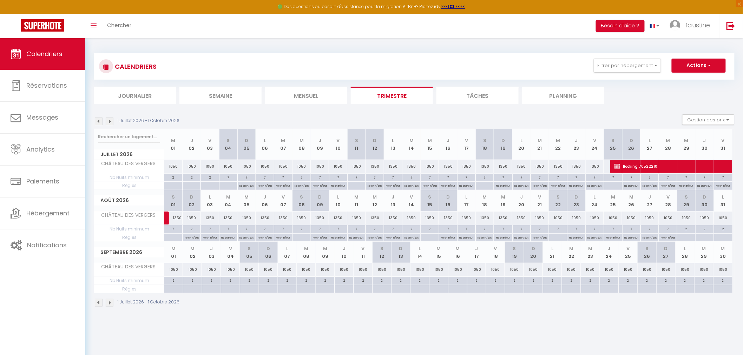
click at [99, 120] on img at bounding box center [99, 122] width 8 height 8
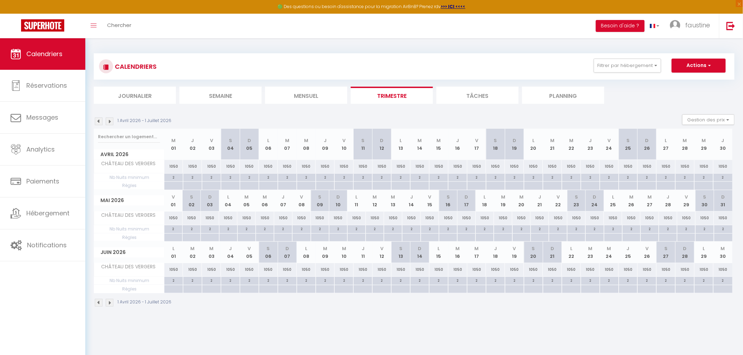
click at [99, 120] on img at bounding box center [99, 122] width 8 height 8
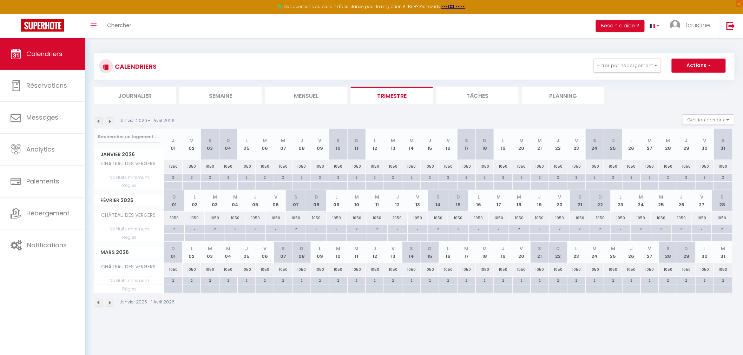
click at [99, 120] on img at bounding box center [99, 122] width 8 height 8
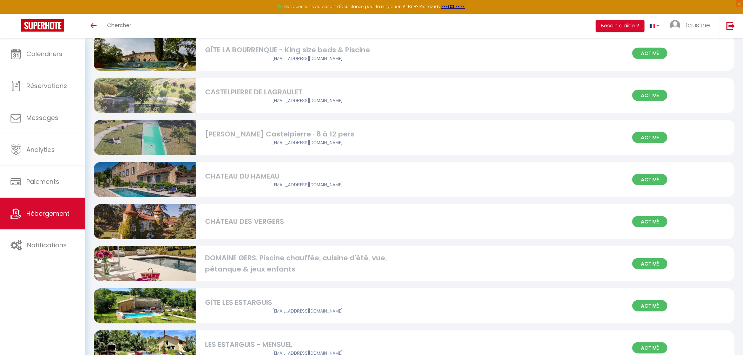
scroll to position [156, 0]
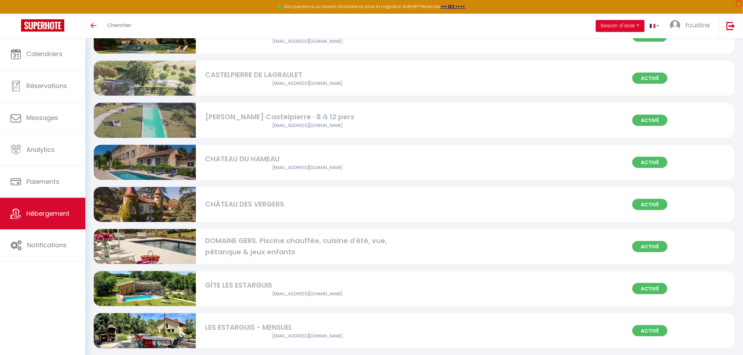
click at [258, 205] on div "CHÂTEAU DES VERGERS" at bounding box center [307, 204] width 204 height 11
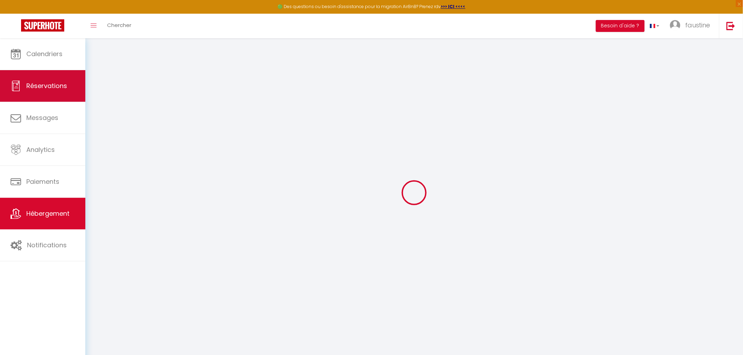
select select
checkbox input "false"
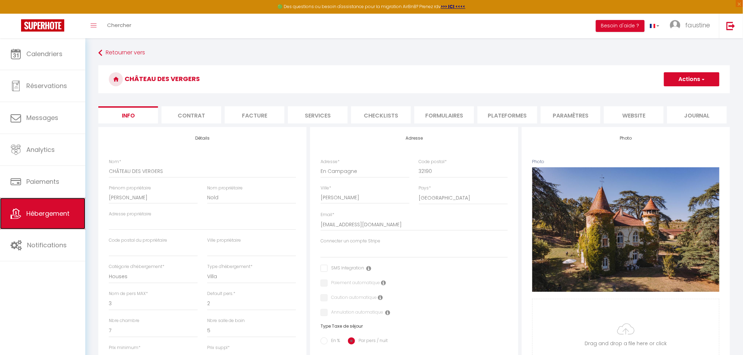
click at [65, 215] on span "Hébergement" at bounding box center [47, 213] width 43 height 9
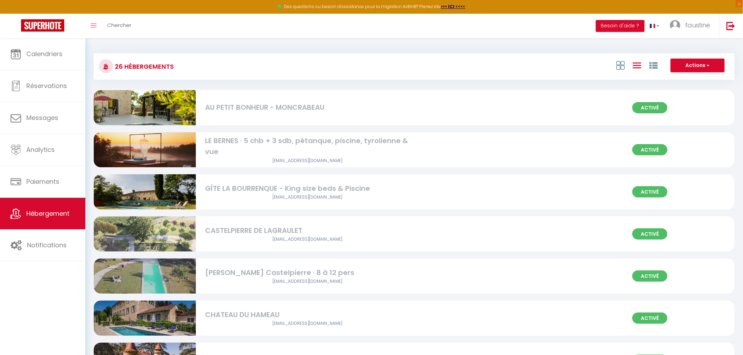
click at [290, 228] on div "CASTELPIERRE DE LAGRAULET" at bounding box center [307, 230] width 204 height 11
select select "3"
select select "2"
select select "1"
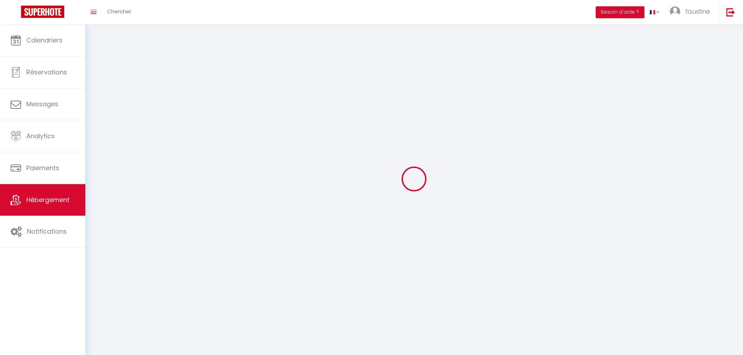
select select
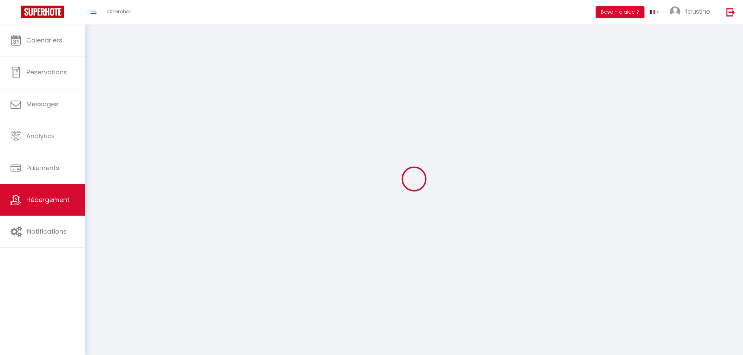
select select
checkbox input "false"
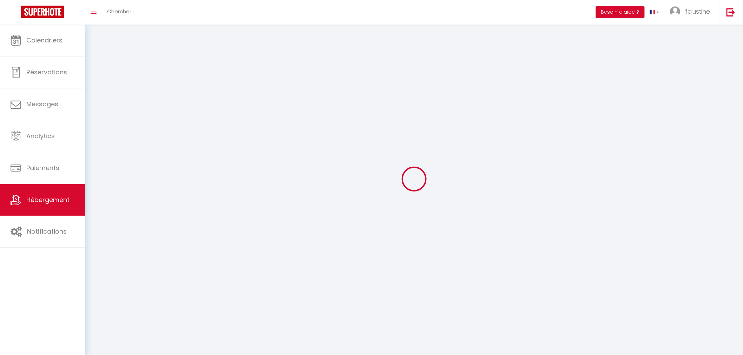
checkbox input "false"
select select
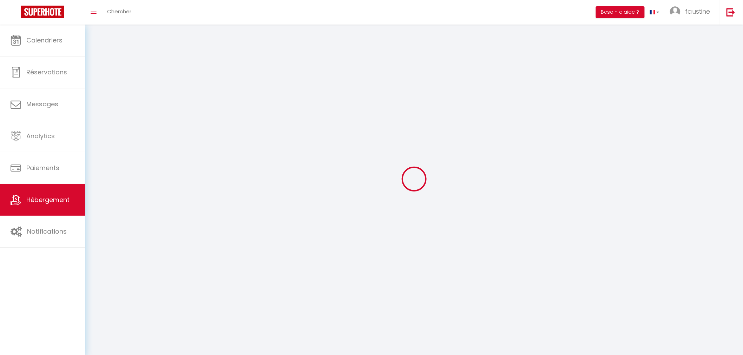
select select
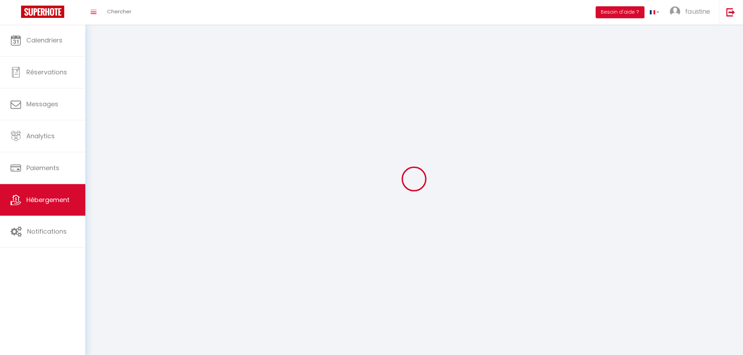
select select
checkbox input "false"
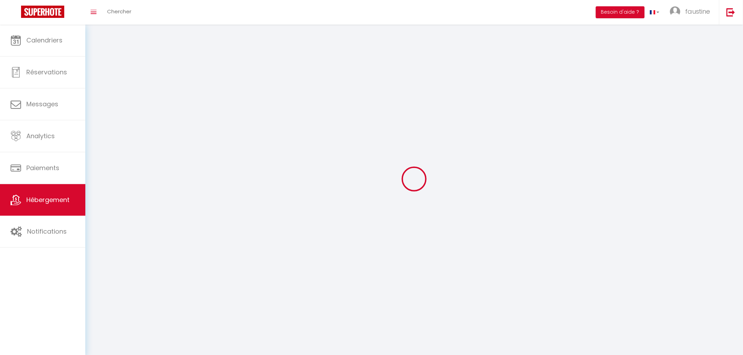
select select
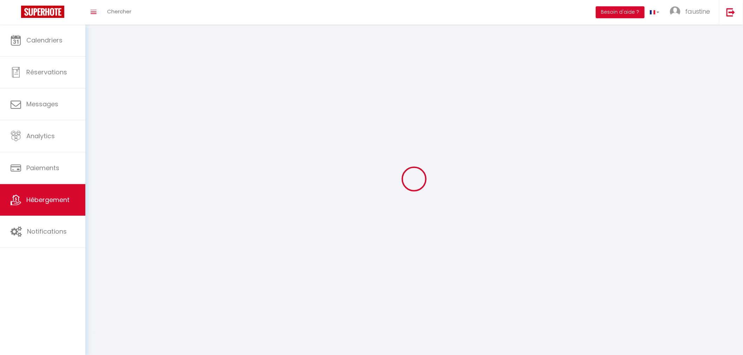
select select
checkbox input "false"
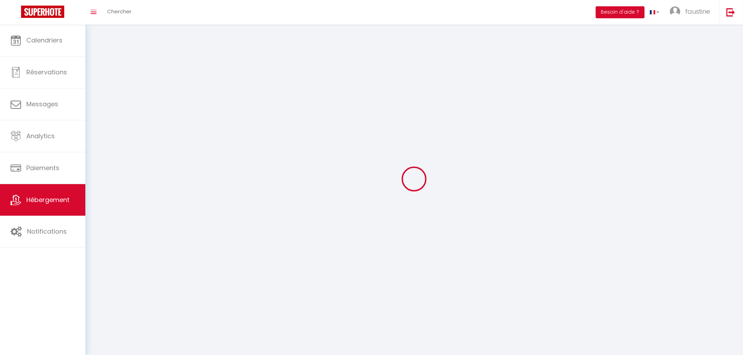
checkbox input "false"
select select
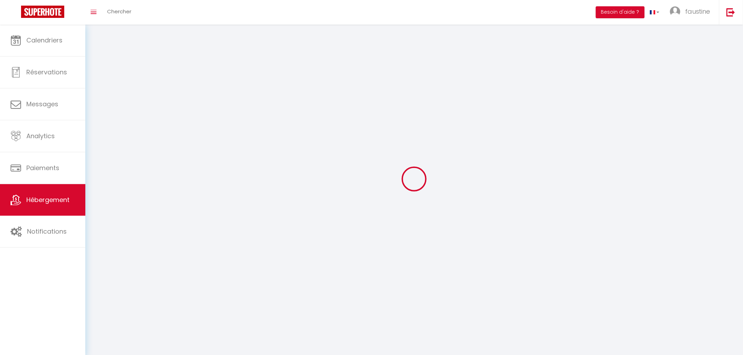
select select
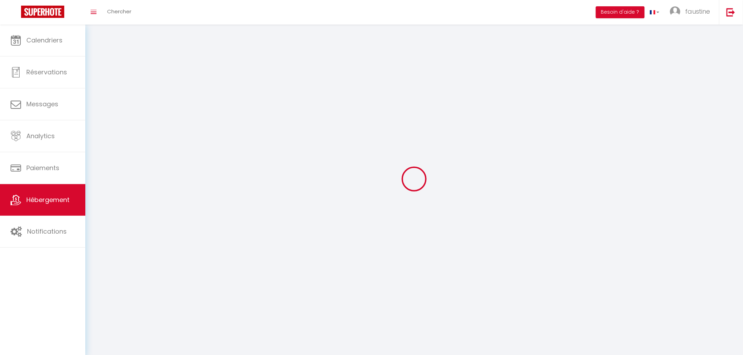
checkbox input "false"
select select
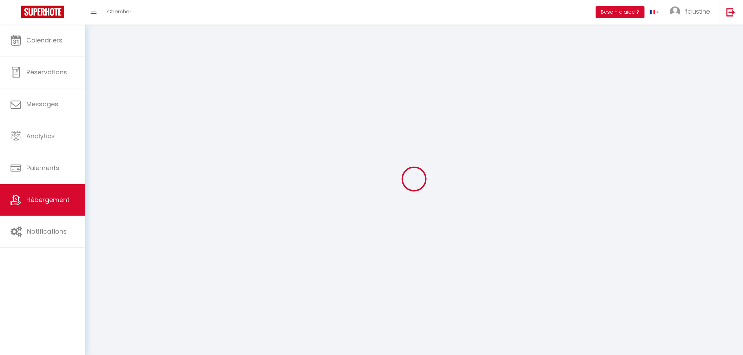
select select
select select "1"
select select
select select "28"
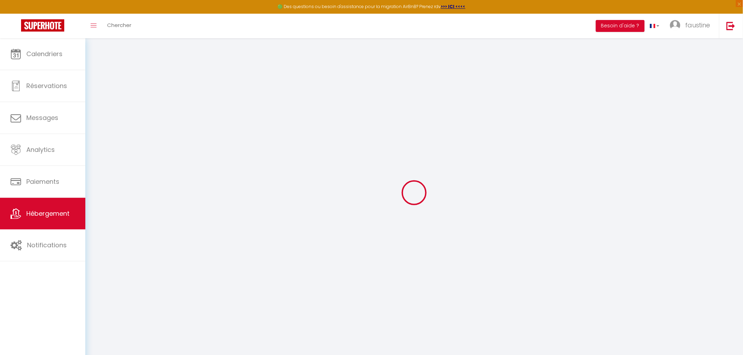
select select
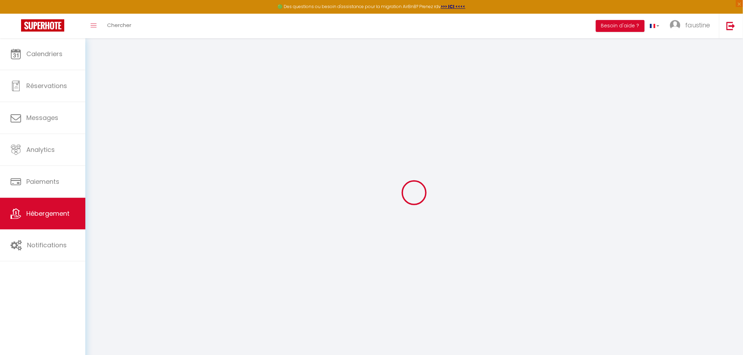
select select
checkbox input "false"
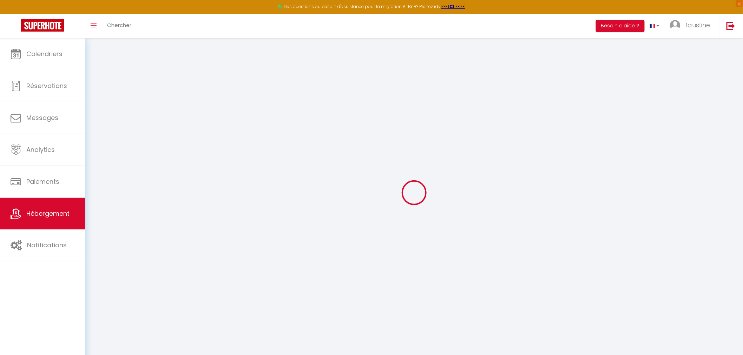
select select
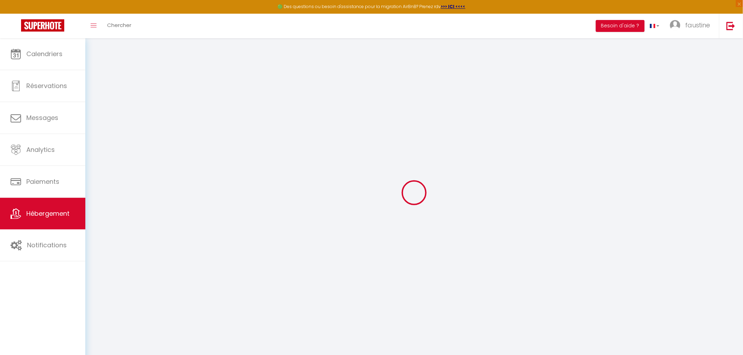
select select
checkbox input "false"
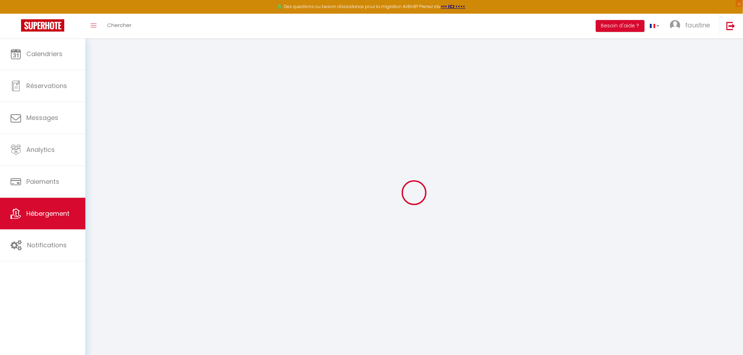
checkbox input "false"
select select
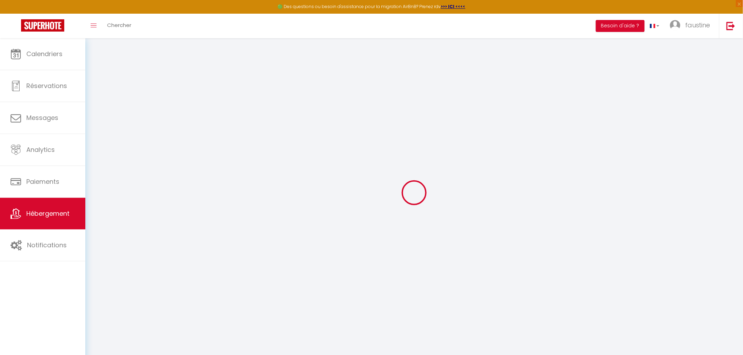
select select
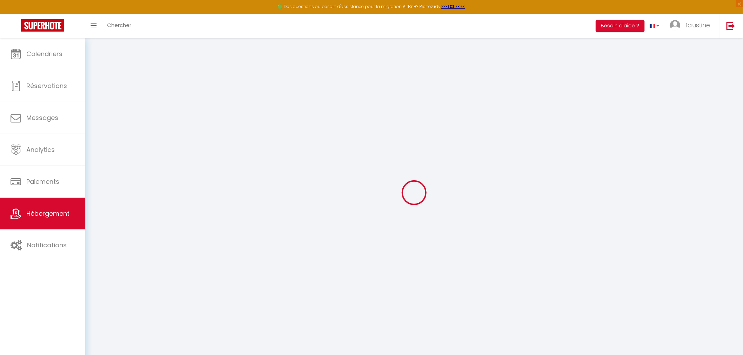
checkbox input "false"
select select
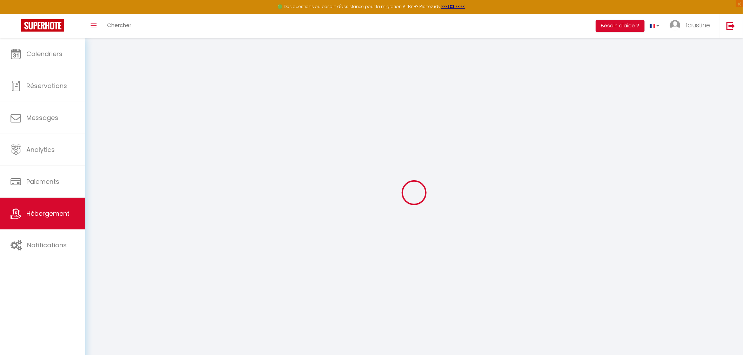
select select
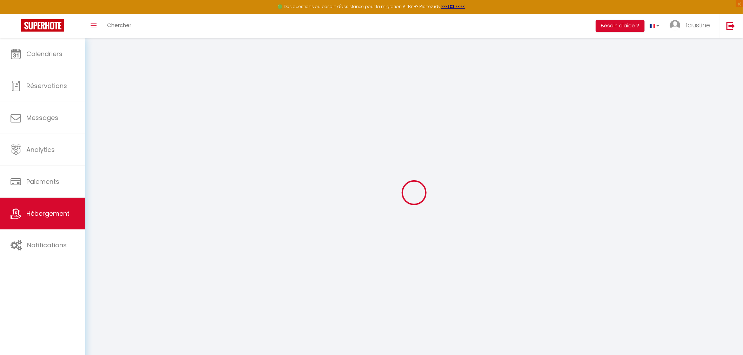
select select
checkbox input "false"
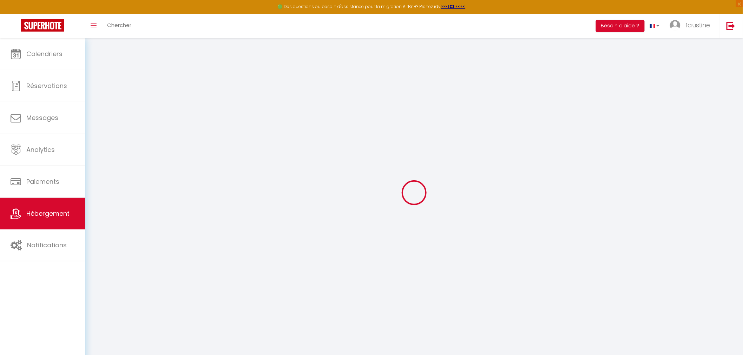
checkbox input "false"
select select
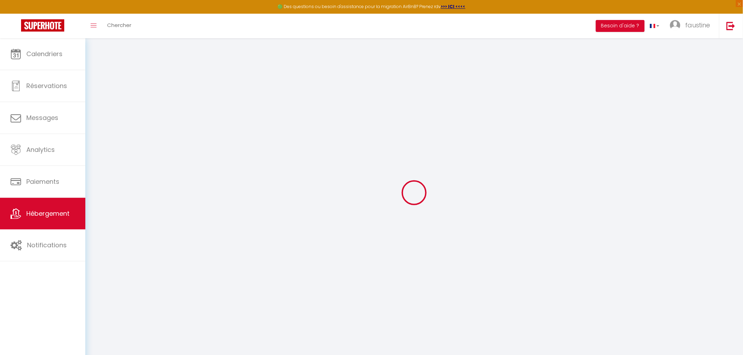
select select
checkbox input "false"
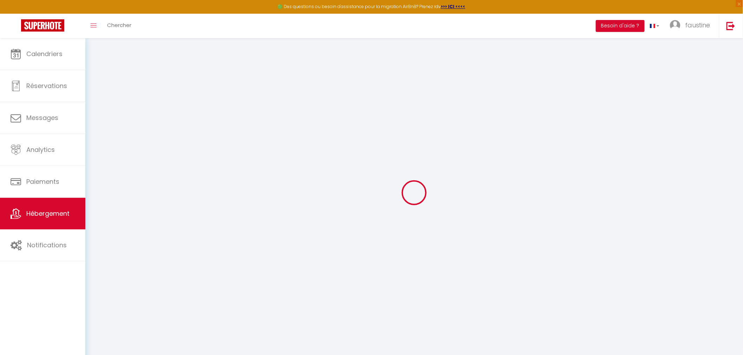
checkbox input "false"
select select
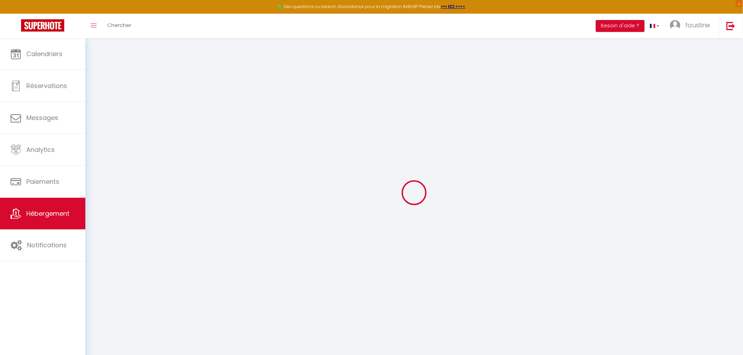
type input "CASTELPIERRE DE LAGRAULET"
type input "Céline"
type input "Vernhes"
type input "Au Village"
type input "32330"
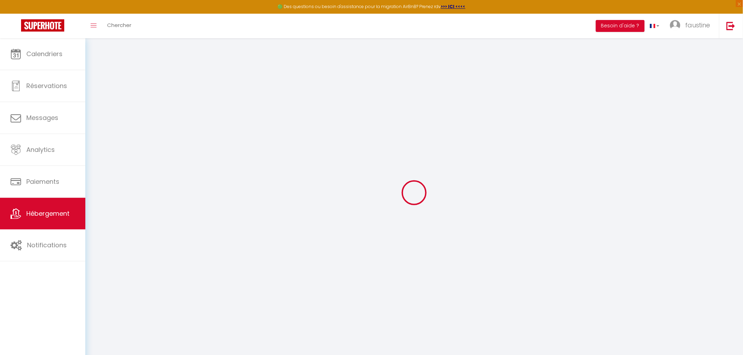
type input "Lagraulet"
select select "unique_homes"
select select "18"
select select "7"
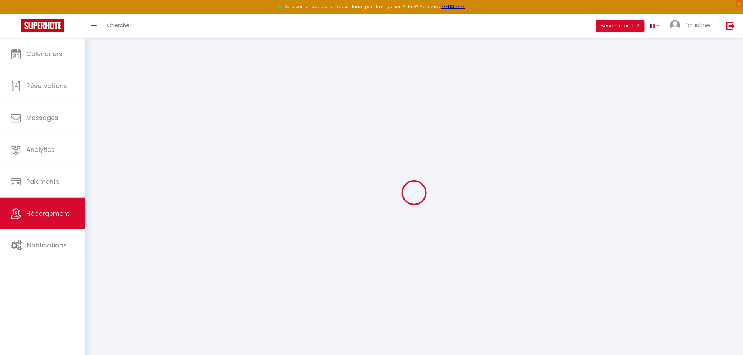
select select "7"
type input "800"
type input "60"
type input "400"
type input "2.16"
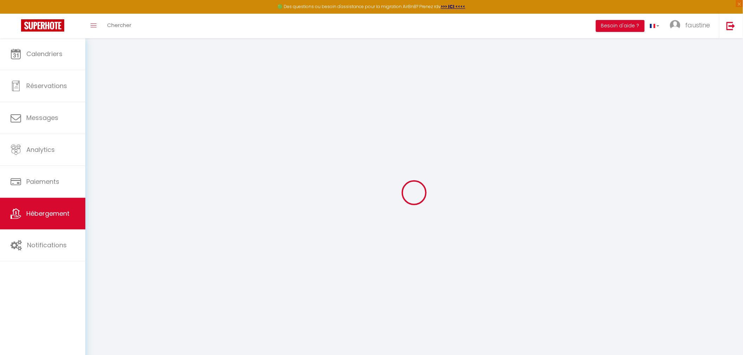
type input "1500"
type input "10"
select select
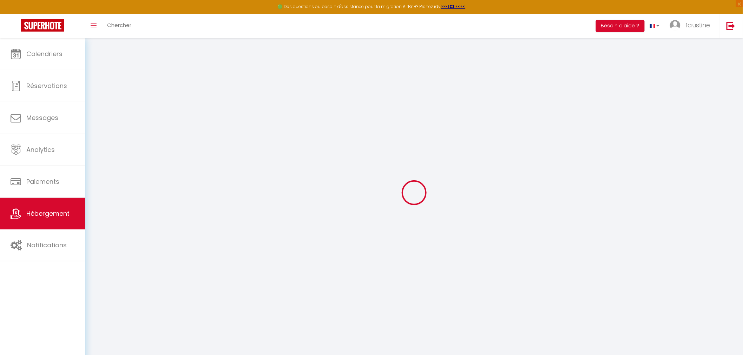
select select
type input "Au village"
type input "32330"
type input "Lagraulet-du-Gers"
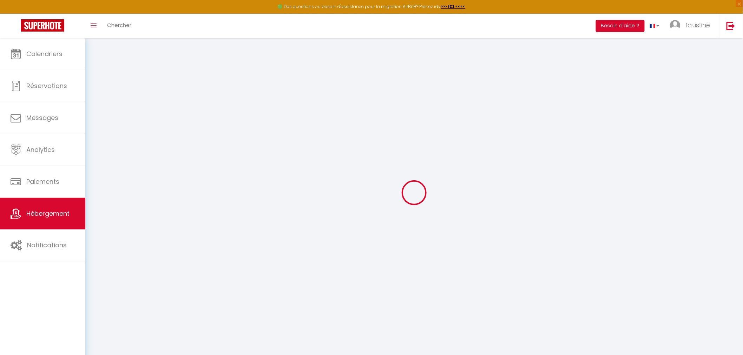
type input "info@castelpierre.fr"
select select "12220"
checkbox input "false"
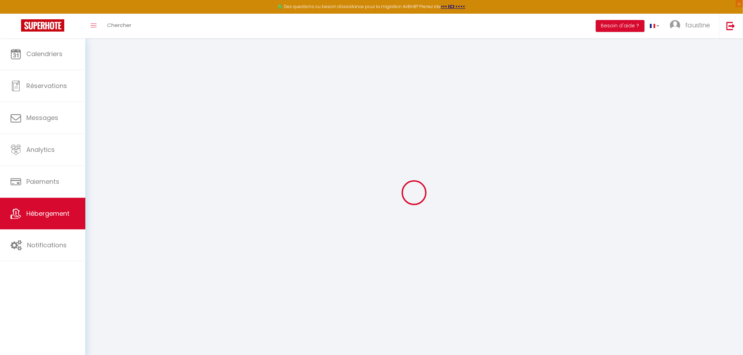
checkbox input "false"
type input "0"
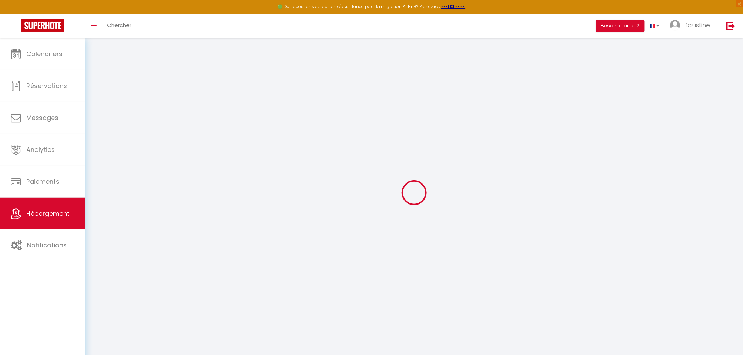
select select "castle"
select select
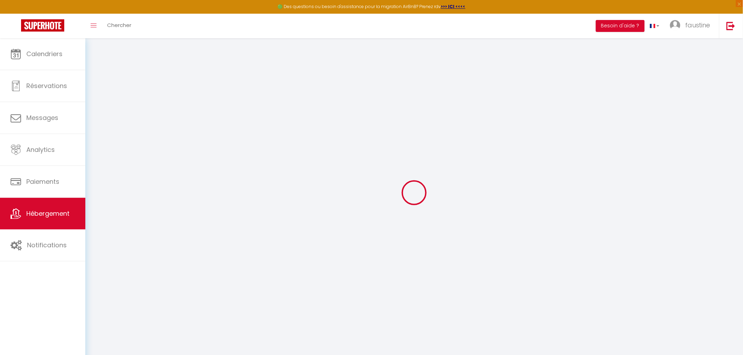
select select
checkbox input "false"
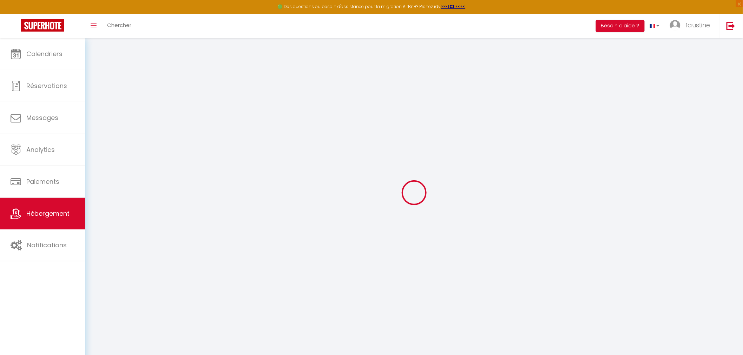
select select
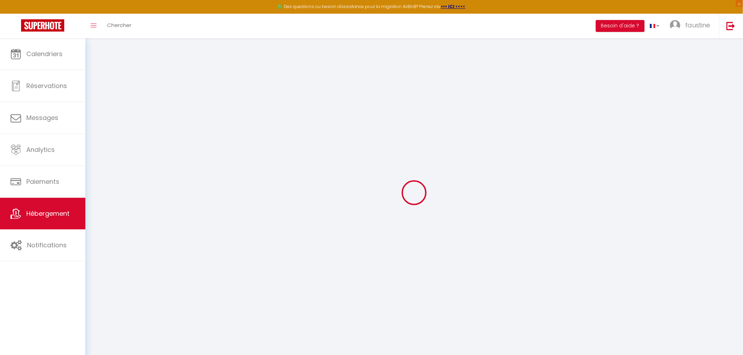
checkbox input "false"
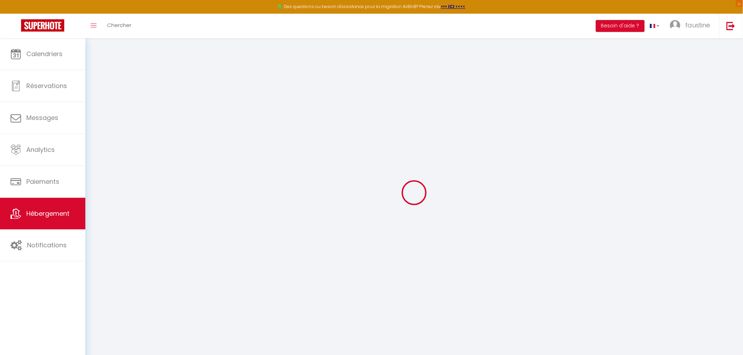
checkbox input "false"
select select "17:00"
select select "19:00"
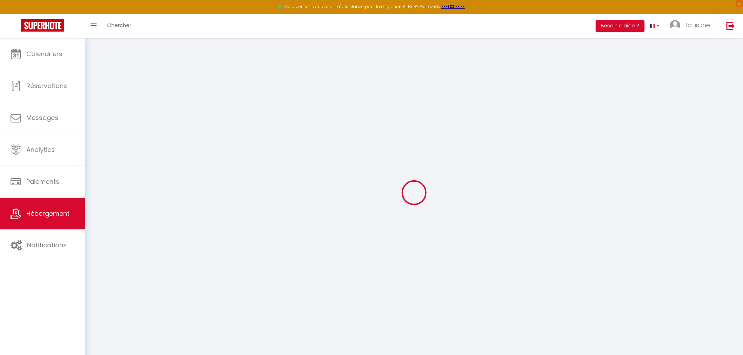
select select "10:00"
select select "30"
select select "120"
checkbox input "false"
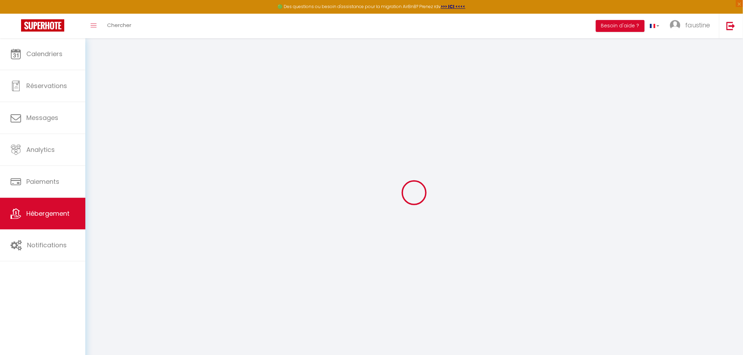
checkbox input "false"
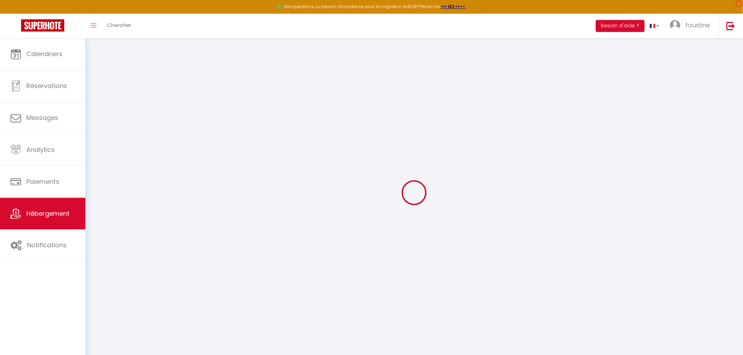
checkbox input "false"
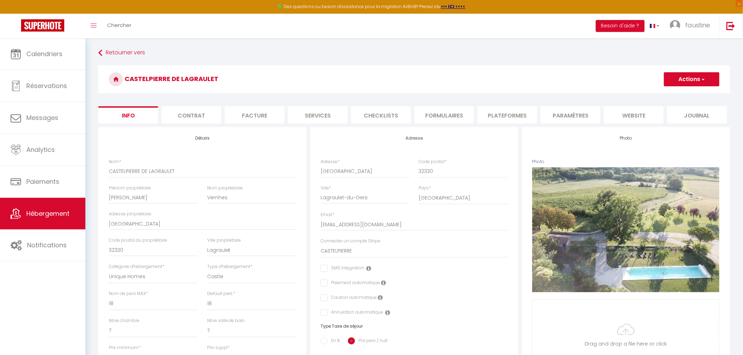
click at [626, 115] on li "website" at bounding box center [634, 114] width 60 height 17
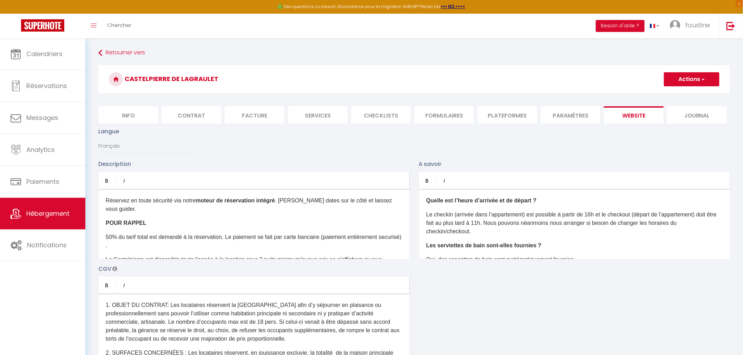
click at [209, 218] on div "Réservez en toute sécurité via notre moteur de réservation intégré . Choisissez…" at bounding box center [253, 224] width 311 height 70
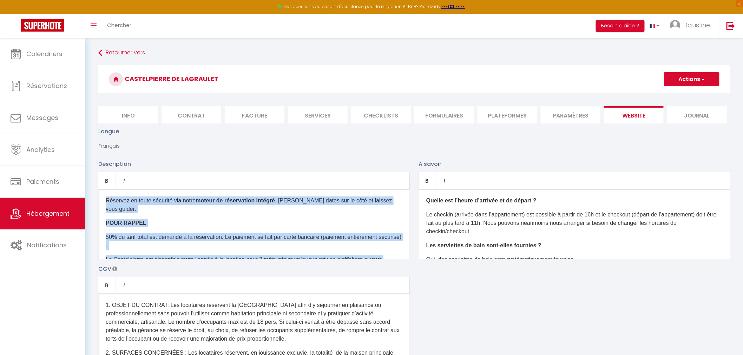
copy div "Réservez en toute sécurité via notre moteur de réservation intégré . Choisissez…"
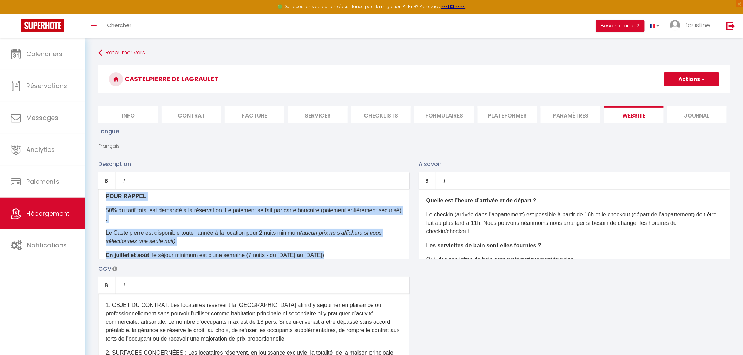
scroll to position [41, 0]
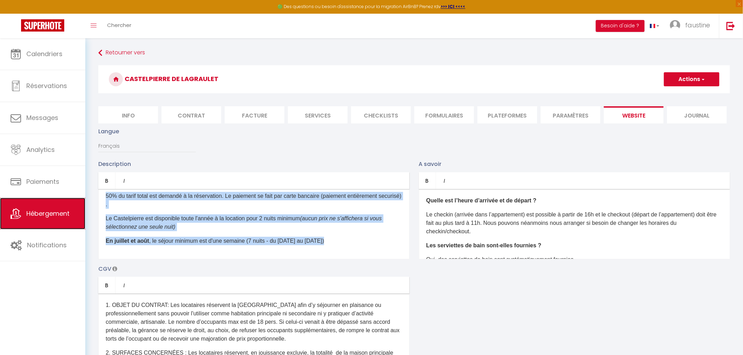
click at [35, 219] on link "Hébergement" at bounding box center [42, 214] width 85 height 32
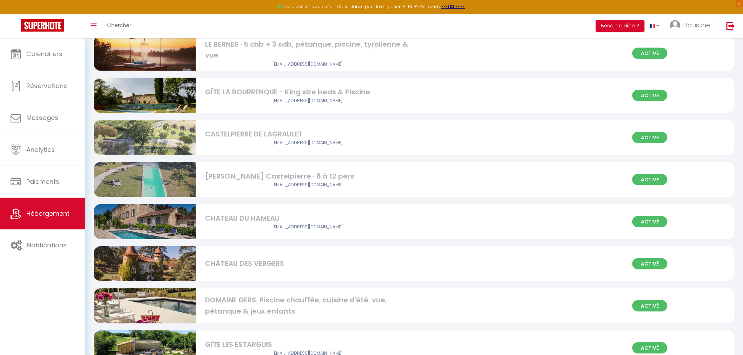
scroll to position [117, 0]
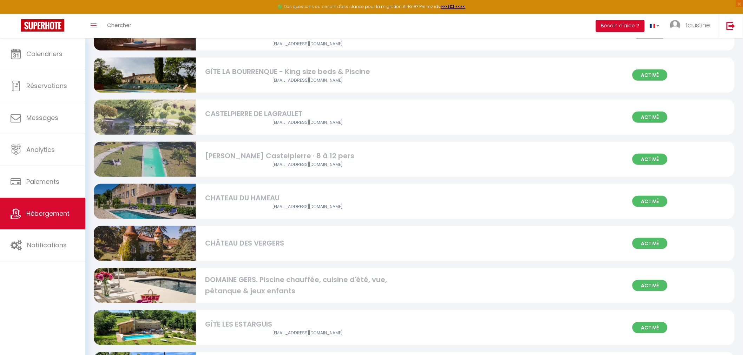
click at [275, 243] on div "CHÂTEAU DES VERGERS" at bounding box center [307, 243] width 204 height 11
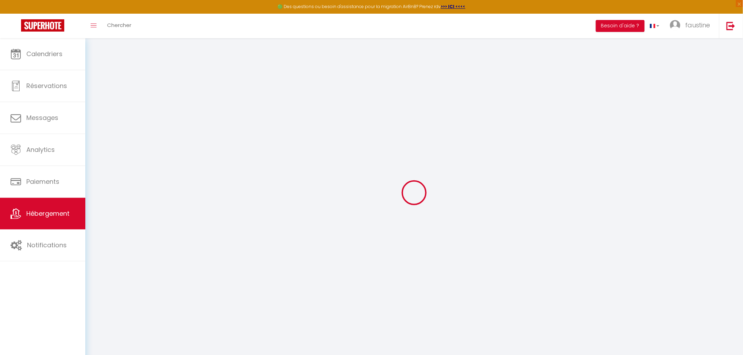
type input "Oups ! Les dates sélectionnées sont indisponibles."
type textarea "Malheureusement les dates sélectionnées sont indisponibles. Nous vous invitons …"
select select
checkbox input "false"
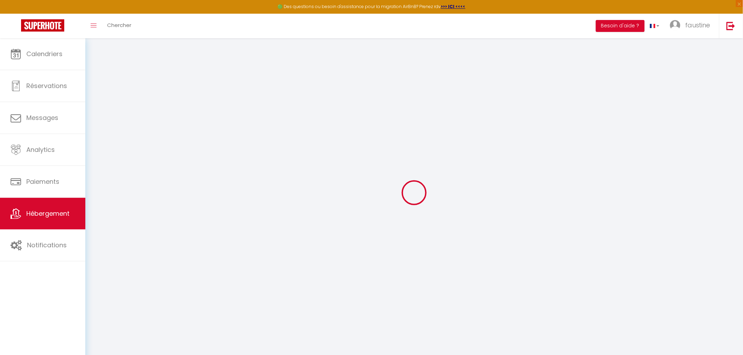
checkbox input "false"
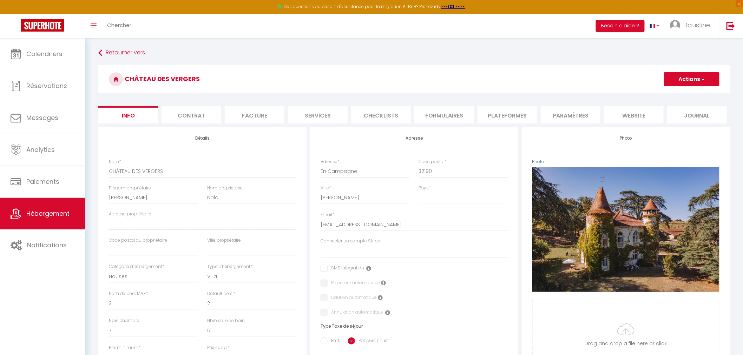
click at [631, 114] on li "website" at bounding box center [634, 114] width 60 height 17
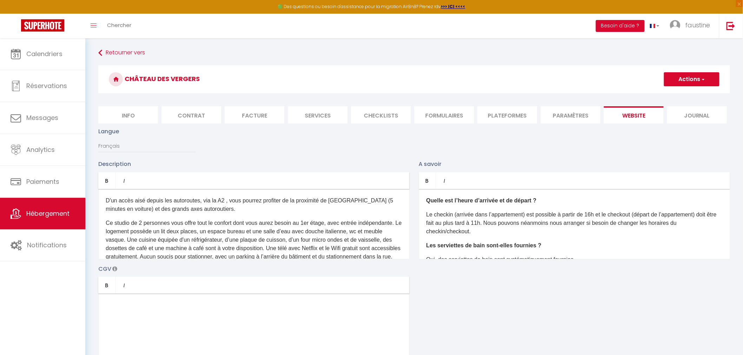
click at [181, 208] on p "D'un accès aisé depuis les autoroutes, via la A2 , vous pourrez profiter de la …" at bounding box center [254, 205] width 296 height 17
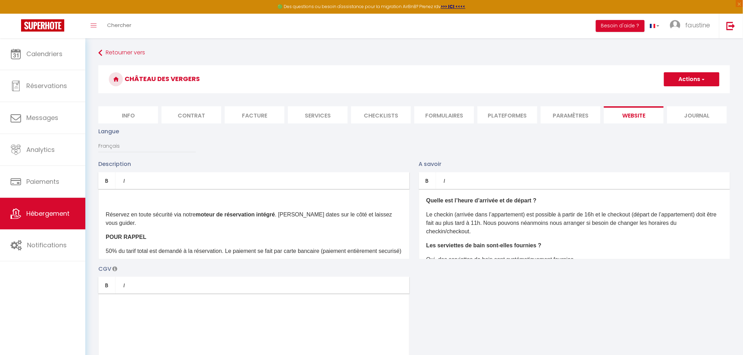
scroll to position [39, 0]
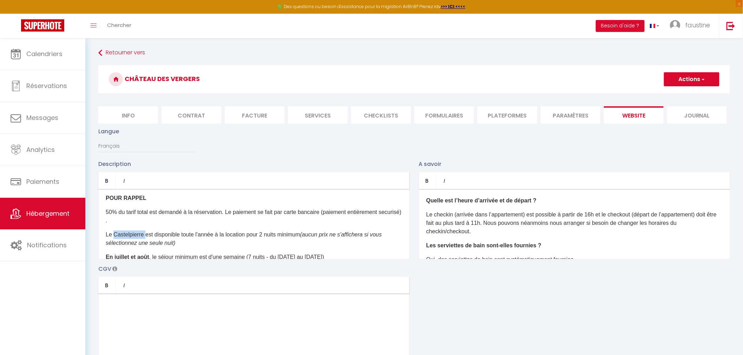
drag, startPoint x: 147, startPoint y: 234, endPoint x: 114, endPoint y: 231, distance: 32.5
click at [114, 231] on p "Le Castelpierre est disponible toute l'année à la location pour 2 nuits minimum…" at bounding box center [254, 239] width 296 height 17
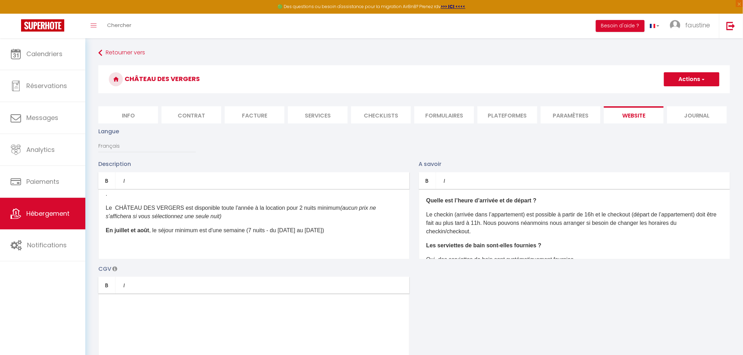
scroll to position [78, 0]
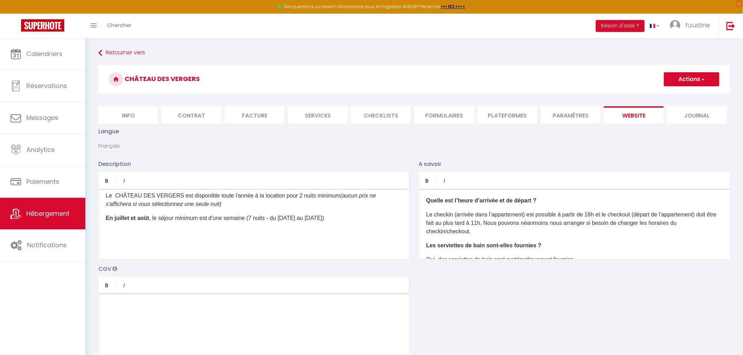
click at [223, 239] on p at bounding box center [254, 241] width 296 height 8
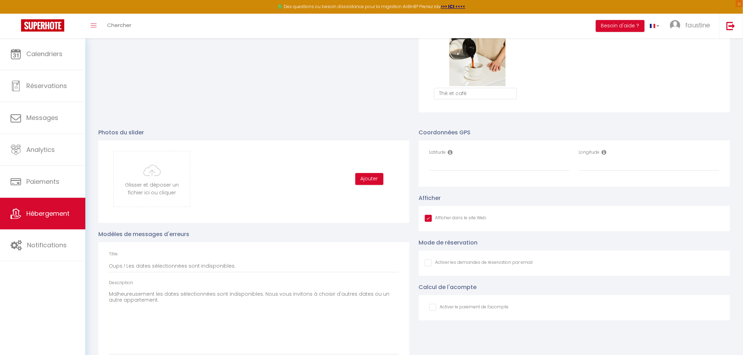
scroll to position [678, 0]
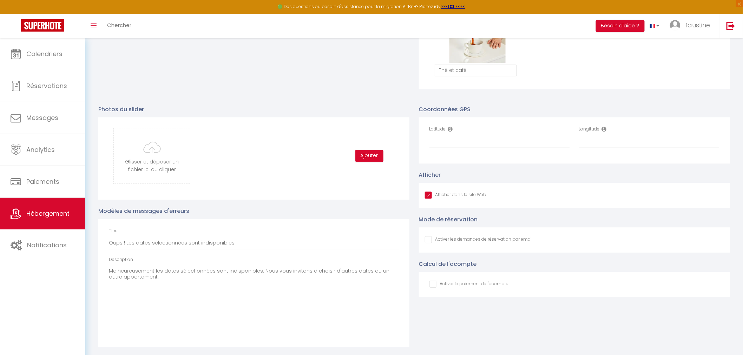
click at [430, 239] on input "Afficher dans le site Web" at bounding box center [479, 239] width 108 height 7
click at [458, 143] on input "Latitude" at bounding box center [499, 141] width 140 height 13
paste input "43.6976556"
click at [612, 142] on input "Longitude" at bounding box center [649, 141] width 140 height 13
paste input "0.3619368"
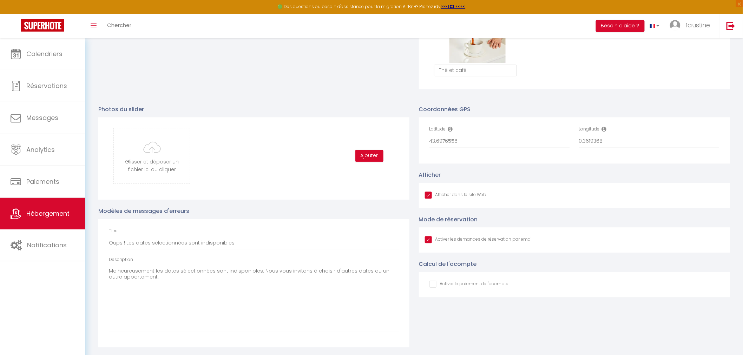
click at [648, 104] on div "Coordonnées GPS Latitude 43.6976556 Longitude 0.3619368 Afficher Afficher dans …" at bounding box center [574, 223] width 321 height 250
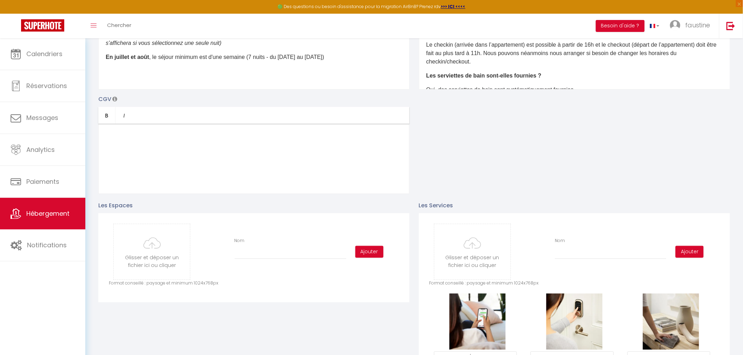
scroll to position [15, 0]
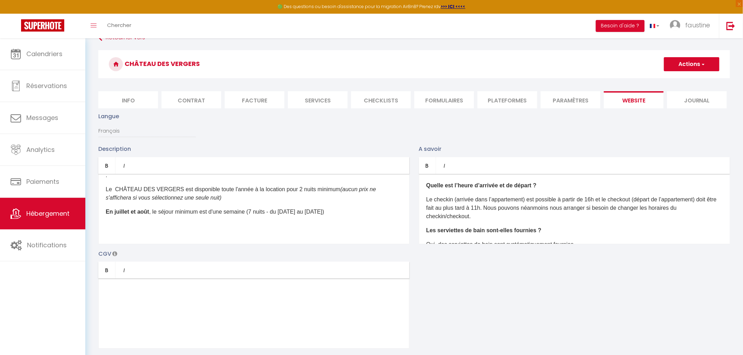
click at [672, 64] on button "Actions" at bounding box center [691, 64] width 55 height 14
click at [681, 78] on input "Enregistrer" at bounding box center [684, 79] width 26 height 7
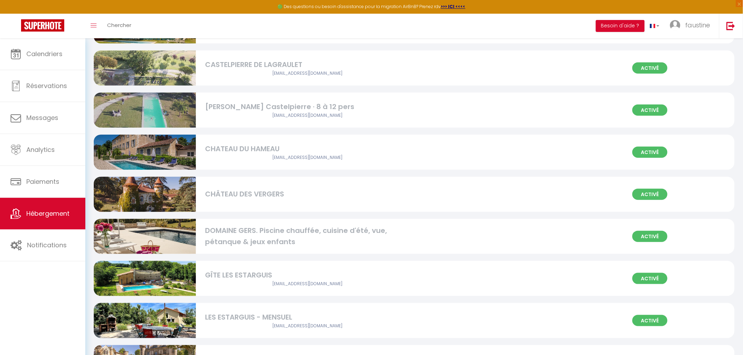
scroll to position [117, 0]
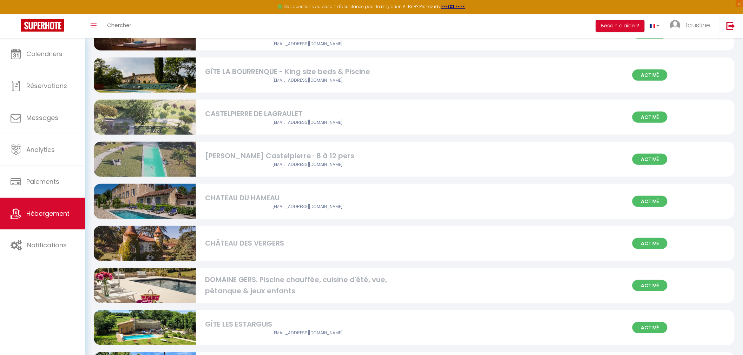
click at [274, 115] on div "CASTELPIERRE DE LAGRAULET" at bounding box center [307, 114] width 204 height 11
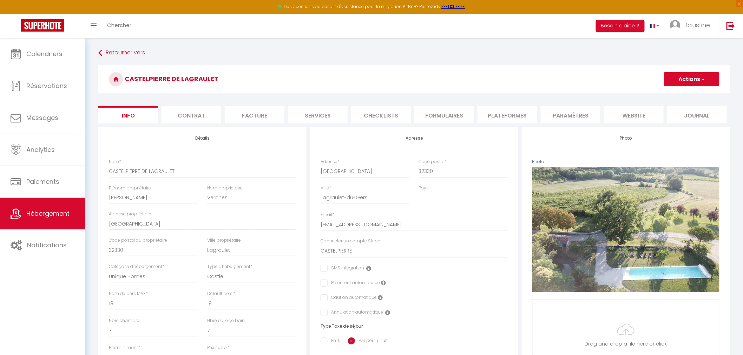
click at [174, 115] on li "Contrat" at bounding box center [192, 114] width 60 height 17
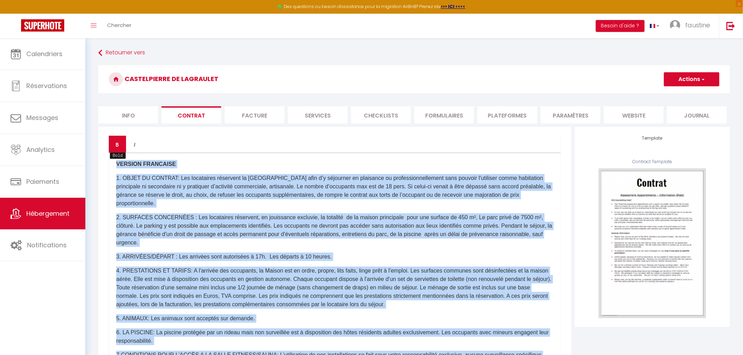
drag, startPoint x: 224, startPoint y: 266, endPoint x: 109, endPoint y: 148, distance: 164.4
click at [109, 148] on div "Bold Italic Rich text editor VERSION FRANCAISE 1. OBJET DU CONTRAT: Les locatai…" at bounding box center [335, 285] width 452 height 298
copy div "VERSION FRANCAISE 1. OBJET DU CONTRAT: Les locataires réservent la Maison Caste…"
click at [61, 214] on span "Hébergement" at bounding box center [47, 213] width 43 height 9
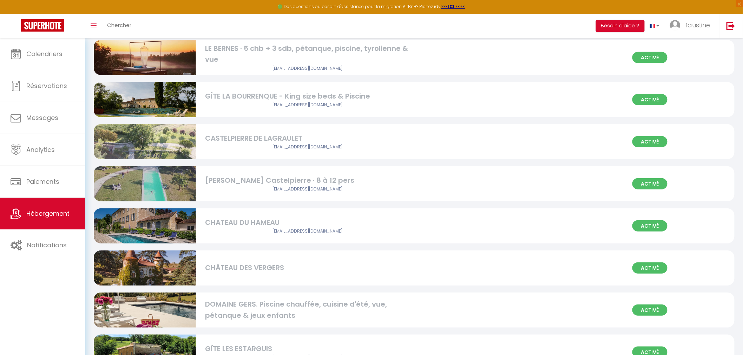
scroll to position [117, 0]
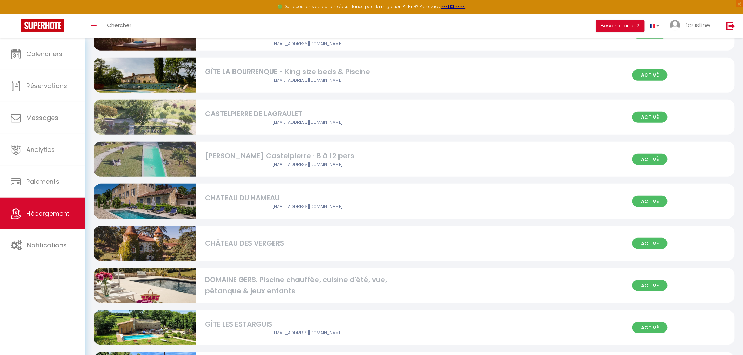
click at [261, 245] on div "CHÂTEAU DES VERGERS" at bounding box center [307, 243] width 204 height 11
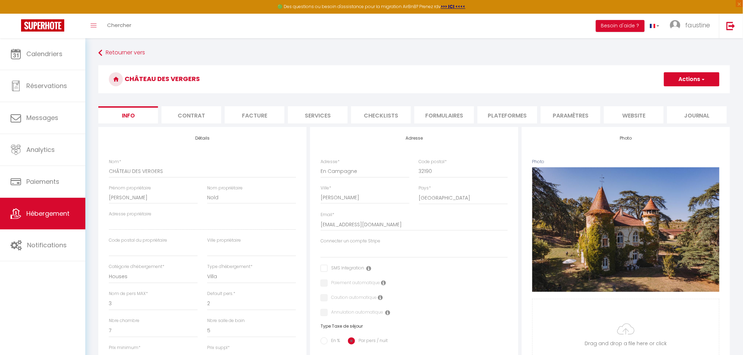
click at [182, 117] on li "Contrat" at bounding box center [192, 114] width 60 height 17
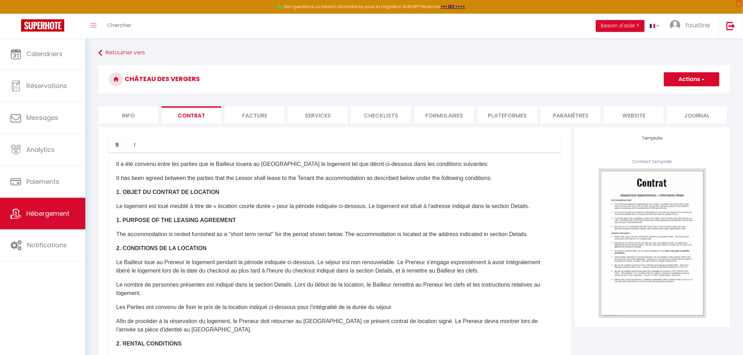
click at [230, 174] on p "It has been agreed between the parties that the Lessor shall lease to the Tenan…" at bounding box center [334, 178] width 437 height 8
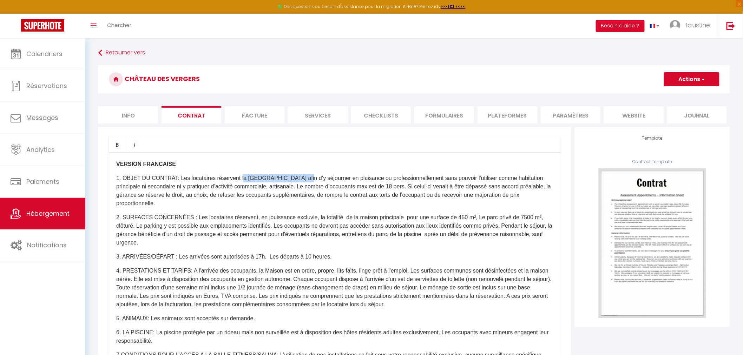
drag, startPoint x: 296, startPoint y: 178, endPoint x: 239, endPoint y: 179, distance: 56.9
click at [239, 179] on p "1. OBJET DU CONTRAT: Les locataires réservent la Maison Castel Pierre afin d’y …" at bounding box center [334, 191] width 437 height 34
click at [399, 187] on p "1. OBJET DU CONTRAT: Les locataires réservent le Château des Vergers afin d’y s…" at bounding box center [334, 191] width 437 height 34
drag, startPoint x: 460, startPoint y: 217, endPoint x: 457, endPoint y: 215, distance: 4.1
click at [457, 215] on p "2. SURFACES CONCERNÉES : Les locataires réservent, en jouissance excluvie, la t…" at bounding box center [334, 231] width 437 height 34
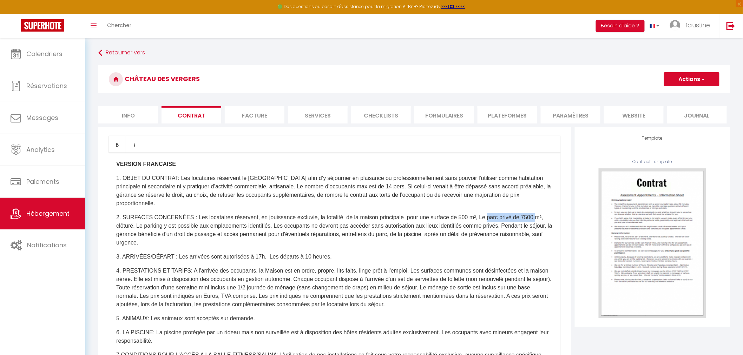
drag, startPoint x: 533, startPoint y: 217, endPoint x: 484, endPoint y: 220, distance: 48.9
click at [484, 220] on p "2. SURFACES CONCERNÉES : Les locataires réservent, en jouissance excluvie, la t…" at bounding box center [334, 231] width 437 height 34
drag, startPoint x: 137, startPoint y: 224, endPoint x: 131, endPoint y: 224, distance: 6.0
click at [131, 224] on p "2. SURFACES CONCERNÉES : Les locataires réservent, en jouissance excluvie, la t…" at bounding box center [334, 231] width 437 height 34
drag, startPoint x: 134, startPoint y: 227, endPoint x: 112, endPoint y: 228, distance: 22.1
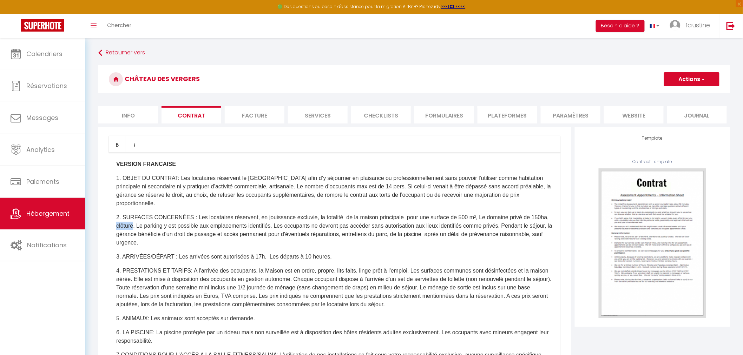
click at [112, 227] on div "VERSION FRANCAISE 1. OBJET DU CONTRAT: Les locataires réservent le Château des …" at bounding box center [335, 293] width 452 height 281
click at [514, 227] on p "2. SURFACES CONCERNÉES : Les locataires réservent, en jouissance excluvie, la t…" at bounding box center [334, 231] width 437 height 34
drag, startPoint x: 533, startPoint y: 234, endPoint x: 499, endPoint y: 232, distance: 34.4
click at [499, 232] on p "2. SURFACES CONCERNÉES : Les locataires réservent, en jouissance excluvie, la t…" at bounding box center [334, 231] width 437 height 34
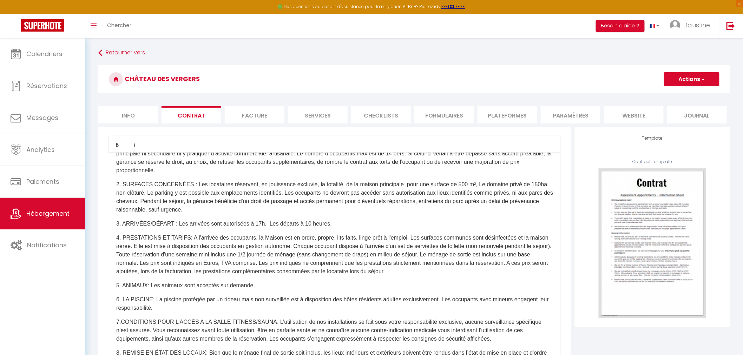
scroll to position [78, 0]
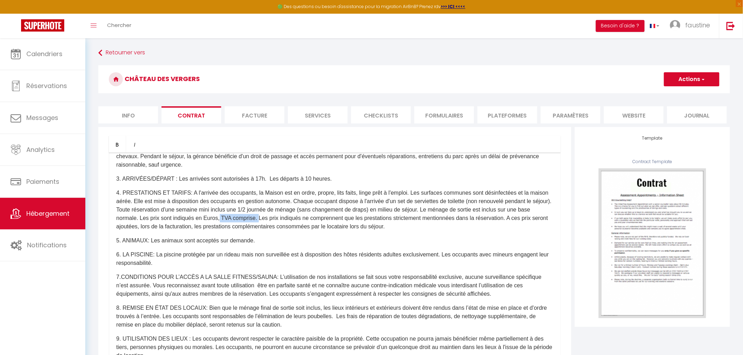
drag, startPoint x: 271, startPoint y: 219, endPoint x: 234, endPoint y: 219, distance: 37.9
click at [234, 219] on p "4. PRESTATIONS ET TARIFS: A l'arrivée des occupants, la Maison est en ordre, pr…" at bounding box center [334, 210] width 437 height 42
drag, startPoint x: 271, startPoint y: 219, endPoint x: 232, endPoint y: 219, distance: 38.6
click at [232, 219] on p "4. PRESTATIONS ET TARIFS: A l'arrivée des occupants, la Maison est en ordre, pr…" at bounding box center [334, 210] width 437 height 42
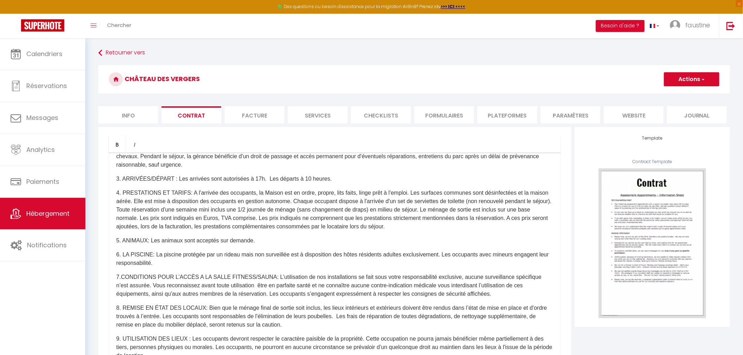
click at [280, 221] on p "4. PRESTATIONS ET TARIFS: A l'arrivée des occupants, la Maison est en ordre, pr…" at bounding box center [334, 210] width 437 height 42
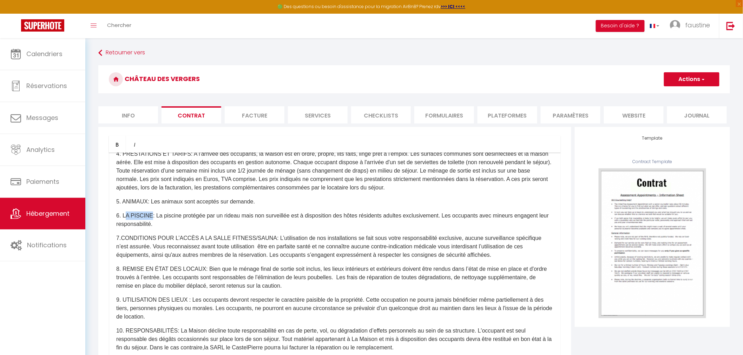
drag, startPoint x: 145, startPoint y: 215, endPoint x: 125, endPoint y: 211, distance: 21.1
click at [125, 211] on div "VERSION FRANCAISE 1. OBJET DU CONTRAT: Les locataires réservent le Château des …" at bounding box center [335, 293] width 452 height 281
click at [146, 216] on p "6. LE LAC: La piscine protégée par un rideau mais non surveillée est à disposit…" at bounding box center [334, 220] width 437 height 17
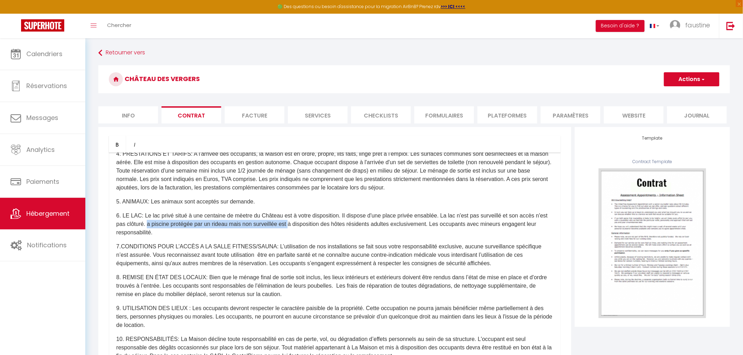
drag, startPoint x: 304, startPoint y: 224, endPoint x: 160, endPoint y: 225, distance: 143.3
click at [160, 225] on p "6. LE LAC: Le lac privé situé à une centaine de mèetre du Château est à votre d…" at bounding box center [334, 224] width 437 height 25
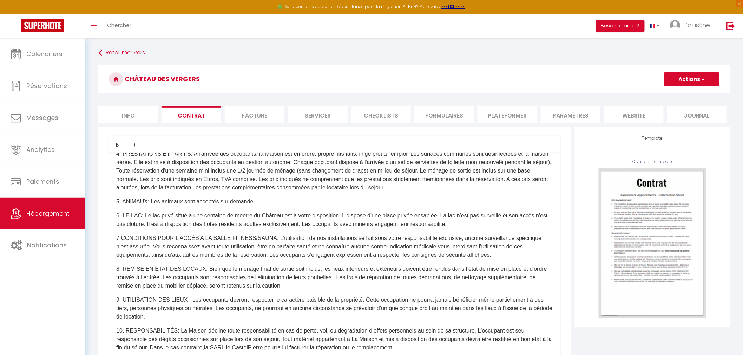
click at [471, 224] on p "6. LE LAC: Le lac privé situé à une centaine de mèetre du Château est à votre d…" at bounding box center [334, 220] width 437 height 17
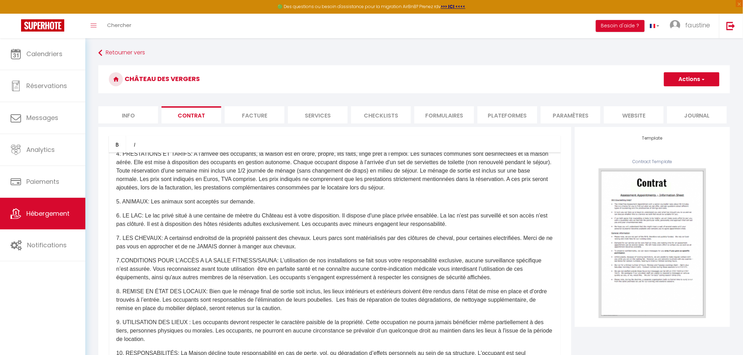
click at [187, 238] on p "7. LES CHEVAUX: A certainsd endroitsd de la propriété paissent des chevaux. Leu…" at bounding box center [334, 242] width 437 height 17
click at [210, 238] on p "7. LES CHEVAUX: A certains endroitsd de la propriété paissent des chevaux. Leur…" at bounding box center [334, 242] width 437 height 17
click at [489, 236] on p "7. LES CHEVAUX: A certains endroits de la propriété paissent des chevaux. Leurs…" at bounding box center [334, 242] width 437 height 17
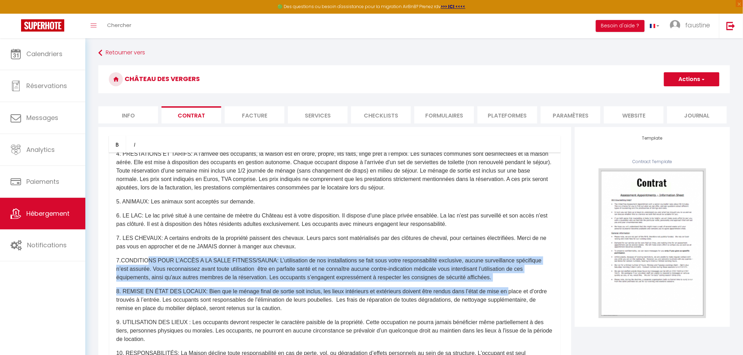
drag, startPoint x: 507, startPoint y: 283, endPoint x: 145, endPoint y: 262, distance: 362.3
click at [145, 262] on div "VERSION FRANCAISE 1. OBJET DU CONTRAT: Les locataires réservent le Château des …" at bounding box center [335, 293] width 452 height 281
click at [145, 262] on p "7.CONDITIONS POUR L’ACCÈS A LA SALLE FITNESS/SAUNA: L’utilisation de nos instal…" at bounding box center [334, 269] width 437 height 25
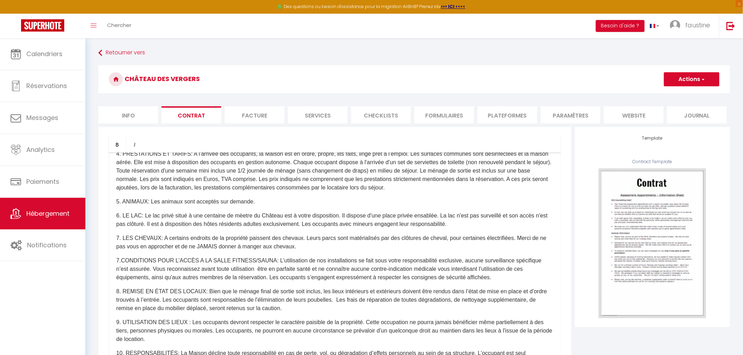
drag, startPoint x: 495, startPoint y: 275, endPoint x: 106, endPoint y: 262, distance: 389.3
click at [106, 262] on div "Bold Italic Rich text editor VERSION FRANCAISE 1. OBJET DU CONTRAT: Les locatai…" at bounding box center [334, 284] width 473 height 315
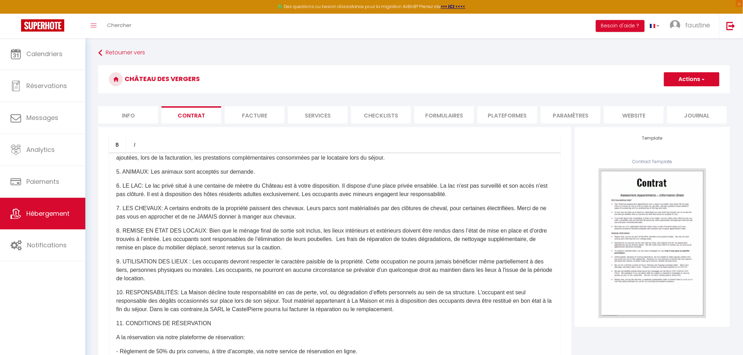
scroll to position [156, 0]
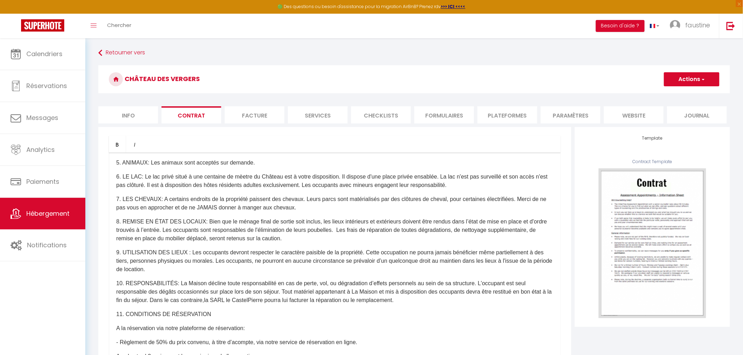
click at [262, 266] on p "9. UTILISATION DES LIEUX : Les occupants devront respecter le caractère paisibl…" at bounding box center [334, 261] width 437 height 25
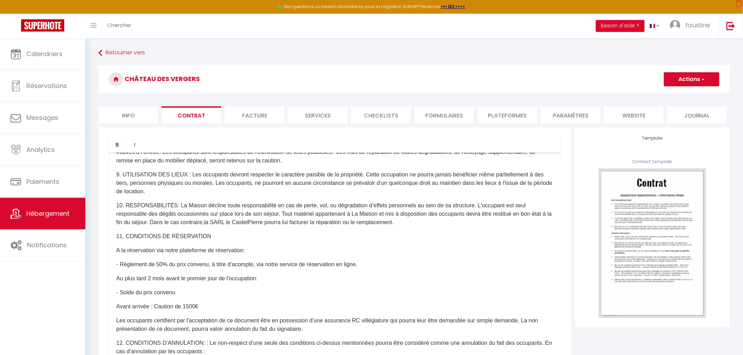
scroll to position [273, 0]
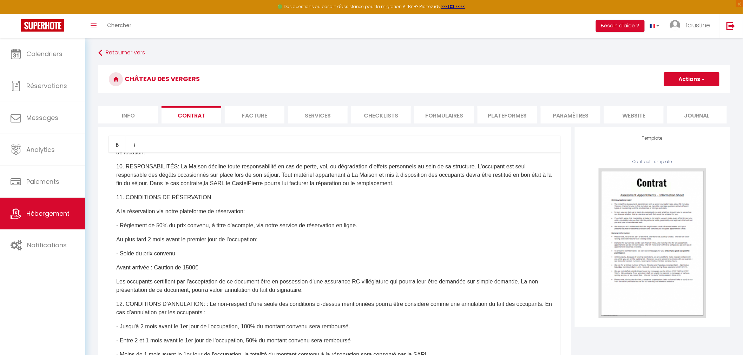
click at [190, 265] on p "Avant arrivée : Caution de 1500€" at bounding box center [334, 268] width 437 height 8
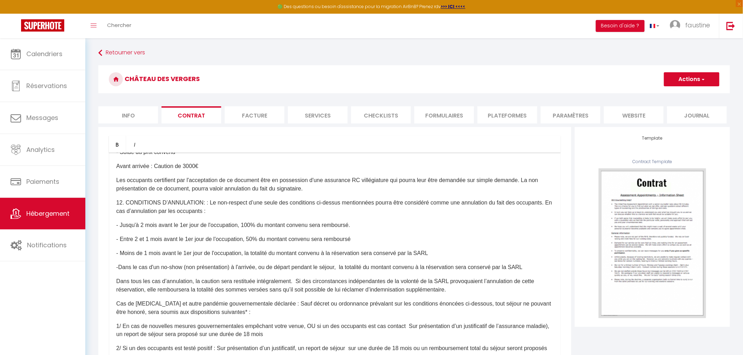
scroll to position [387, 0]
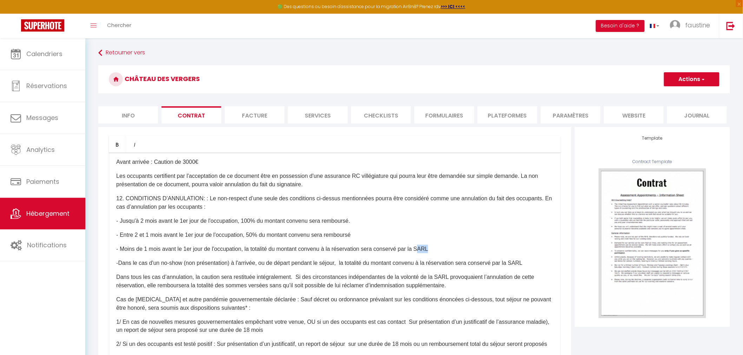
drag, startPoint x: 434, startPoint y: 241, endPoint x: 422, endPoint y: 238, distance: 12.3
click at [422, 245] on p "- Moins de 1 mois avant le 1er jour de l'occupation, la totalité du montant con…" at bounding box center [334, 249] width 437 height 8
drag, startPoint x: 529, startPoint y: 255, endPoint x: 521, endPoint y: 255, distance: 8.1
click at [521, 259] on p "-Dans le cas d'un no-show (non présentation) à l'arrivée, ou de départ pendant …" at bounding box center [334, 263] width 437 height 8
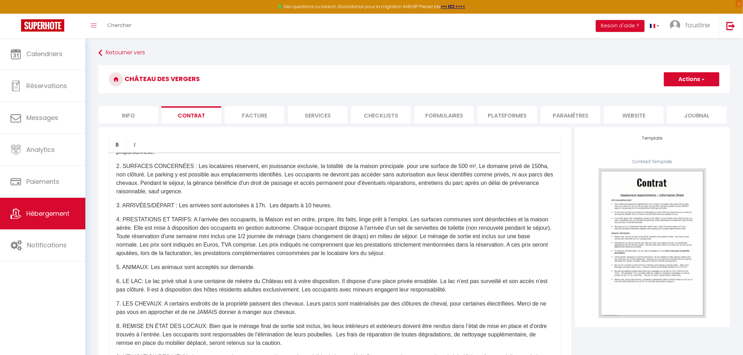
scroll to position [0, 0]
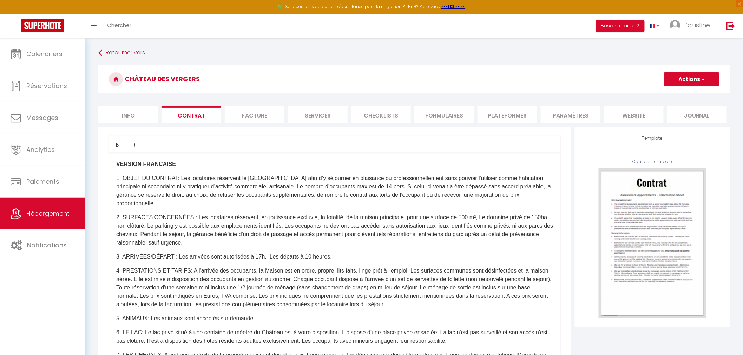
click at [169, 196] on p "1. OBJET DU CONTRAT: Les locataires réservent le Château des Vergers afin d’y s…" at bounding box center [334, 191] width 437 height 34
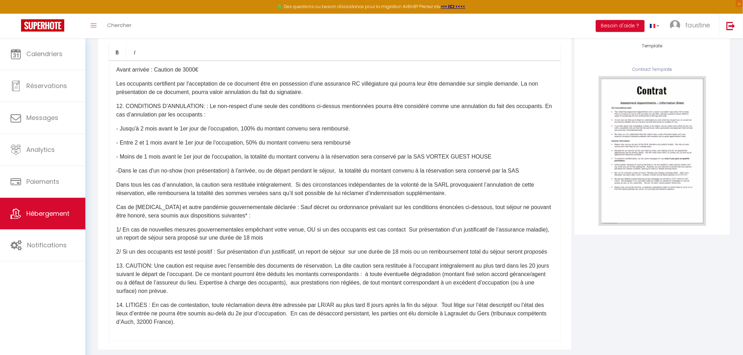
scroll to position [104, 0]
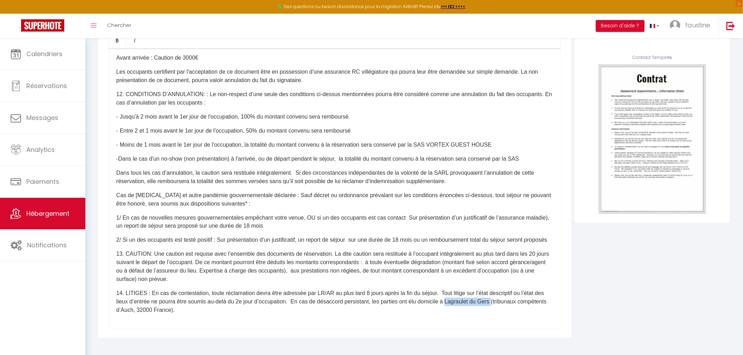
drag, startPoint x: 509, startPoint y: 303, endPoint x: 464, endPoint y: 299, distance: 45.1
click at [464, 299] on p "14. LITIGES : En cas de contestation, toute réclamation devra être adressée par…" at bounding box center [334, 302] width 437 height 25
drag, startPoint x: 476, startPoint y: 303, endPoint x: 463, endPoint y: 303, distance: 13.3
click at [463, 303] on p "14. LITIGES : En cas de contestation, toute réclamation devra être adressée par…" at bounding box center [334, 302] width 437 height 25
drag, startPoint x: 479, startPoint y: 301, endPoint x: 464, endPoint y: 301, distance: 15.1
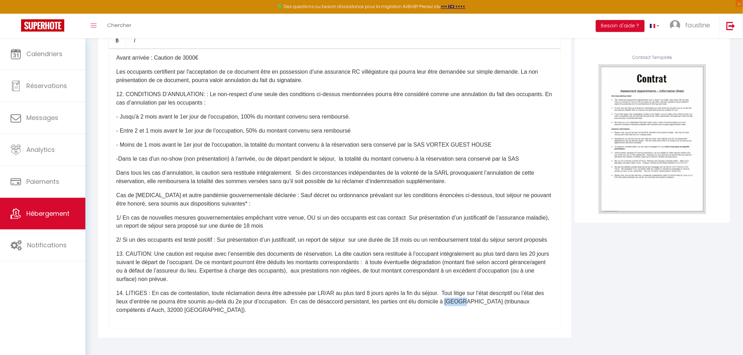
click at [464, 301] on p "14. LITIGES : En cas de contestation, toute réclamation devra être adressée par…" at bounding box center [334, 302] width 437 height 25
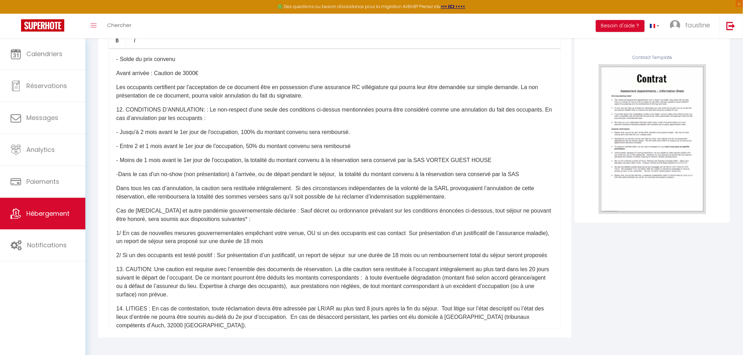
scroll to position [387, 0]
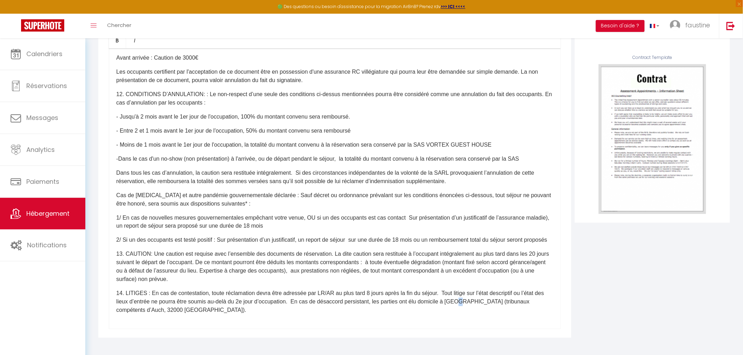
click at [474, 301] on p "14. LITIGES : En cas de contestation, toute réclamation devra être adressée par…" at bounding box center [334, 302] width 437 height 25
click at [490, 278] on p "13. CAUTION: Une caution est requise avec l’ensemble des documents de réservati…" at bounding box center [334, 267] width 437 height 34
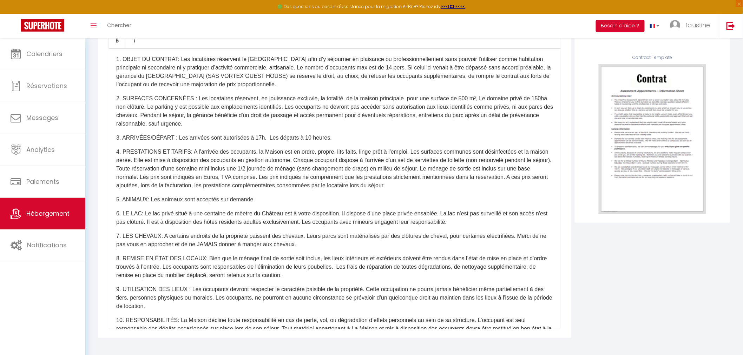
scroll to position [0, 0]
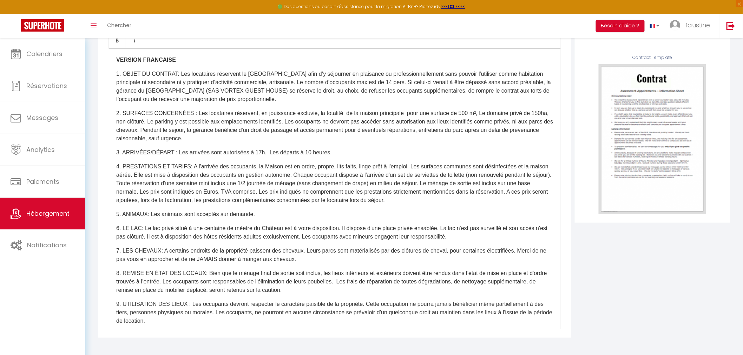
click at [365, 221] on div "VERSION FRANCAISE 1. OBJET DU CONTRAT: Les locataires réservent le Château des …" at bounding box center [335, 188] width 452 height 281
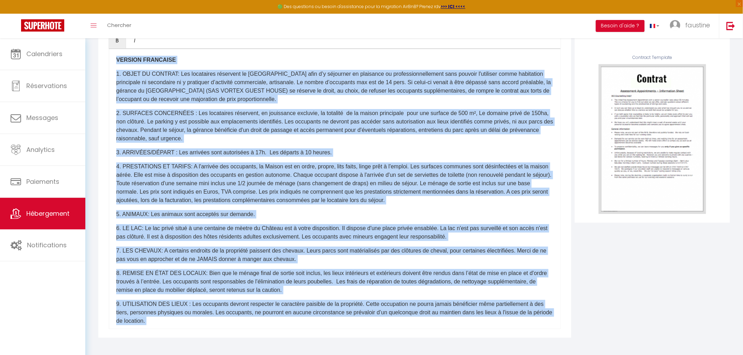
copy div "VERSION FRANCAISE 1. OBJET DU CONTRAT: Les locataires réservent le Château des …"
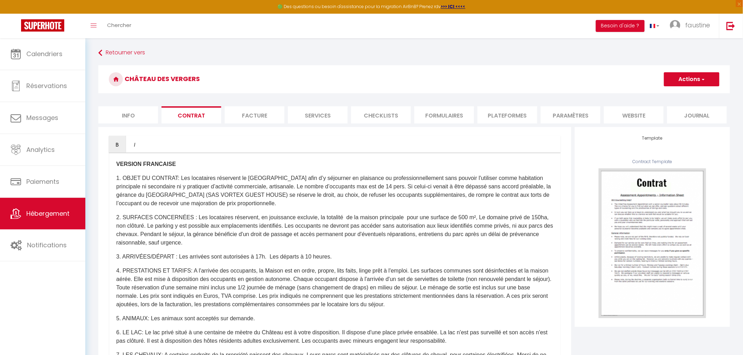
click at [630, 120] on li "website" at bounding box center [634, 114] width 60 height 17
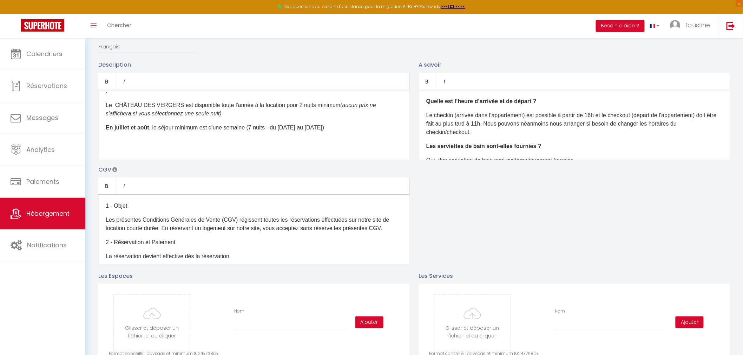
scroll to position [117, 0]
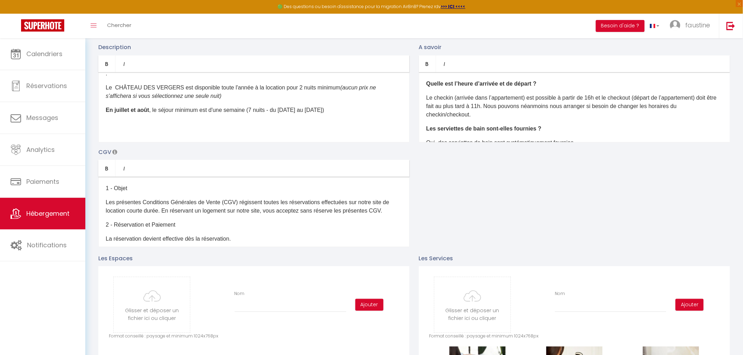
click at [255, 215] on div "1 - Objet Les présentes Conditions Générales de Vente (CGV) régissent toutes le…" at bounding box center [253, 212] width 311 height 70
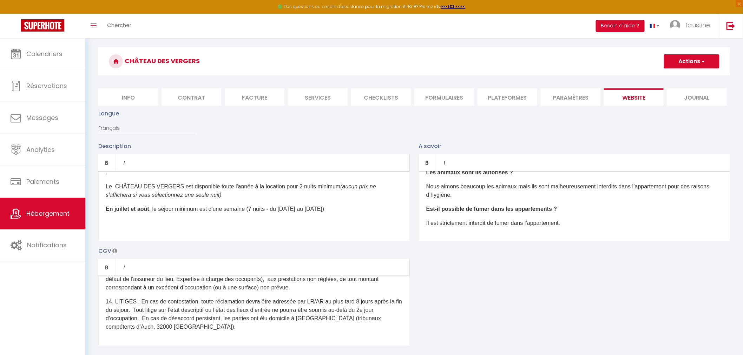
scroll to position [0, 0]
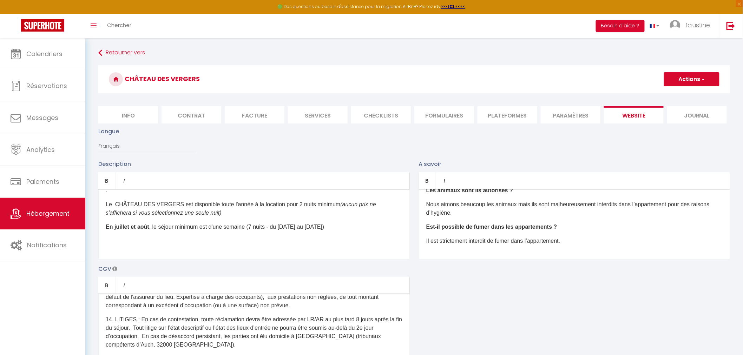
click at [693, 77] on button "Actions" at bounding box center [691, 79] width 55 height 14
click at [674, 95] on input "Enregistrer" at bounding box center [684, 94] width 26 height 7
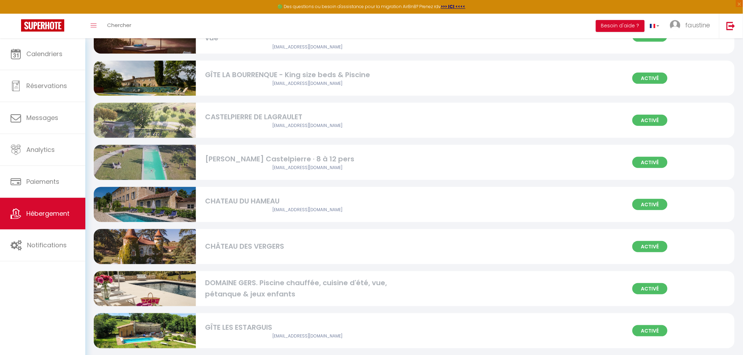
scroll to position [117, 0]
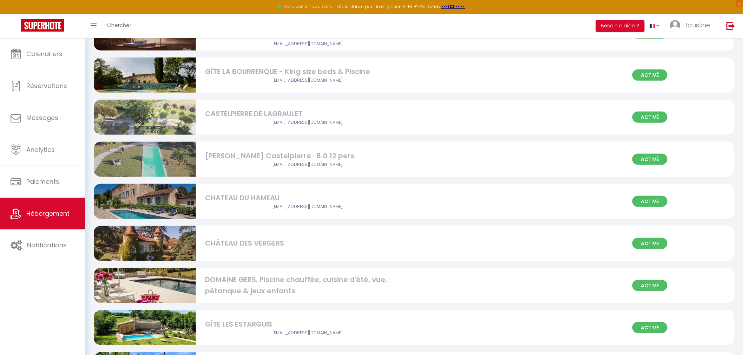
click at [259, 239] on div "CHÂTEAU DES VERGERS" at bounding box center [307, 243] width 204 height 11
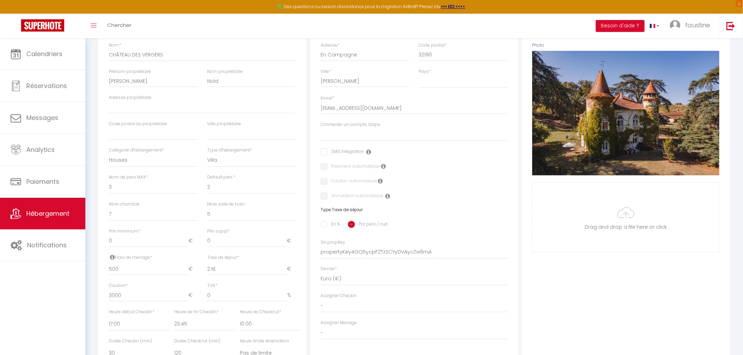
scroll to position [117, 0]
click at [468, 180] on div "Caution automatique" at bounding box center [414, 182] width 187 height 8
drag, startPoint x: 119, startPoint y: 185, endPoint x: 109, endPoint y: 185, distance: 10.5
click at [109, 185] on select "1 2 3 4 5 6 7 8 9 10 11 12 13 14" at bounding box center [153, 187] width 89 height 13
click at [109, 181] on select "1 2 3 4 5 6 7 8 9 10 11 12 13 14" at bounding box center [153, 187] width 89 height 13
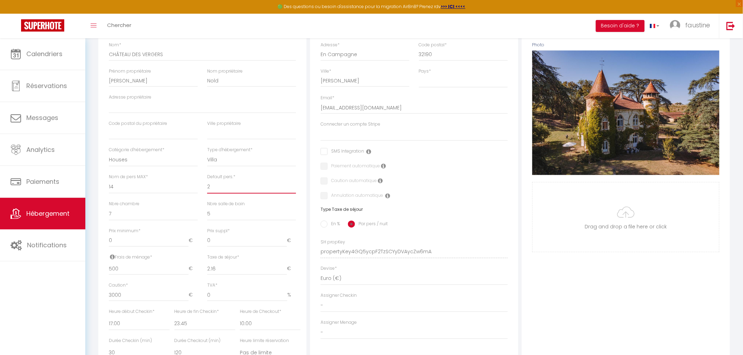
click at [235, 189] on select "1 2 3 4 5 6 7 8 9 10 11 12 13 14" at bounding box center [251, 187] width 89 height 13
click at [207, 181] on select "1 2 3 4 5 6 7 8 9 10 11 12 13 14" at bounding box center [251, 187] width 89 height 13
click at [551, 278] on div "Photo Photo Supprimer Drag and drop a file here or click Ooops, something wrong…" at bounding box center [626, 247] width 208 height 474
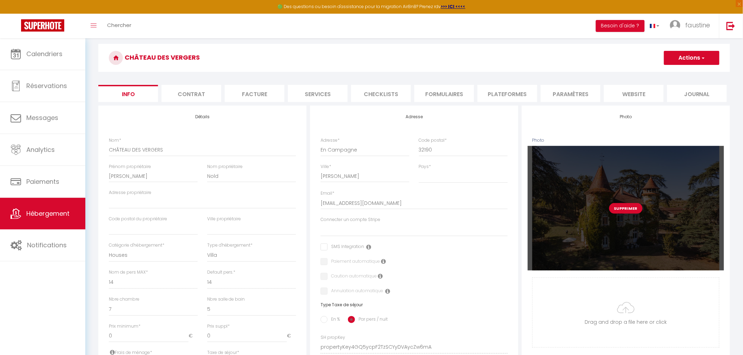
scroll to position [0, 0]
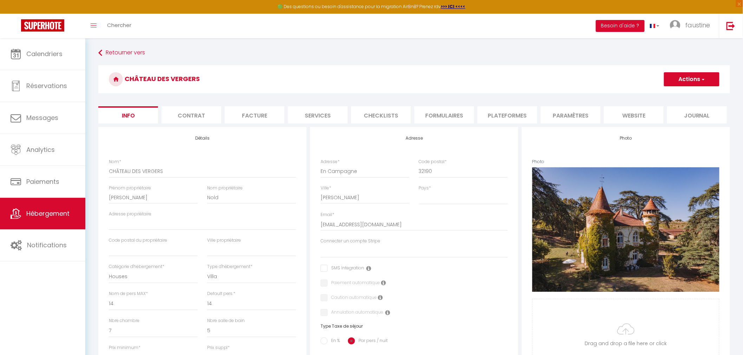
click at [679, 81] on button "Actions" at bounding box center [691, 79] width 55 height 14
click at [665, 94] on input "Enregistrer" at bounding box center [664, 94] width 26 height 7
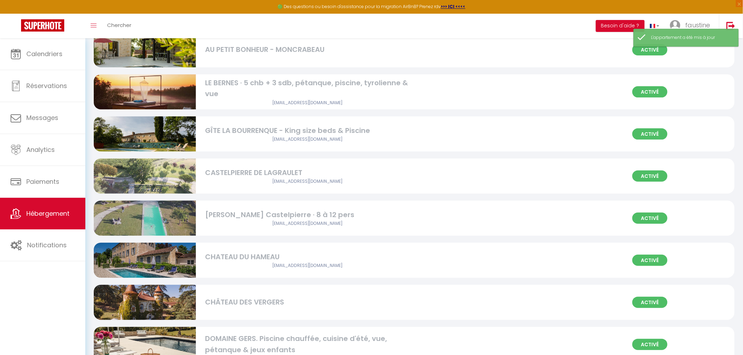
scroll to position [117, 0]
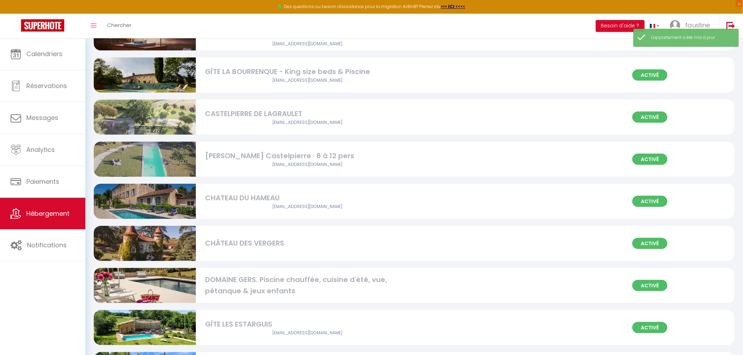
click at [265, 246] on div "CHÂTEAU DES VERGERS" at bounding box center [307, 243] width 204 height 11
